Goal: Task Accomplishment & Management: Complete application form

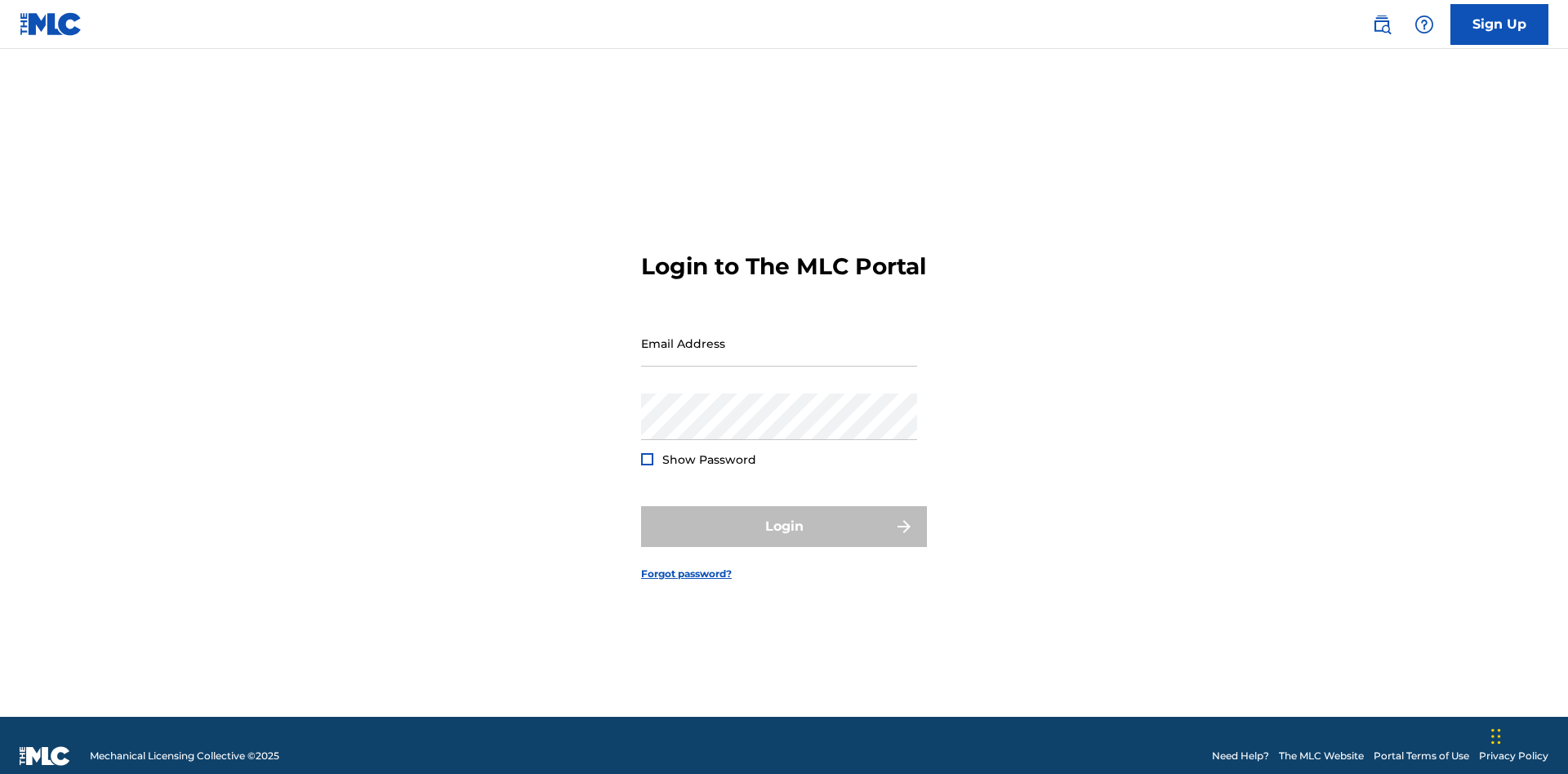
scroll to position [21, 0]
click at [779, 336] on input "Email Address" at bounding box center [778, 343] width 276 height 47
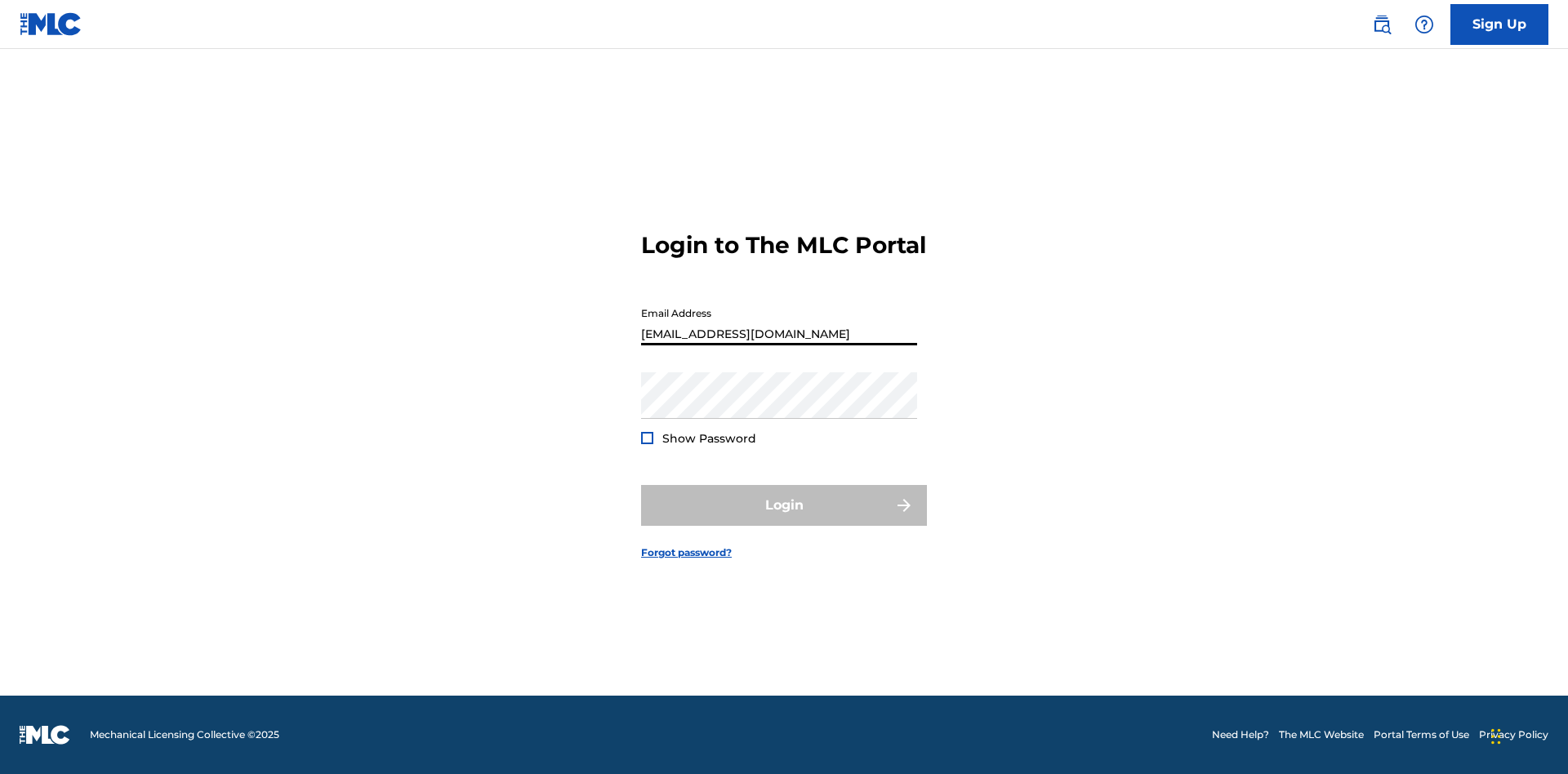
type input "[EMAIL_ADDRESS][DOMAIN_NAME]"
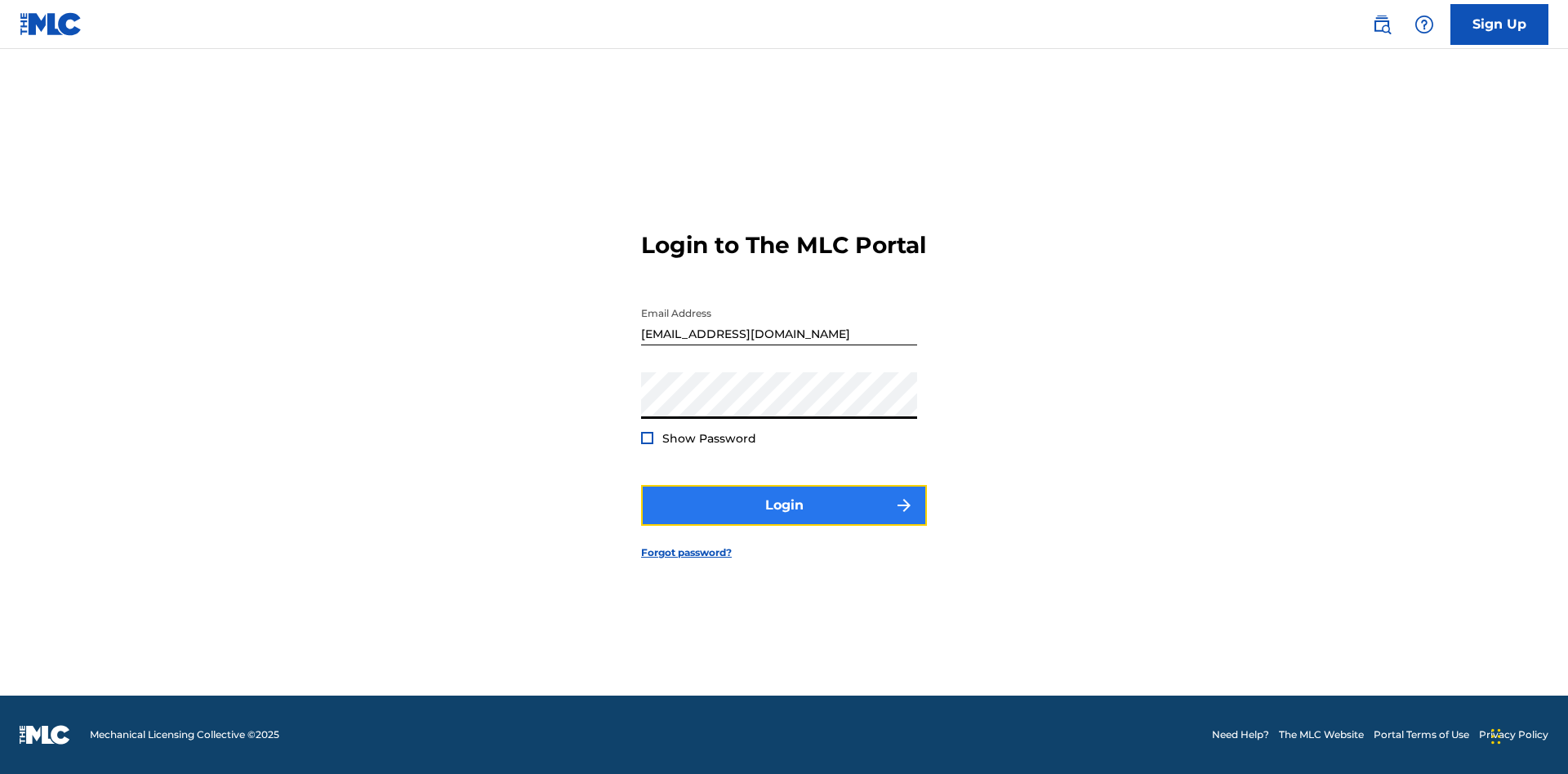
click at [784, 519] on button "Login" at bounding box center [783, 506] width 285 height 41
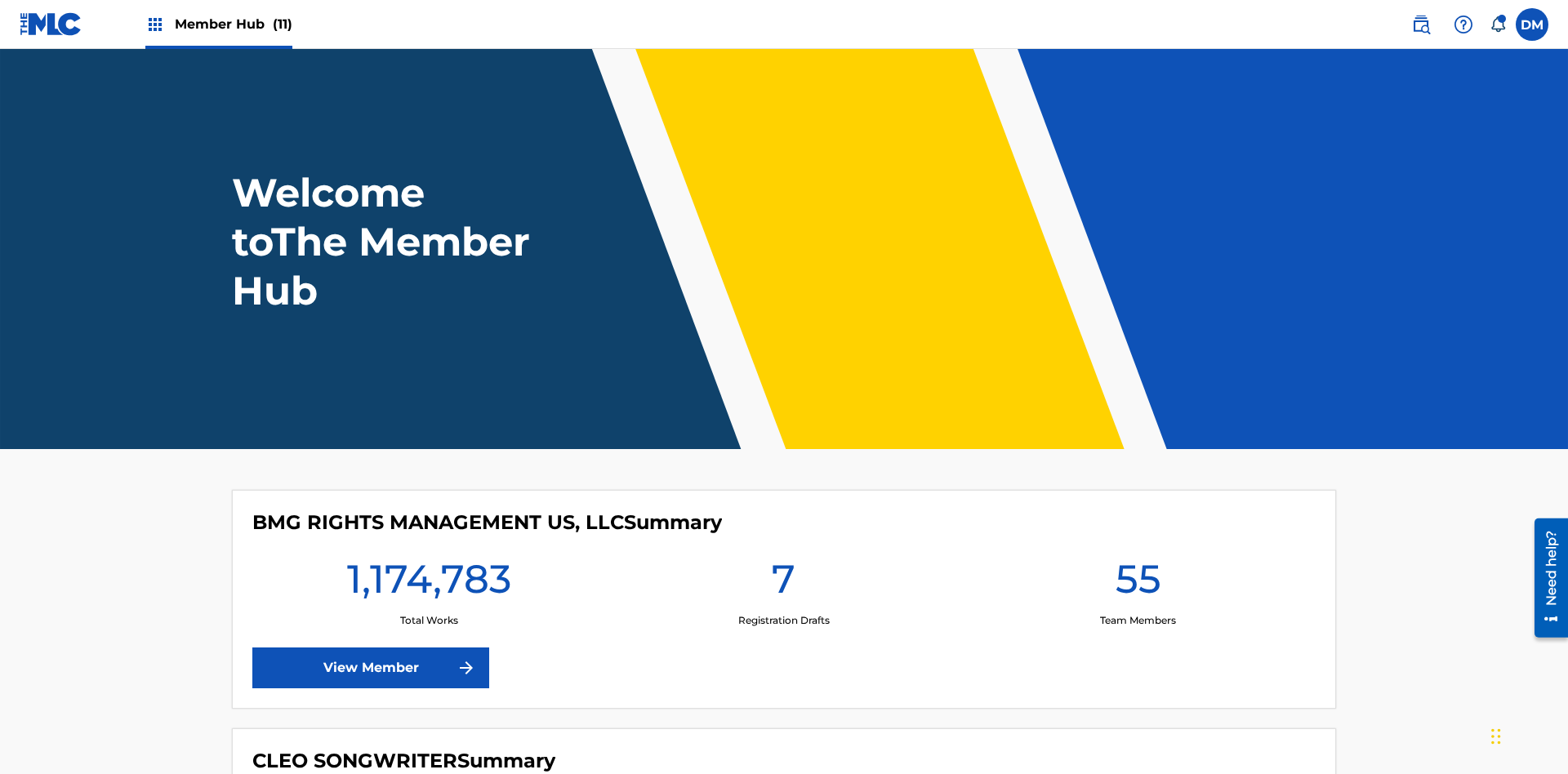
click at [233, 24] on span "Member Hub (11)" at bounding box center [233, 24] width 118 height 19
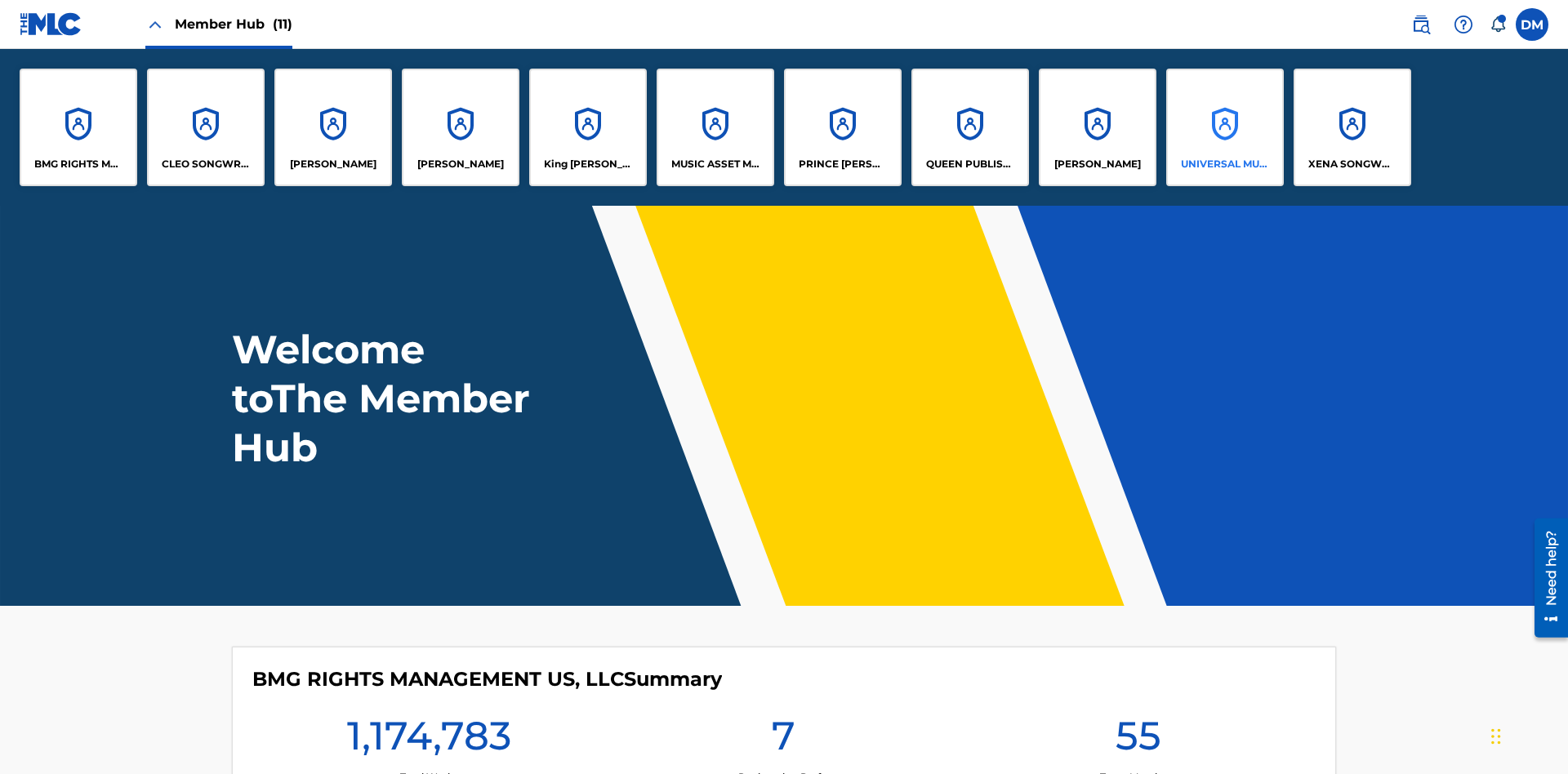
click at [1224, 164] on p "UNIVERSAL MUSIC PUB GROUP" at bounding box center [1225, 165] width 89 height 15
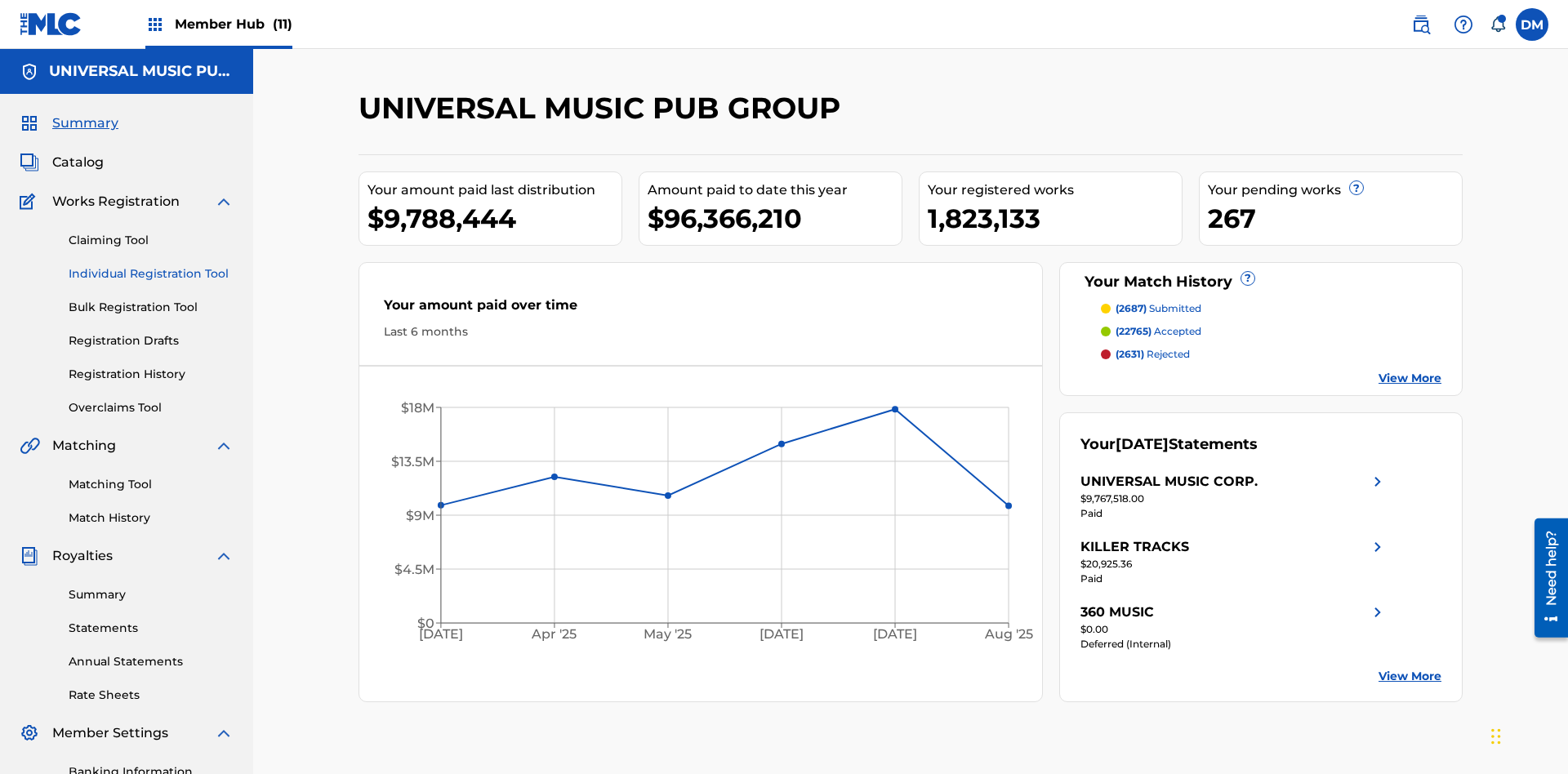
click at [151, 266] on link "Individual Registration Tool" at bounding box center [151, 274] width 165 height 17
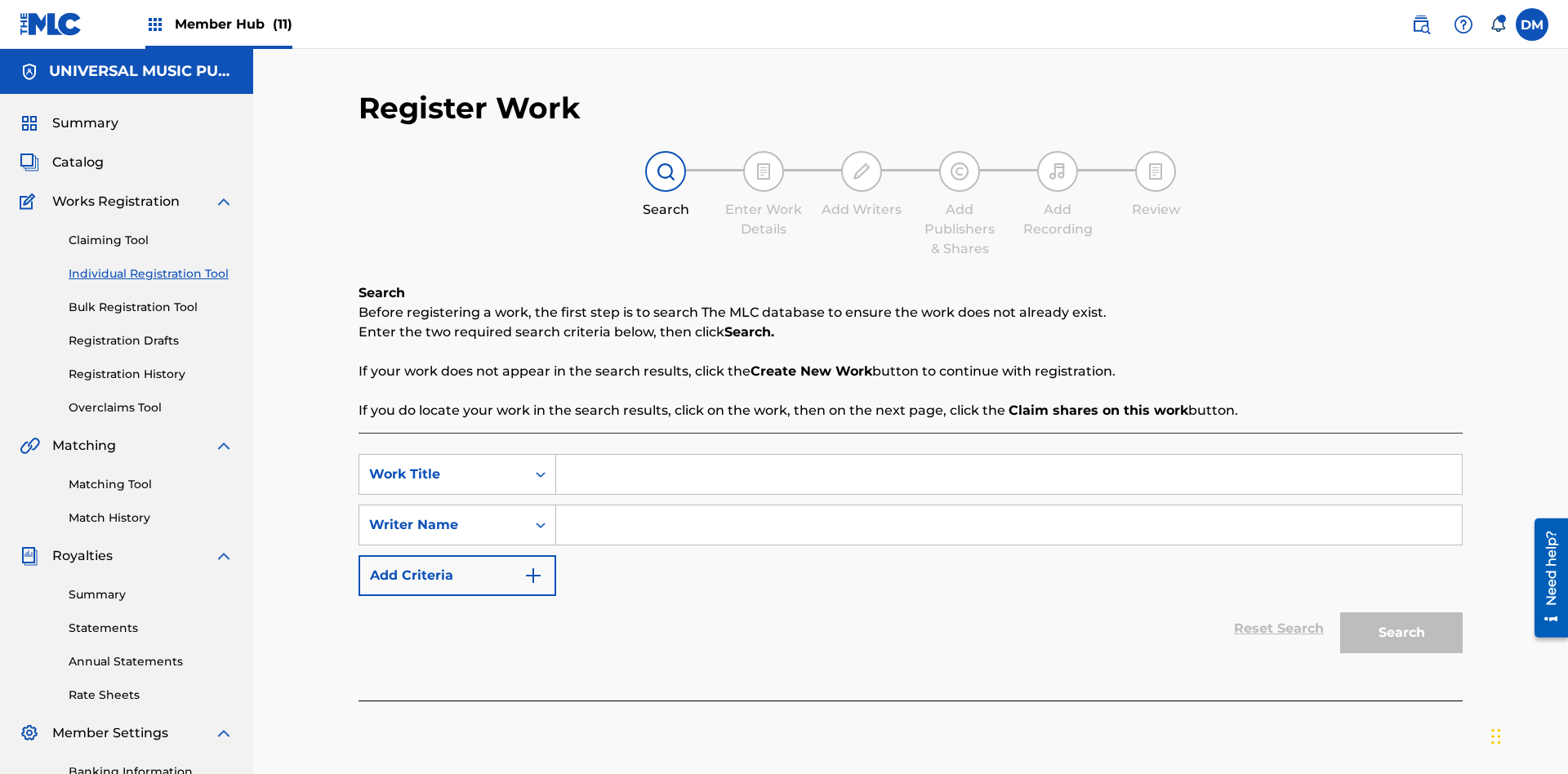
click at [1009, 455] on input "Search Form" at bounding box center [1009, 475] width 906 height 39
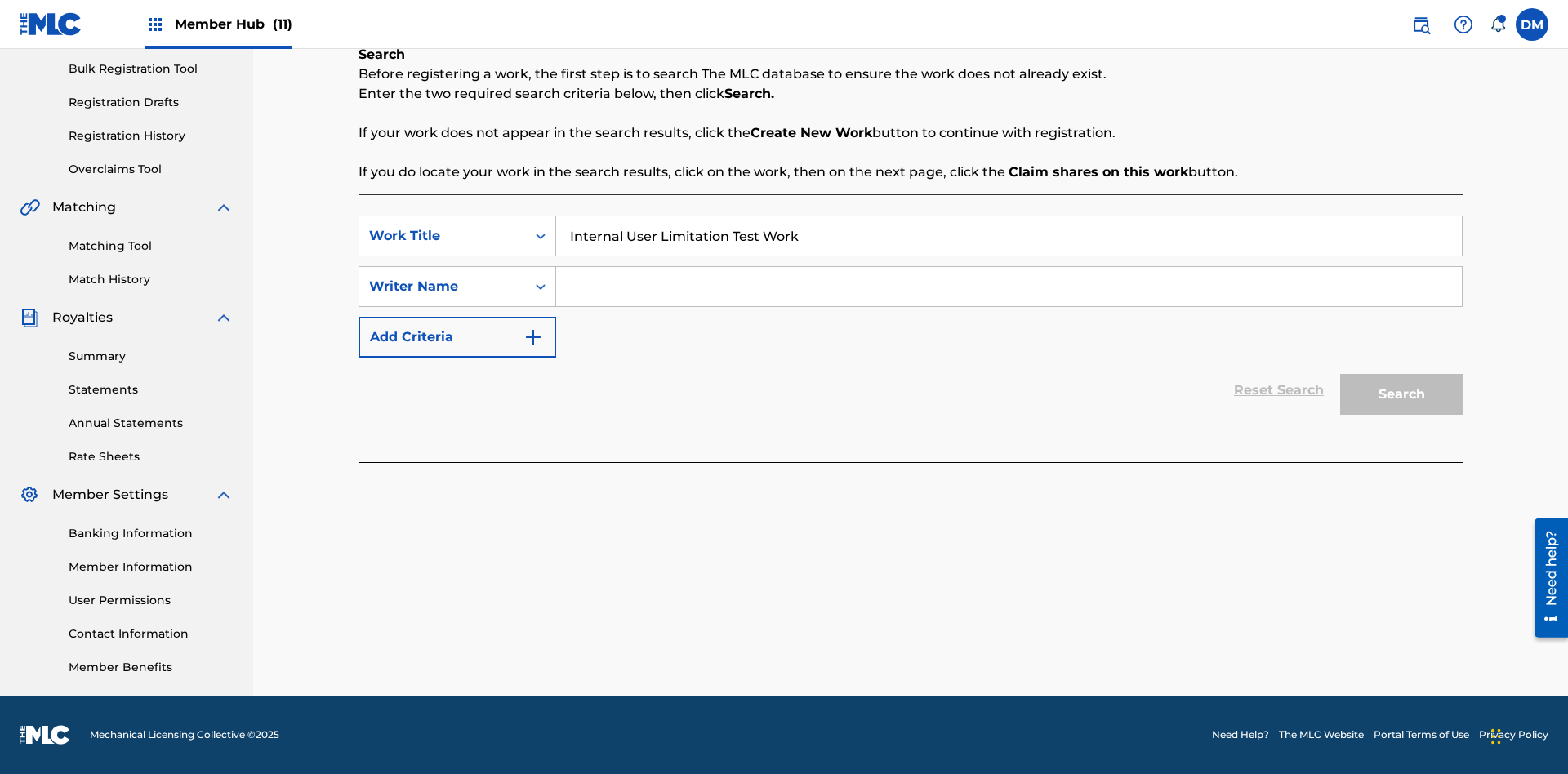
type input "Internal User Limitation Test Work"
click at [1009, 286] on input "Search Form" at bounding box center [1009, 287] width 906 height 39
type input "Test"
click at [1401, 394] on button "Search" at bounding box center [1401, 395] width 123 height 41
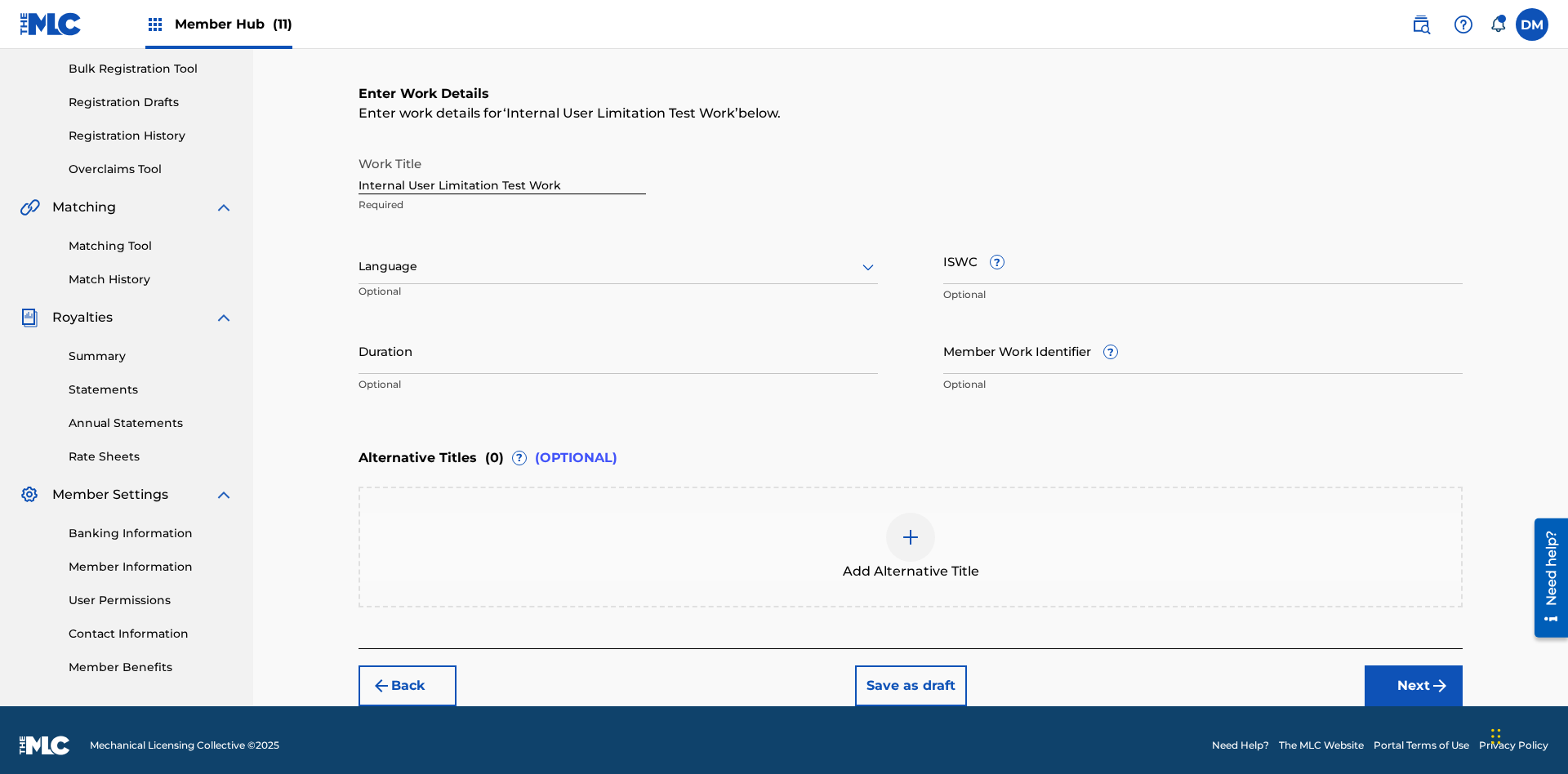
scroll to position [249, 0]
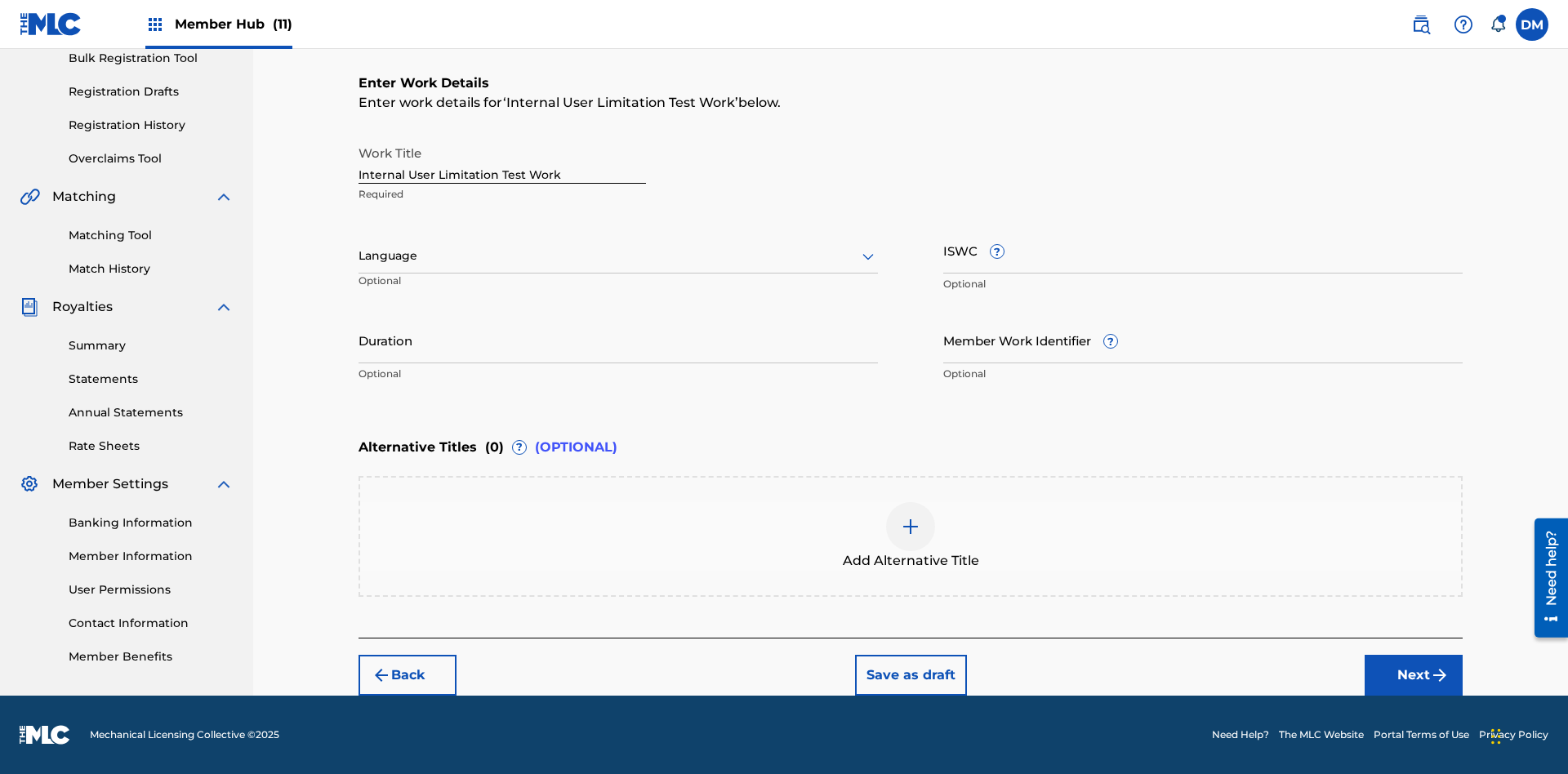
click at [502, 160] on input "Internal User Limitation Test Work" at bounding box center [502, 160] width 287 height 47
type input "Internal User Limitation Test Work"
click at [910, 674] on button "Save as draft" at bounding box center [911, 675] width 112 height 41
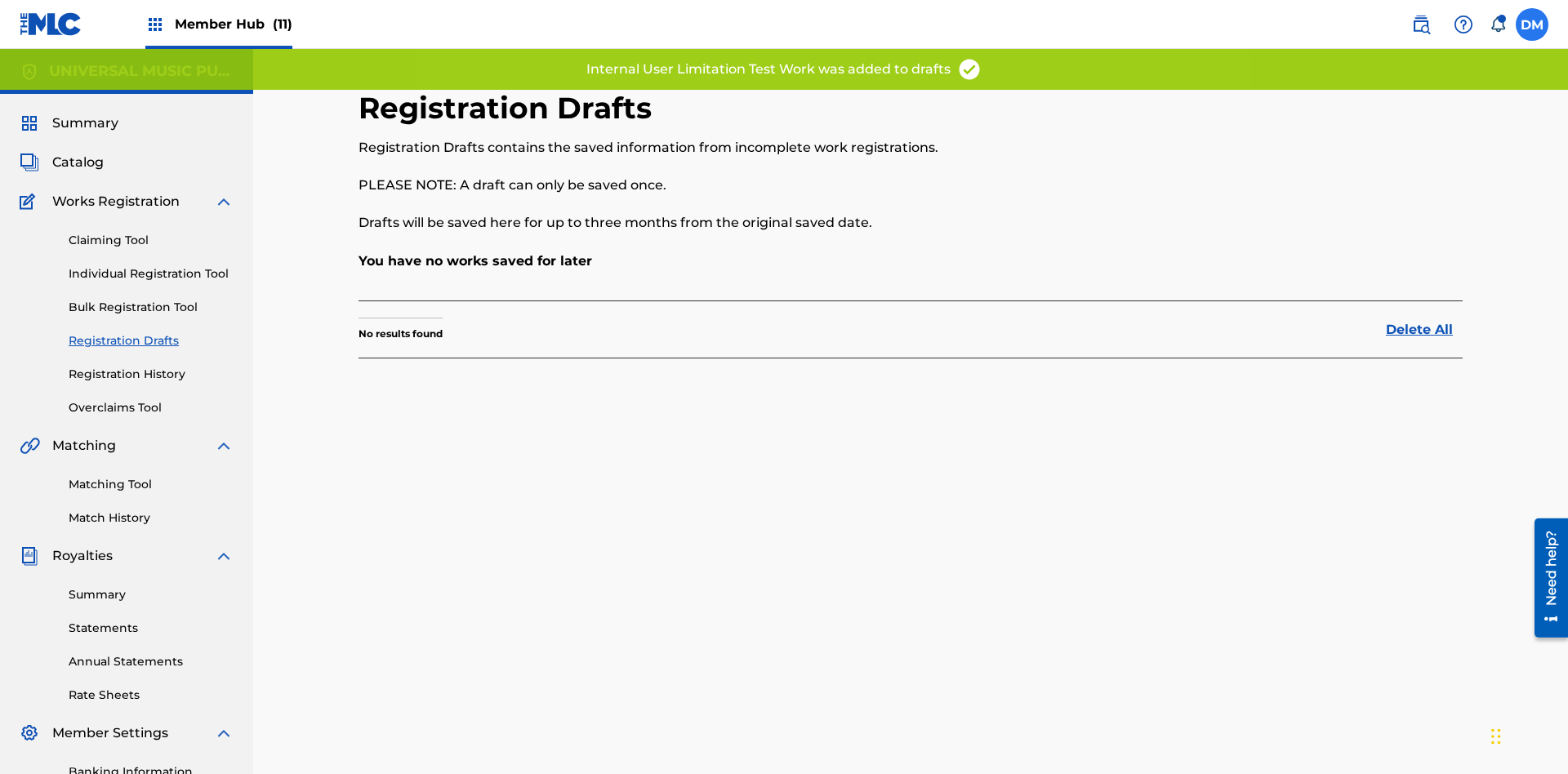
click at [1532, 24] on label at bounding box center [1532, 25] width 33 height 33
click at [1532, 25] on input "[PERSON_NAME] [PERSON_NAME] [PERSON_NAME][EMAIL_ADDRESS][DOMAIN_NAME] Notificat…" at bounding box center [1532, 25] width 0 height 0
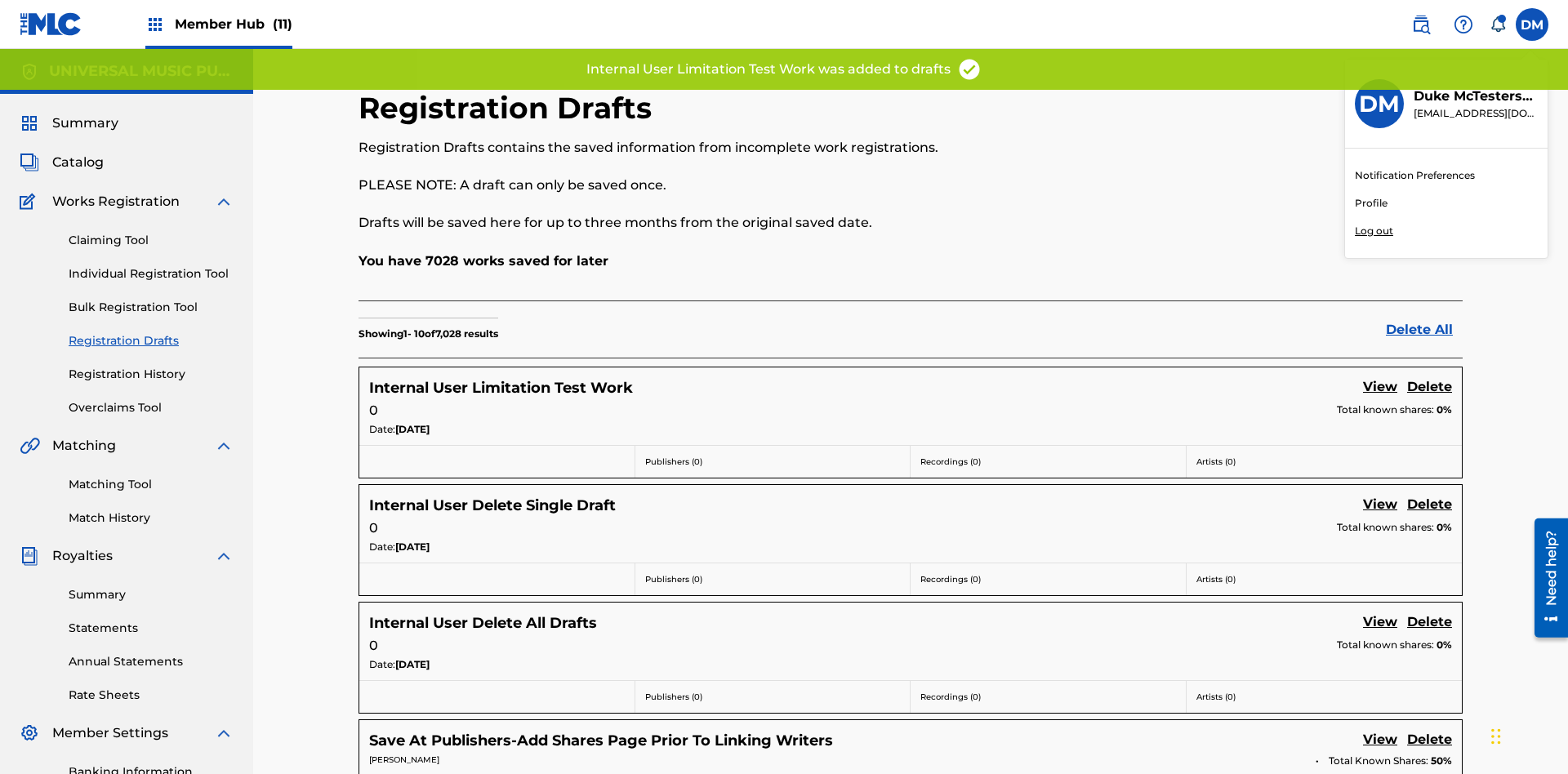
click at [1373, 231] on p "Log out" at bounding box center [1374, 231] width 39 height 15
click at [1532, 25] on input "[PERSON_NAME] [PERSON_NAME] [PERSON_NAME][EMAIL_ADDRESS][DOMAIN_NAME] Notificat…" at bounding box center [1532, 25] width 0 height 0
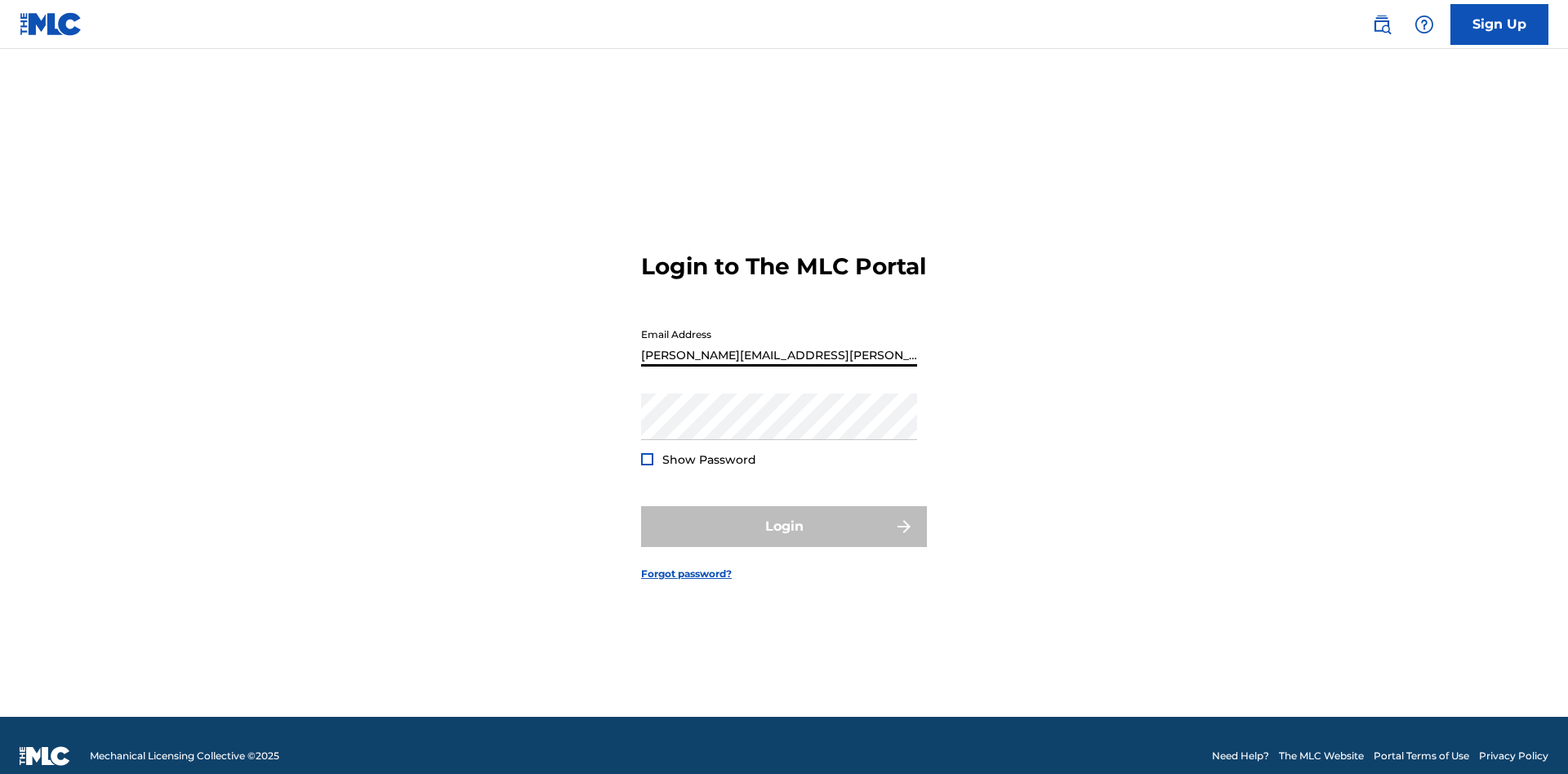
scroll to position [21, 0]
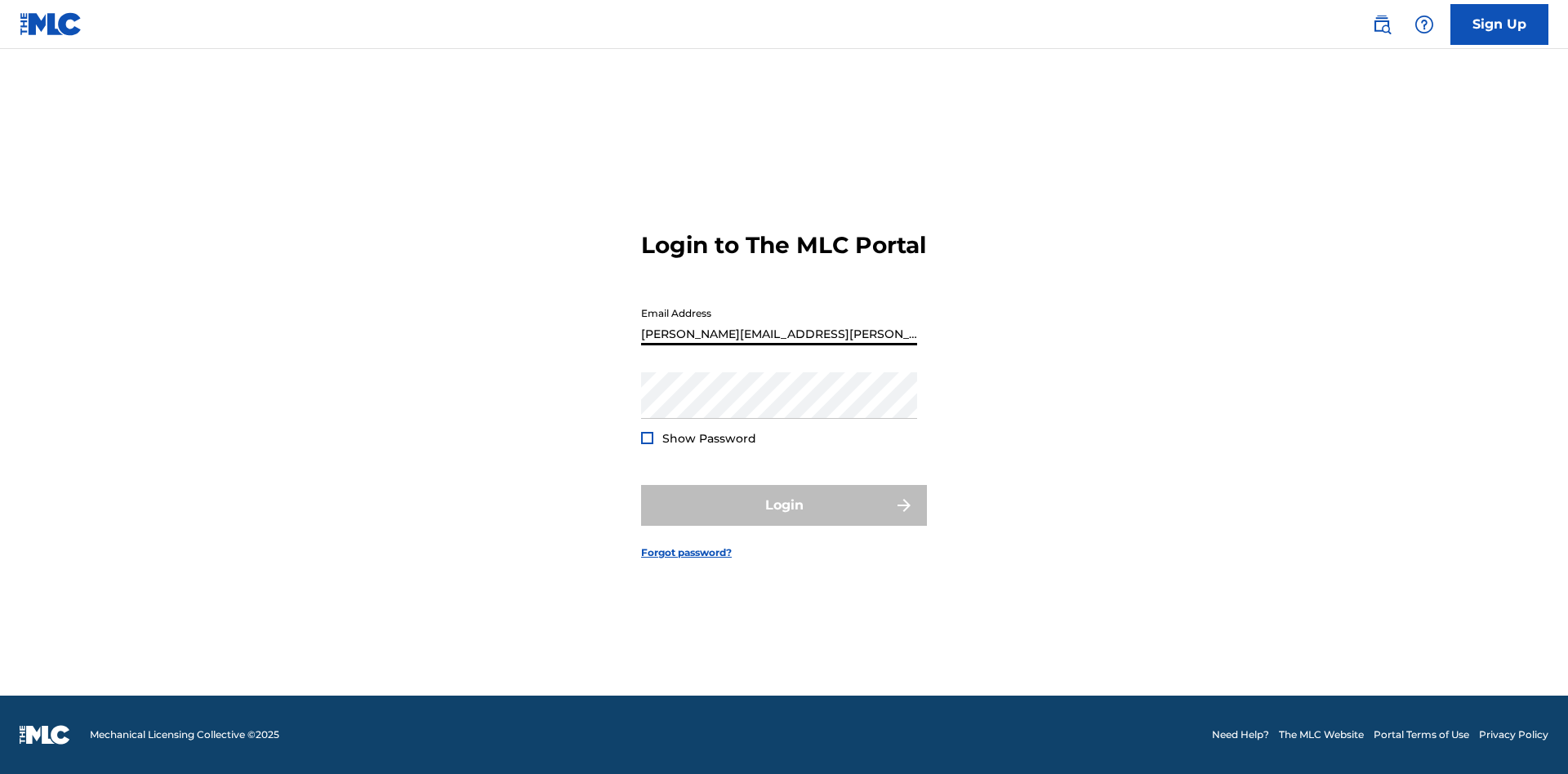
type input "Krystal.Ribble@themlc.com"
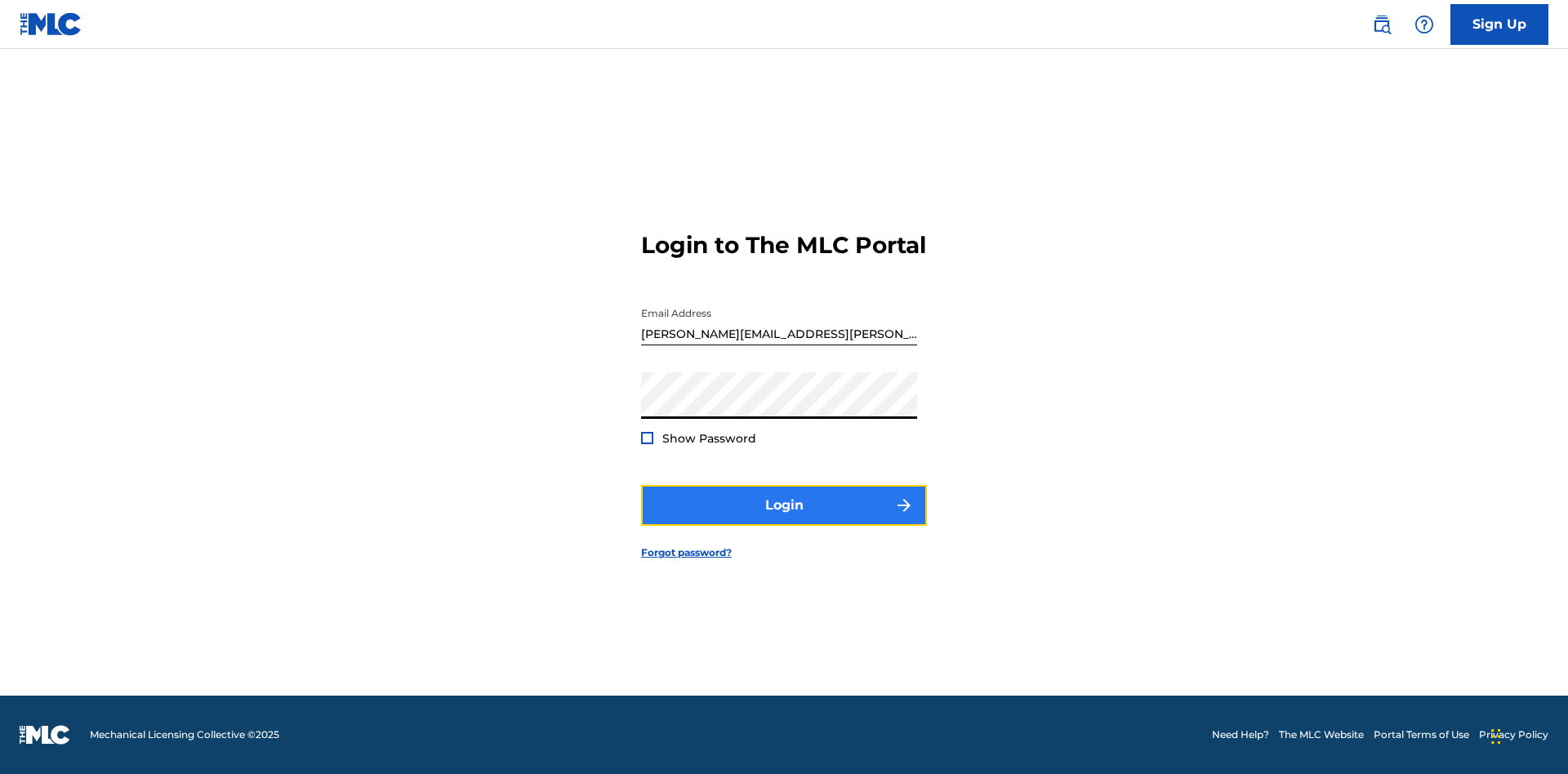
click at [784, 519] on button "Login" at bounding box center [783, 506] width 285 height 41
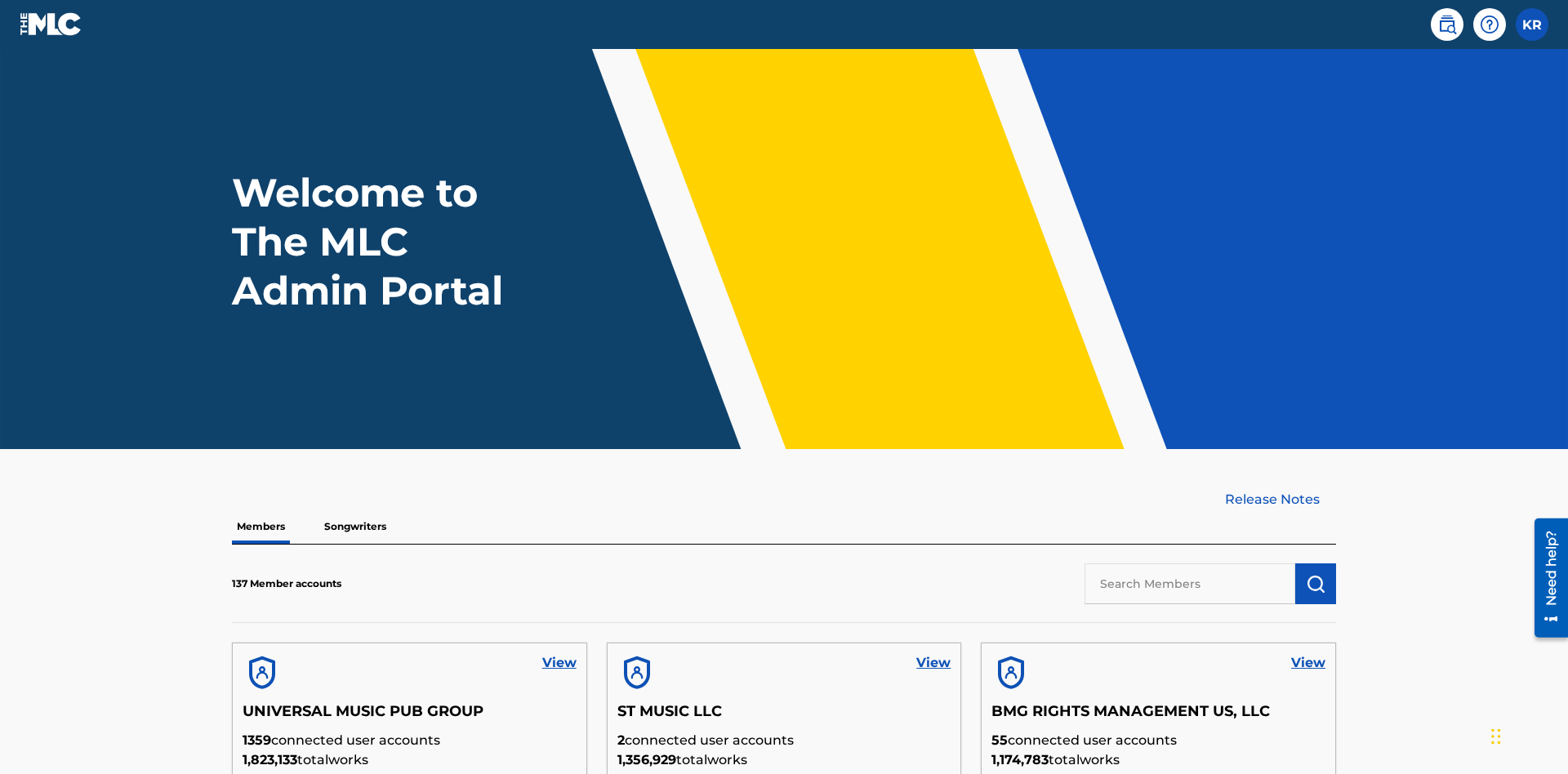
click at [1190, 563] on input "text" at bounding box center [1190, 584] width 211 height 41
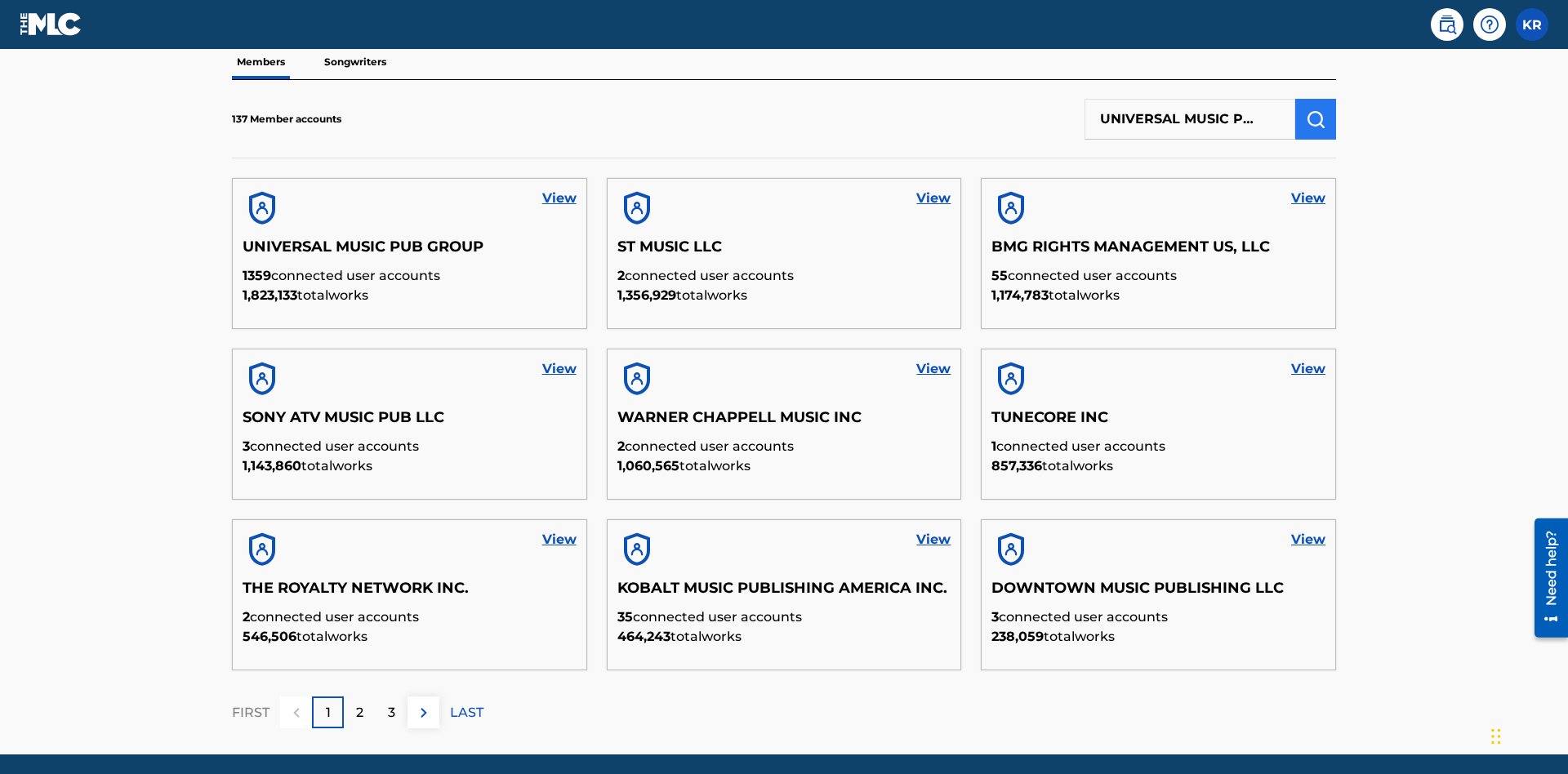
type input "UNIVERSAL MUSIC PUB GROUP"
click at [1315, 109] on img "submit" at bounding box center [1315, 119] width 20 height 20
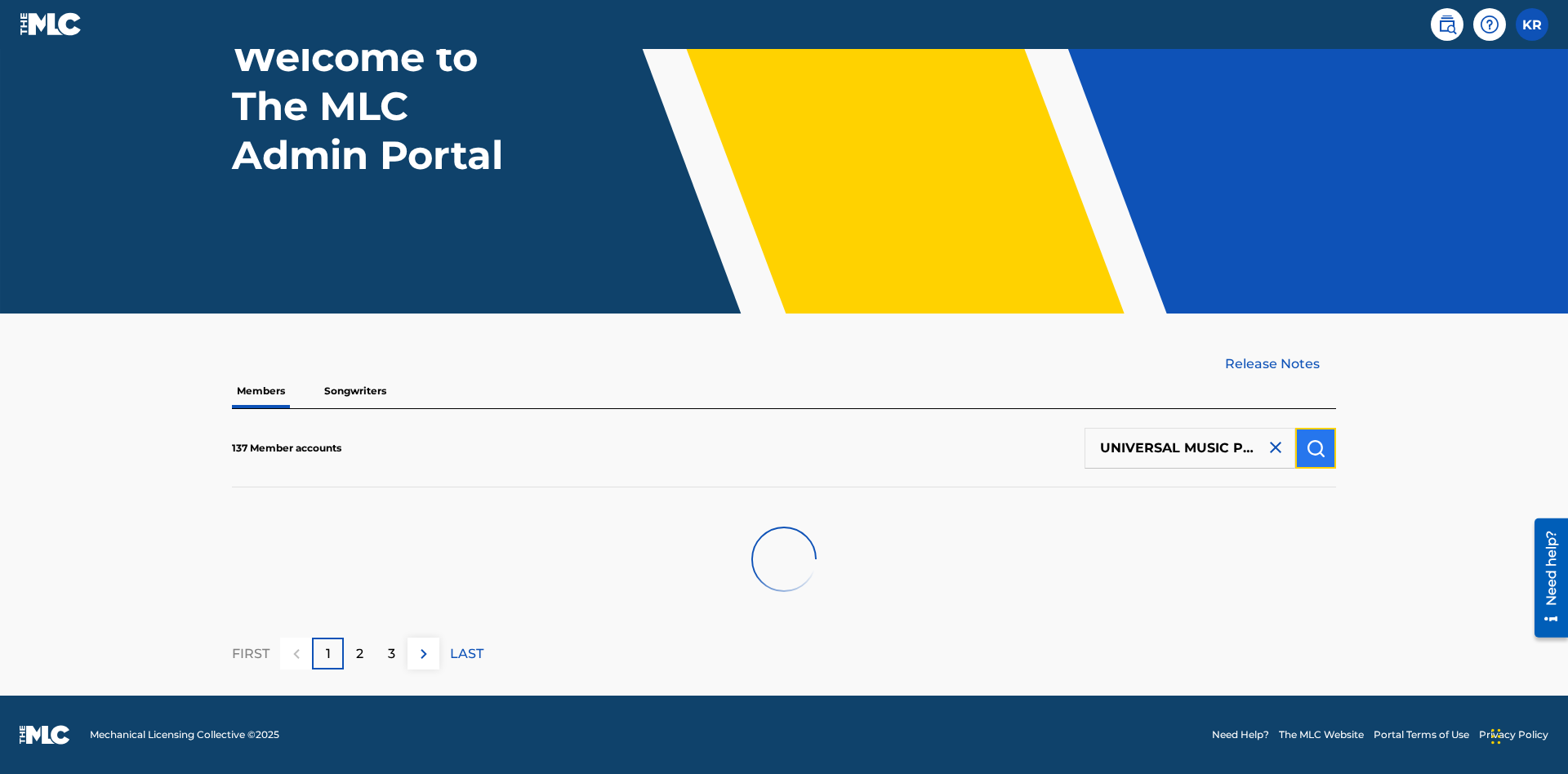
scroll to position [136, 0]
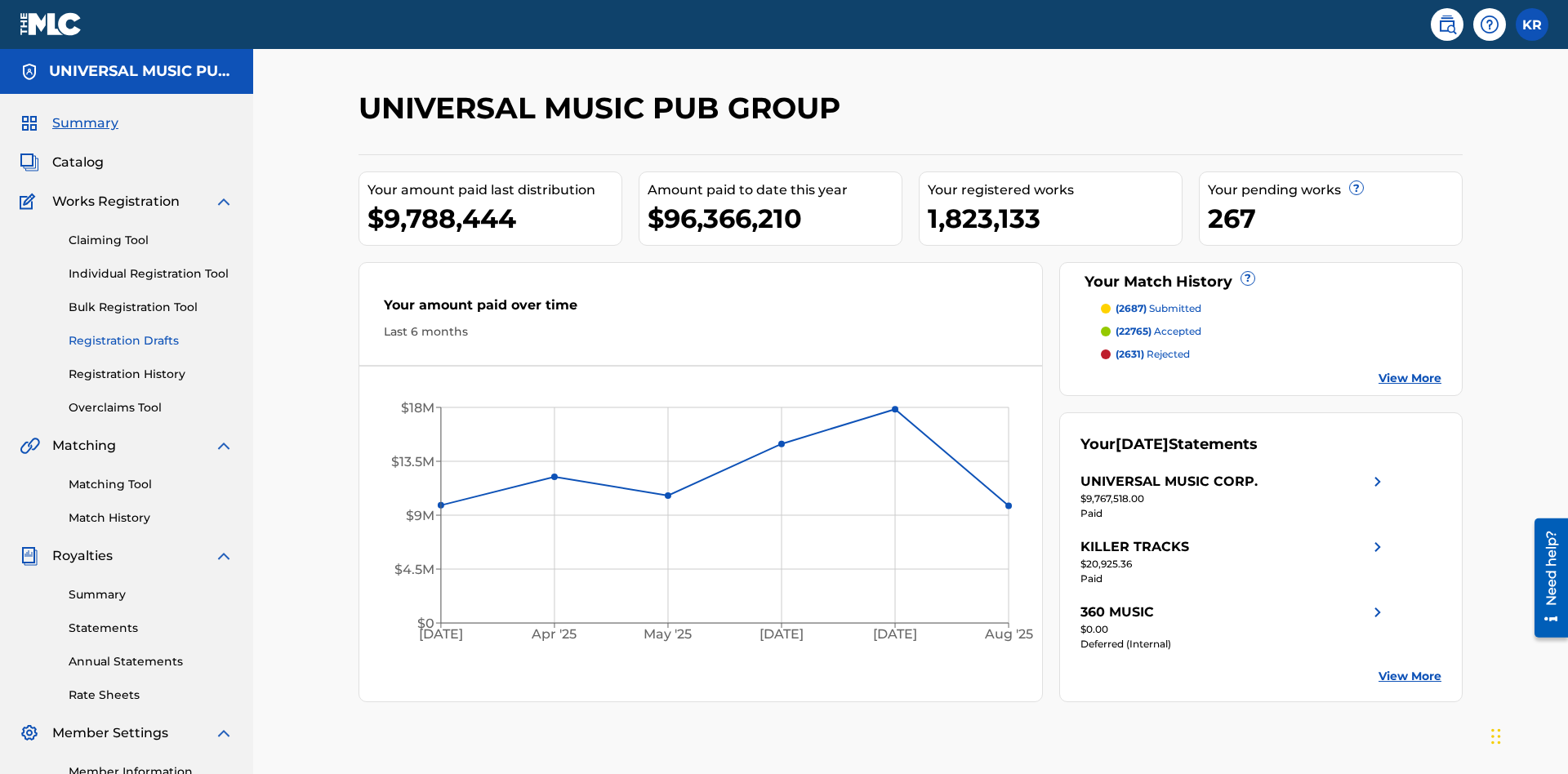
click at [151, 332] on link "Registration Drafts" at bounding box center [151, 341] width 165 height 17
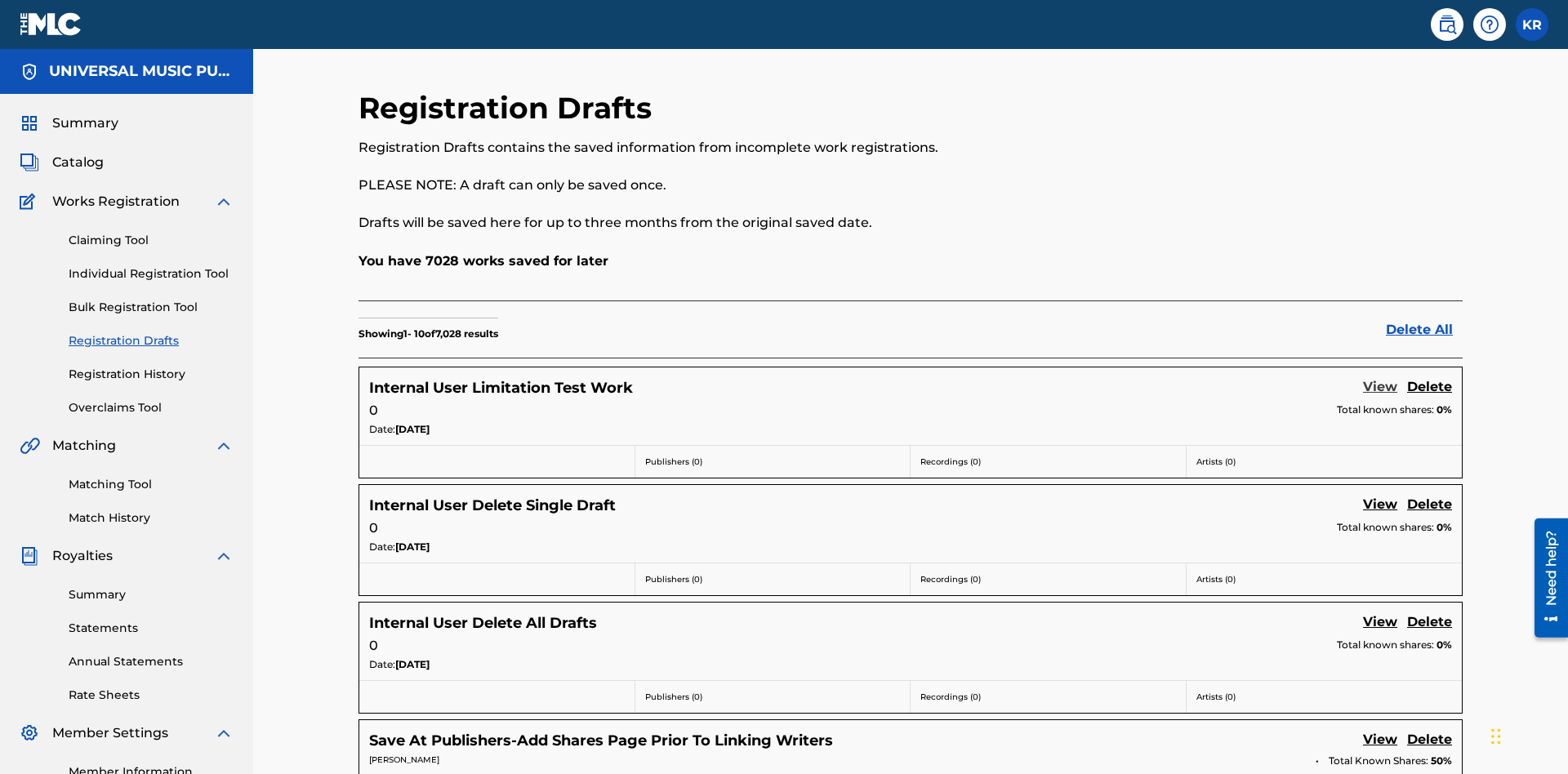
click at [1380, 378] on link "View" at bounding box center [1380, 388] width 35 height 22
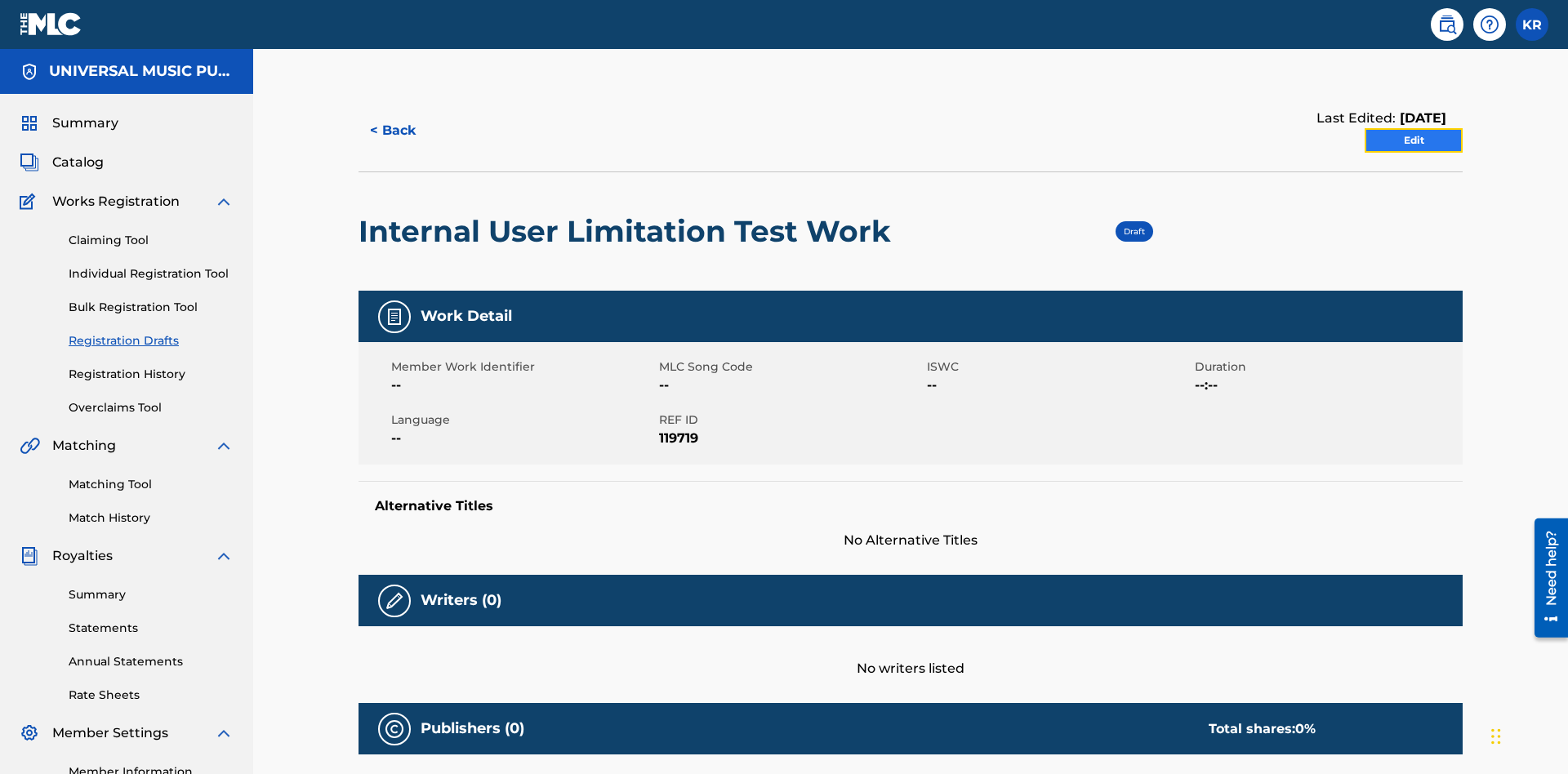
click at [1413, 128] on link "Edit" at bounding box center [1413, 141] width 98 height 25
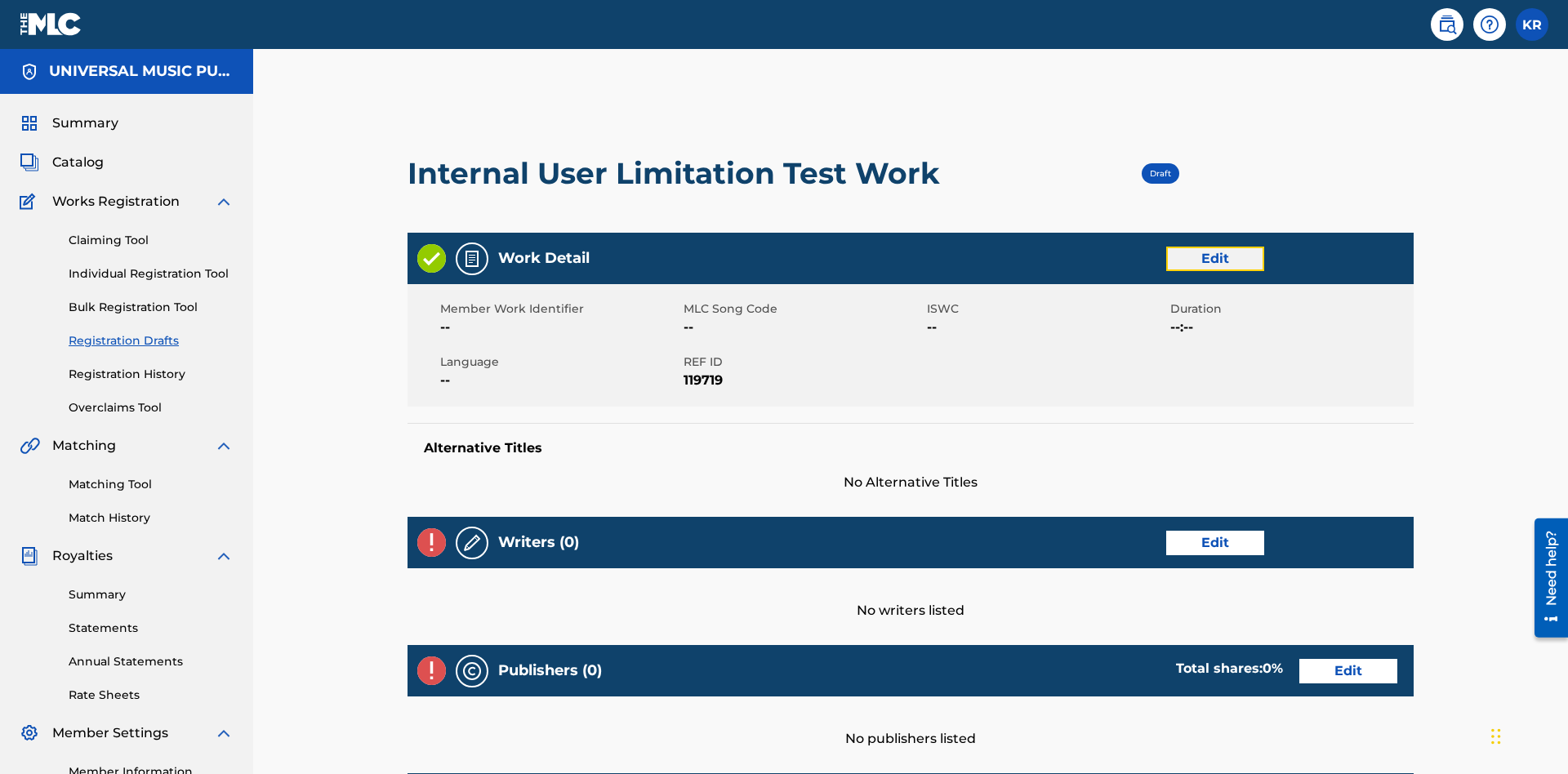
click at [1166, 247] on link "Edit" at bounding box center [1214, 259] width 98 height 25
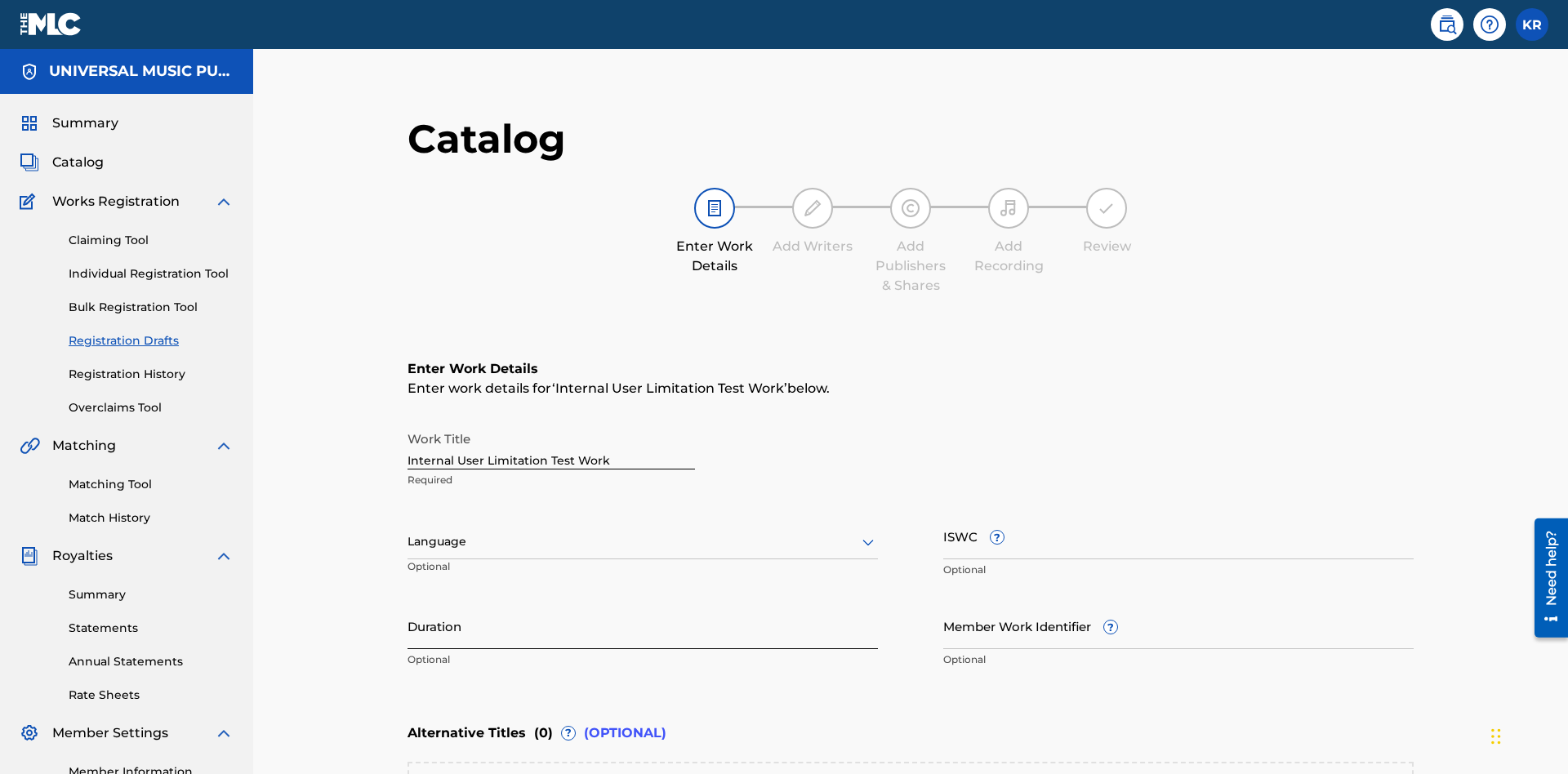
click at [407, 602] on input "Duration" at bounding box center [643, 625] width 471 height 47
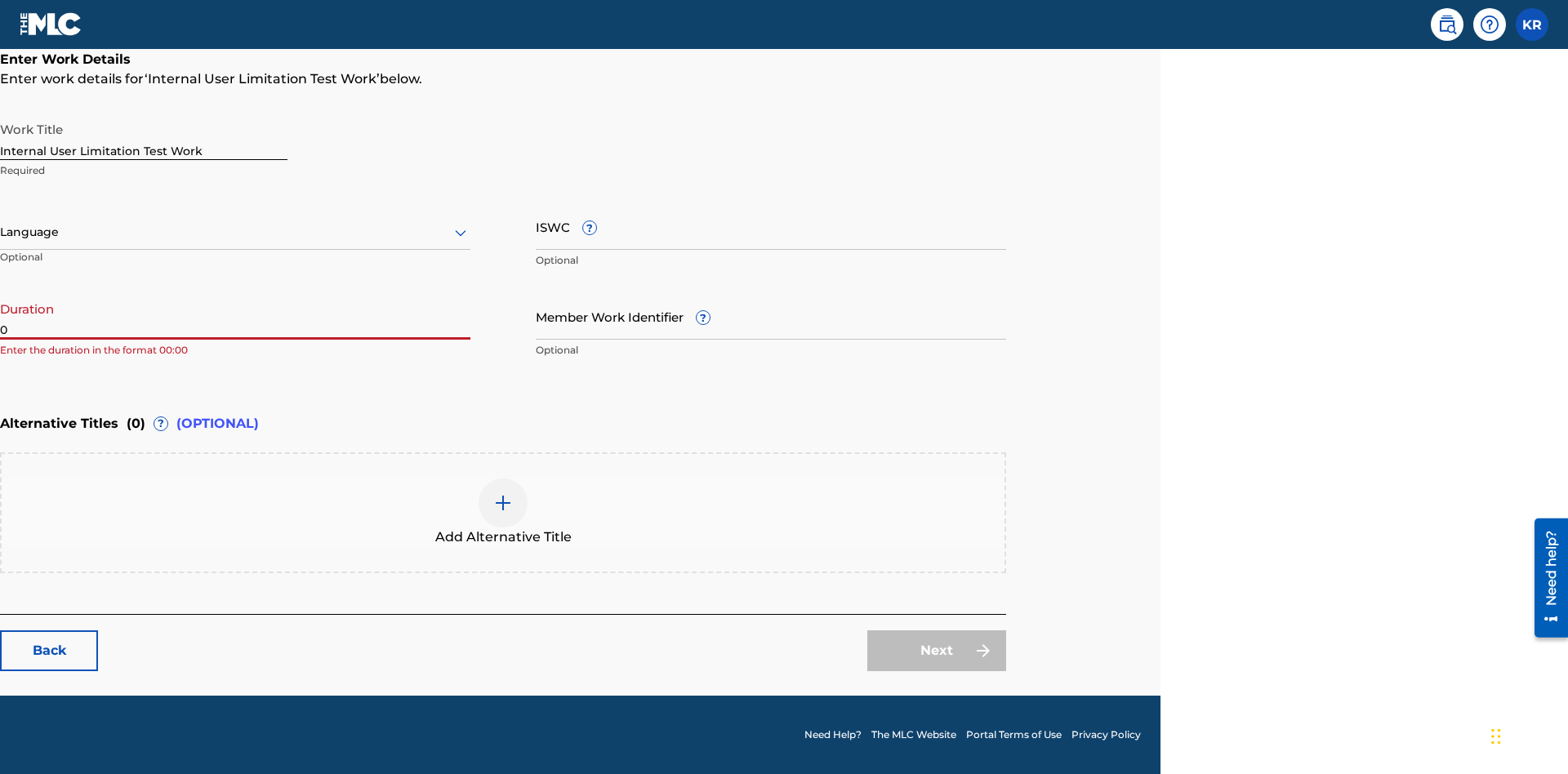
click at [235, 316] on input "0" at bounding box center [235, 316] width 471 height 47
type input "00:00"
click at [461, 233] on icon at bounding box center [461, 233] width 20 height 20
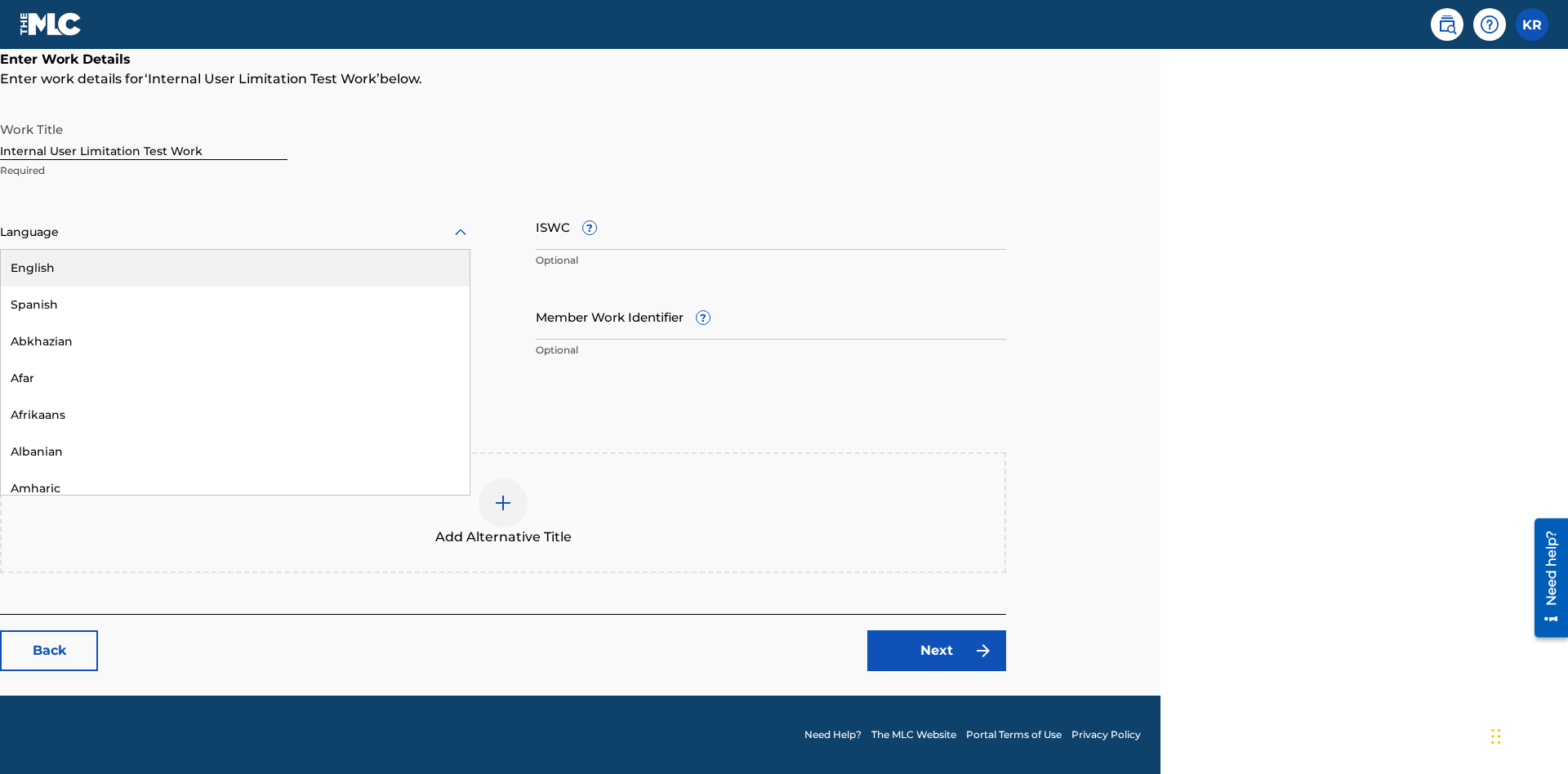
click at [235, 304] on div "Spanish" at bounding box center [235, 304] width 469 height 37
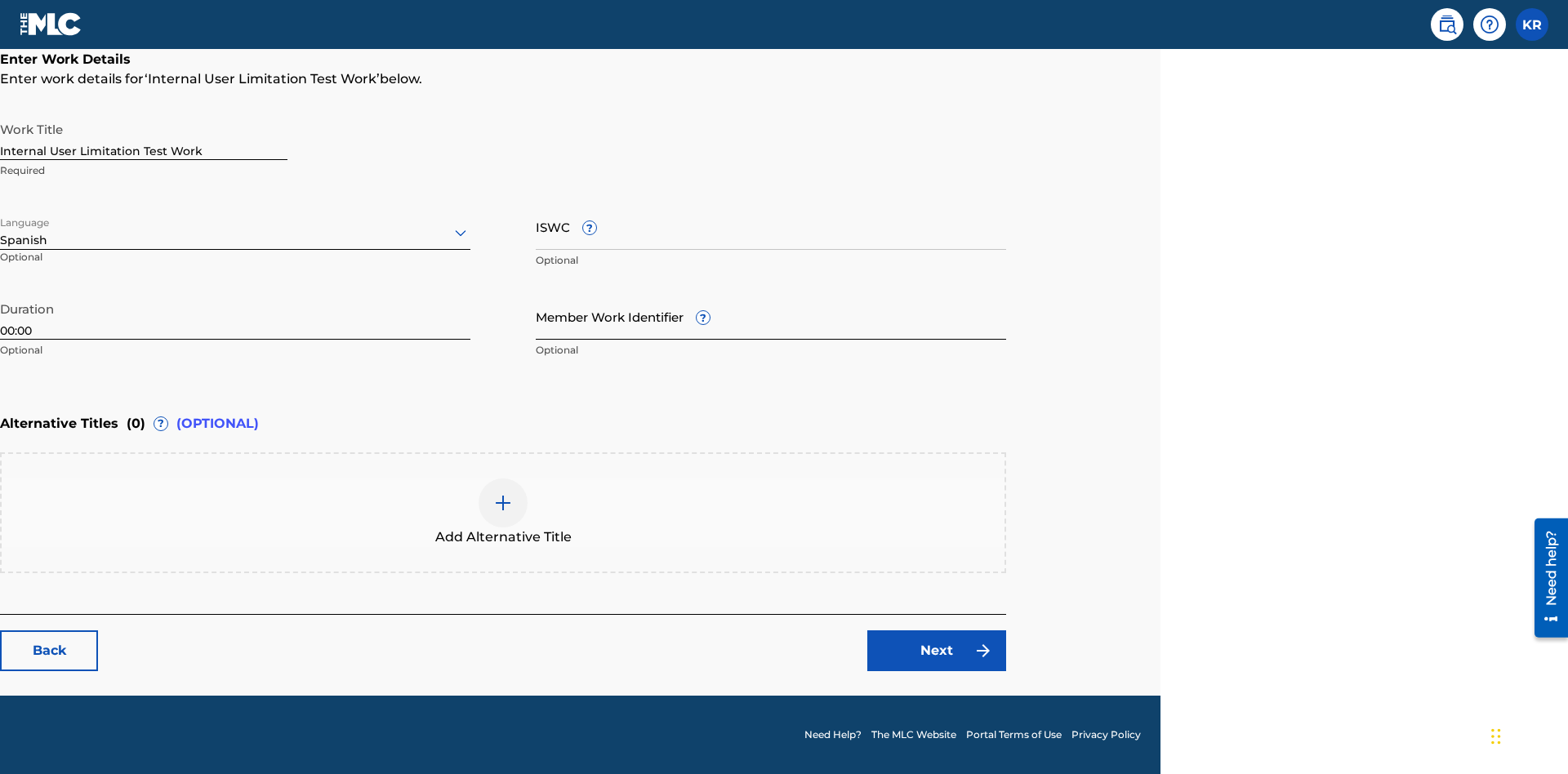
click at [771, 316] on input "Member Work Identifier ?" at bounding box center [771, 316] width 471 height 47
type input "2025.09.26.04"
click at [771, 226] on input "ISWC ?" at bounding box center [771, 226] width 471 height 47
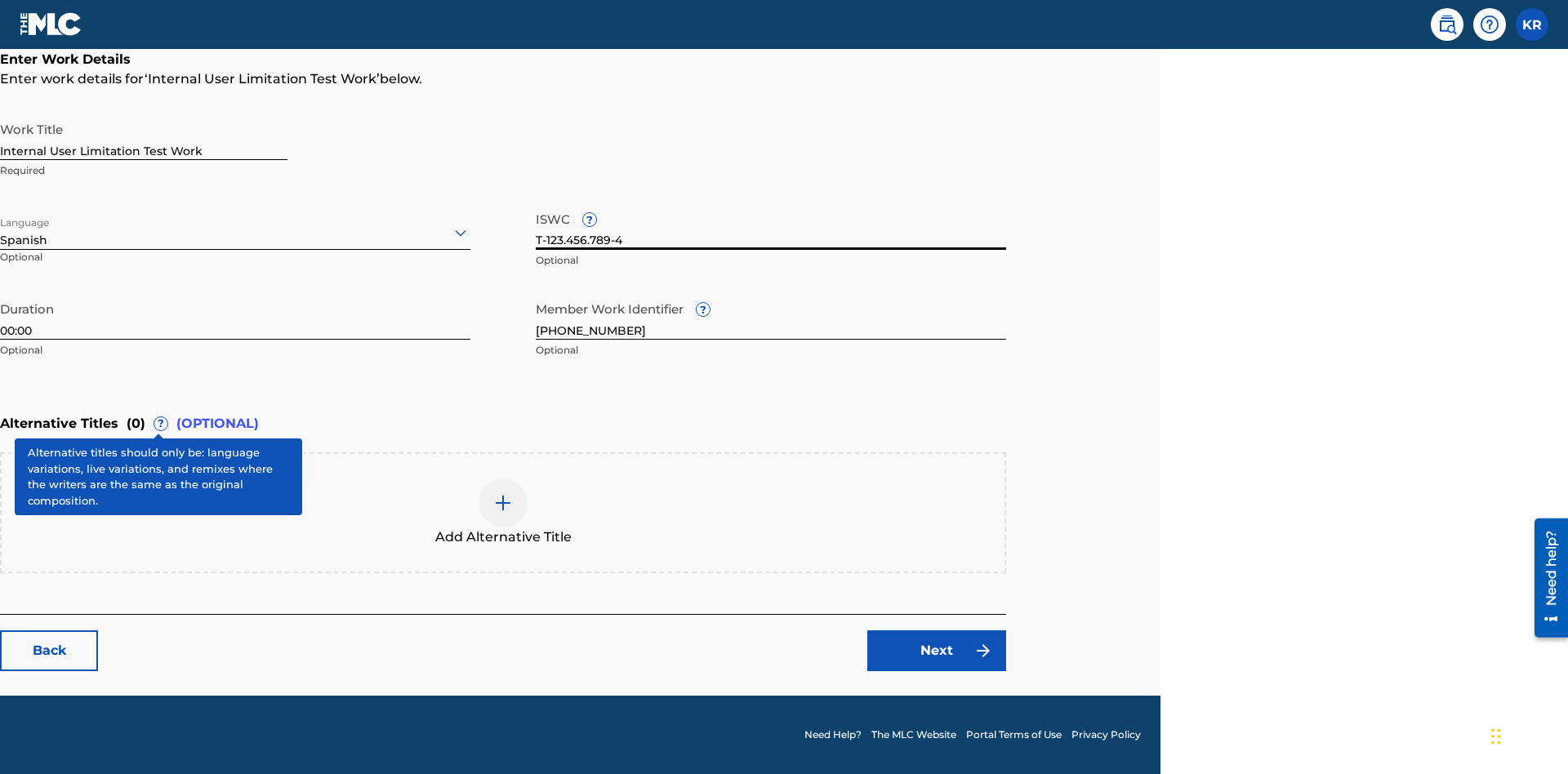
type input "T-123.456.789-4"
click at [503, 512] on img at bounding box center [503, 503] width 20 height 20
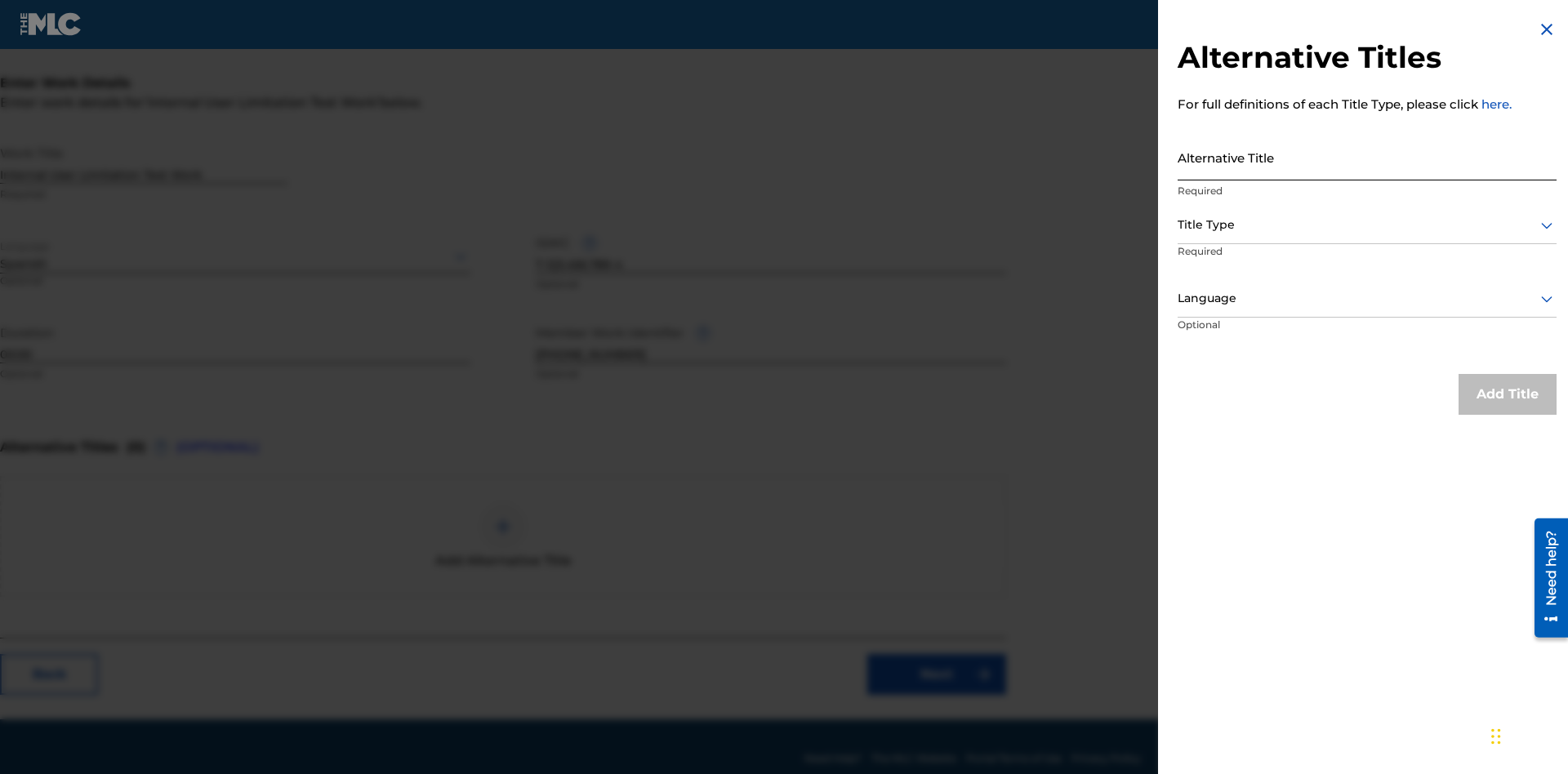
click at [1366, 157] on input "Alternative Title" at bounding box center [1366, 157] width 379 height 47
type input "Alt Title"
click at [1366, 225] on div at bounding box center [1366, 225] width 379 height 21
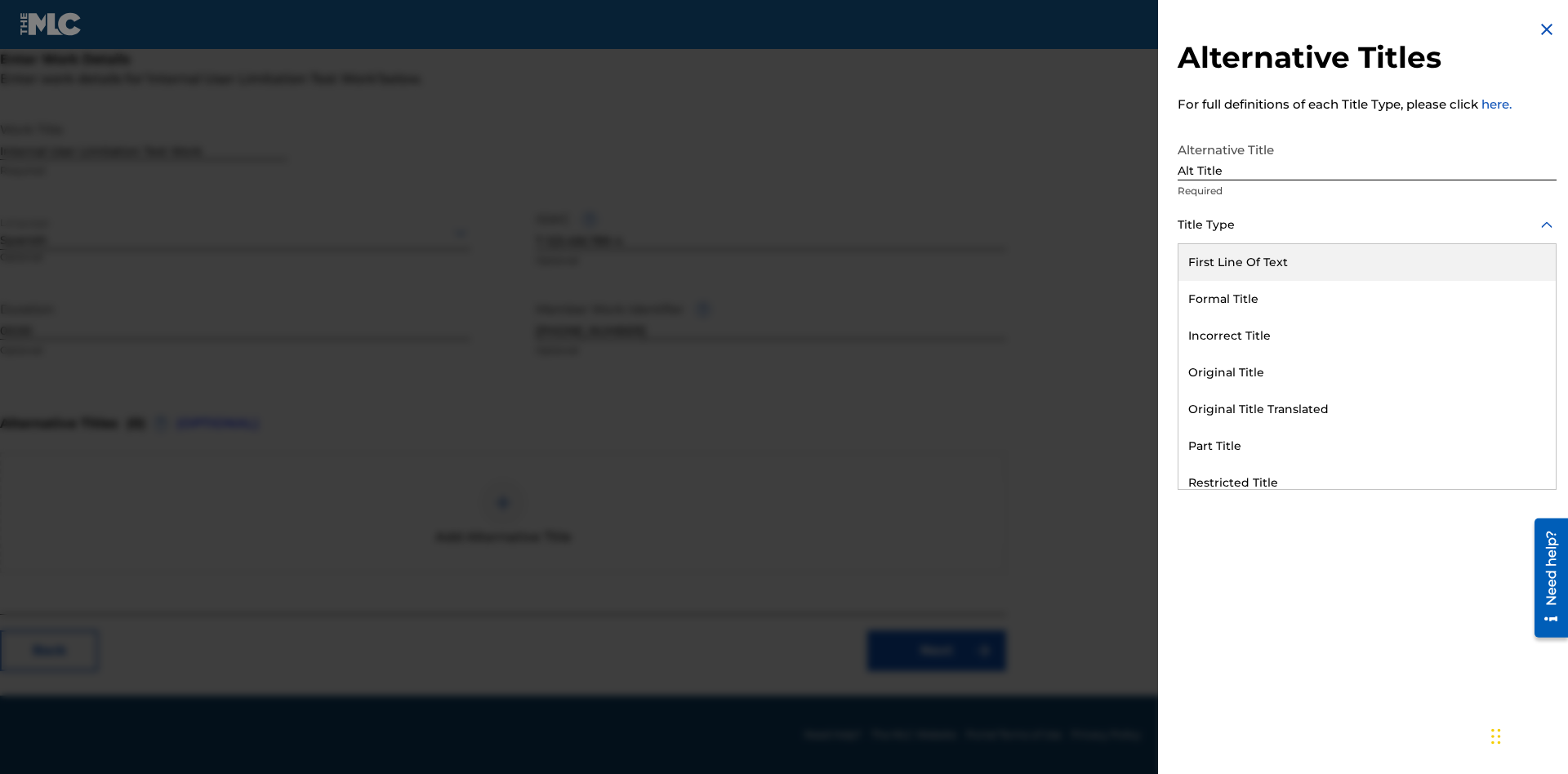
click at [1366, 373] on div "Original Title" at bounding box center [1366, 373] width 378 height 37
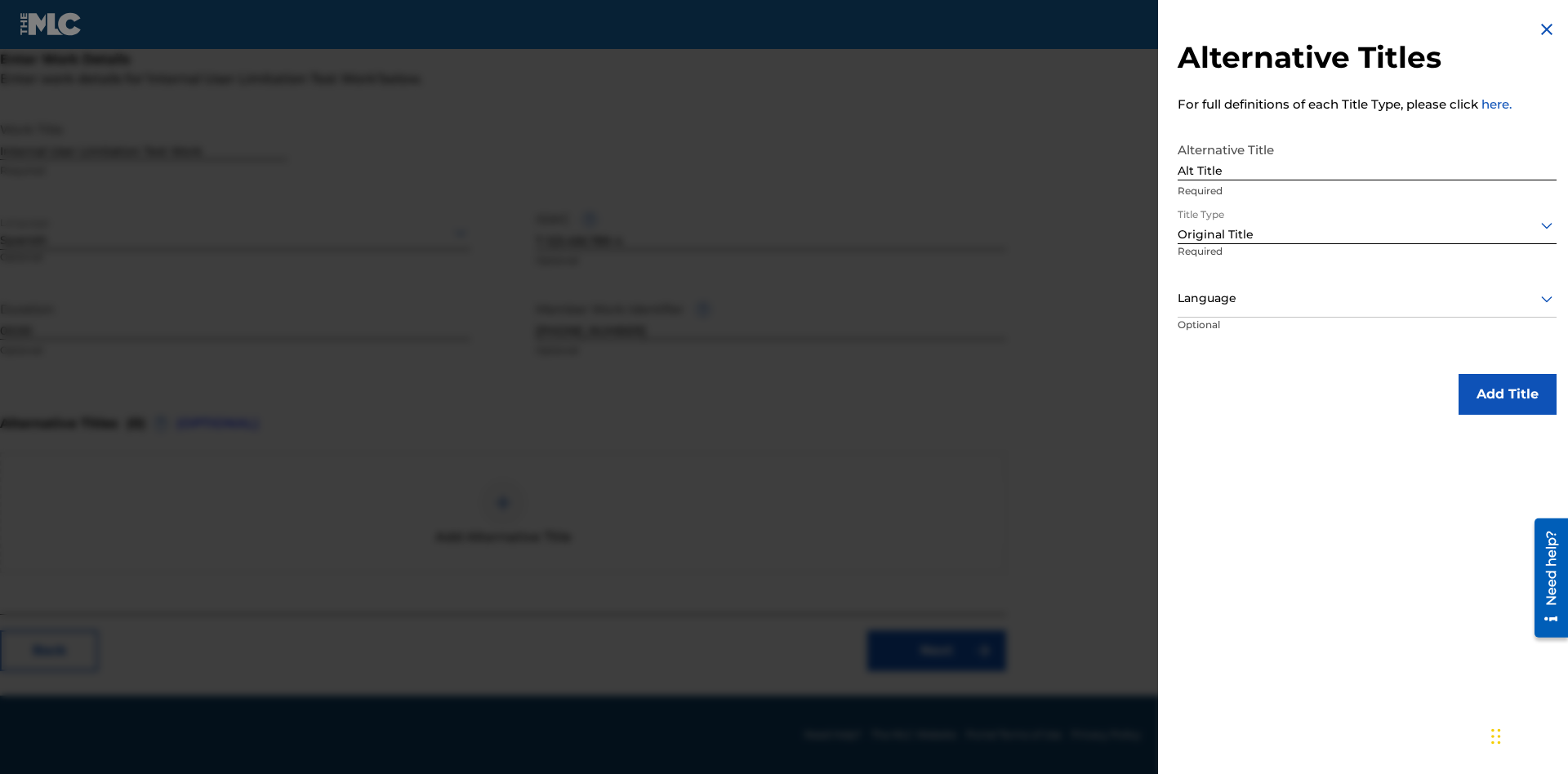
click at [1366, 298] on div at bounding box center [1366, 298] width 379 height 21
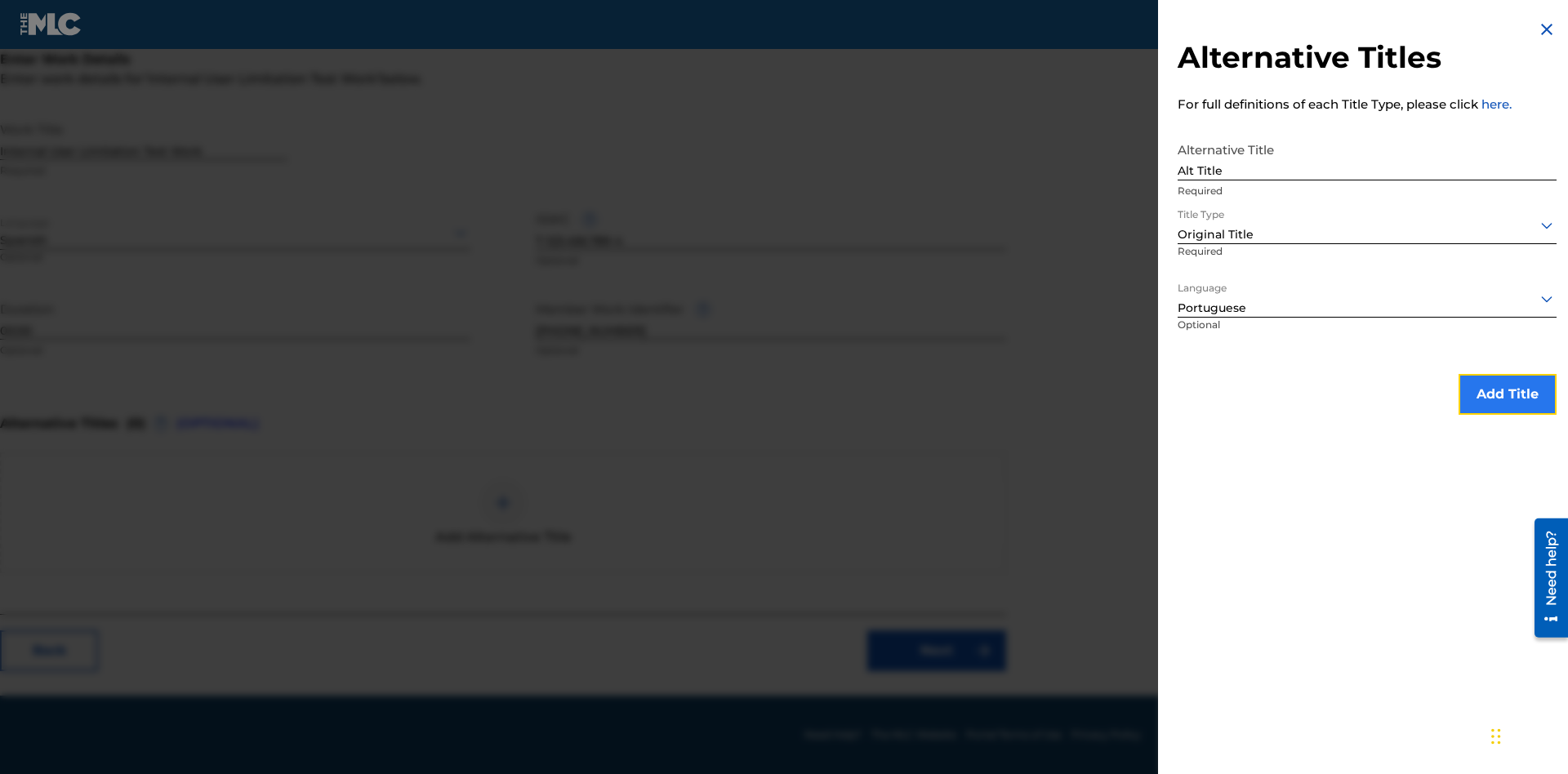
click at [1507, 393] on button "Add Title" at bounding box center [1507, 395] width 98 height 41
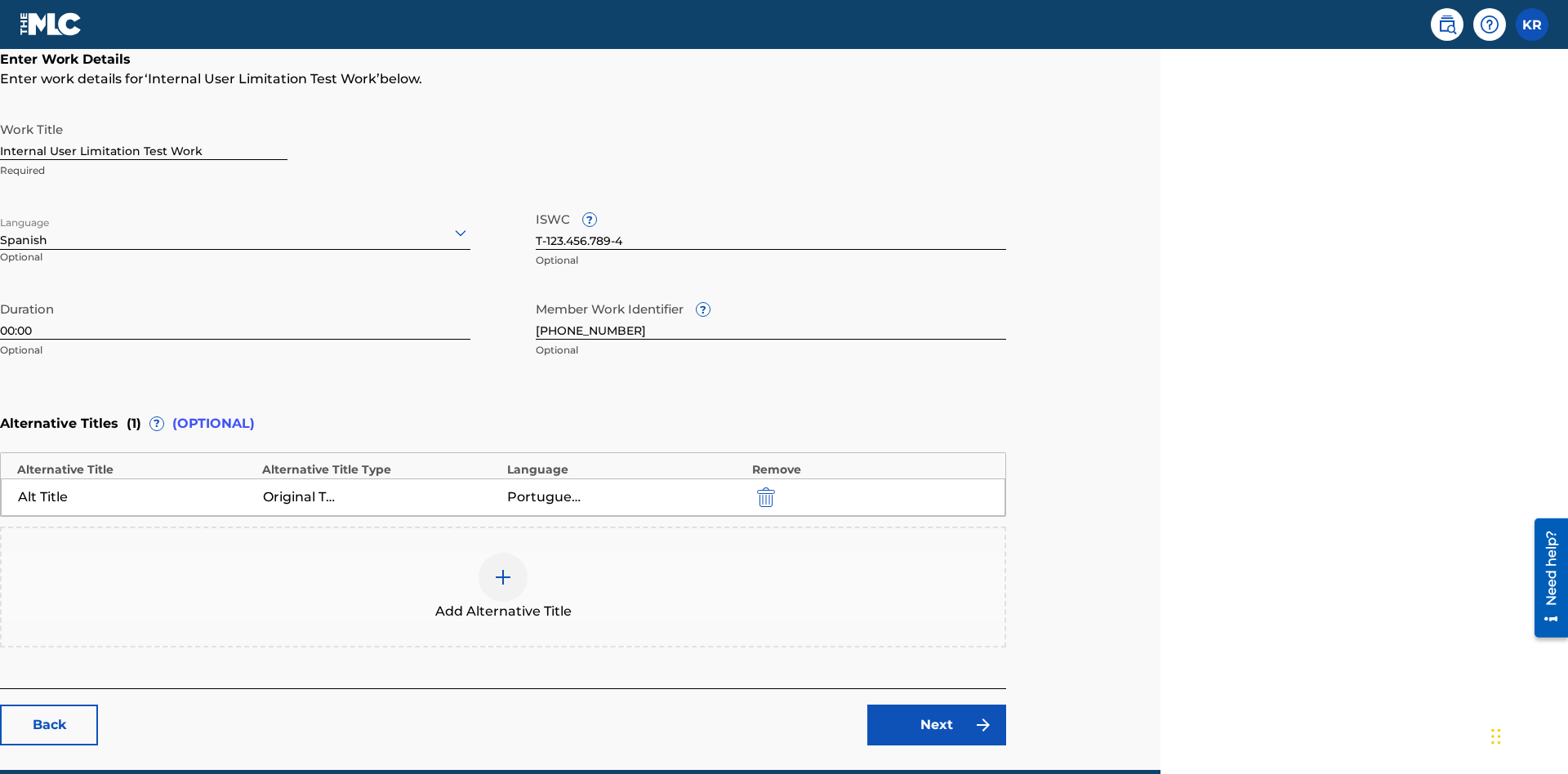
click at [503, 553] on div at bounding box center [503, 577] width 49 height 49
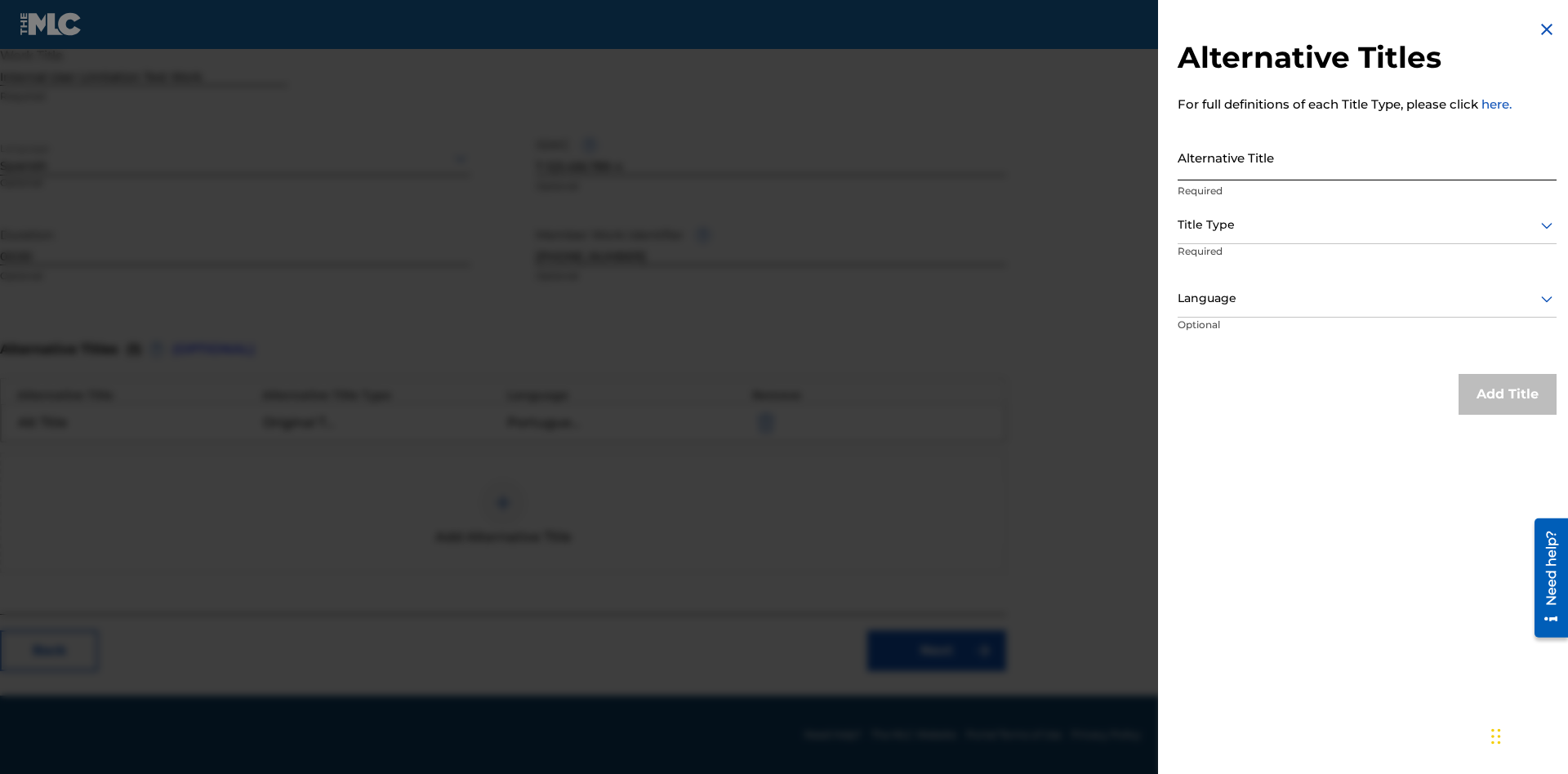
click at [1366, 157] on input "Alternative Title" at bounding box center [1366, 157] width 379 height 47
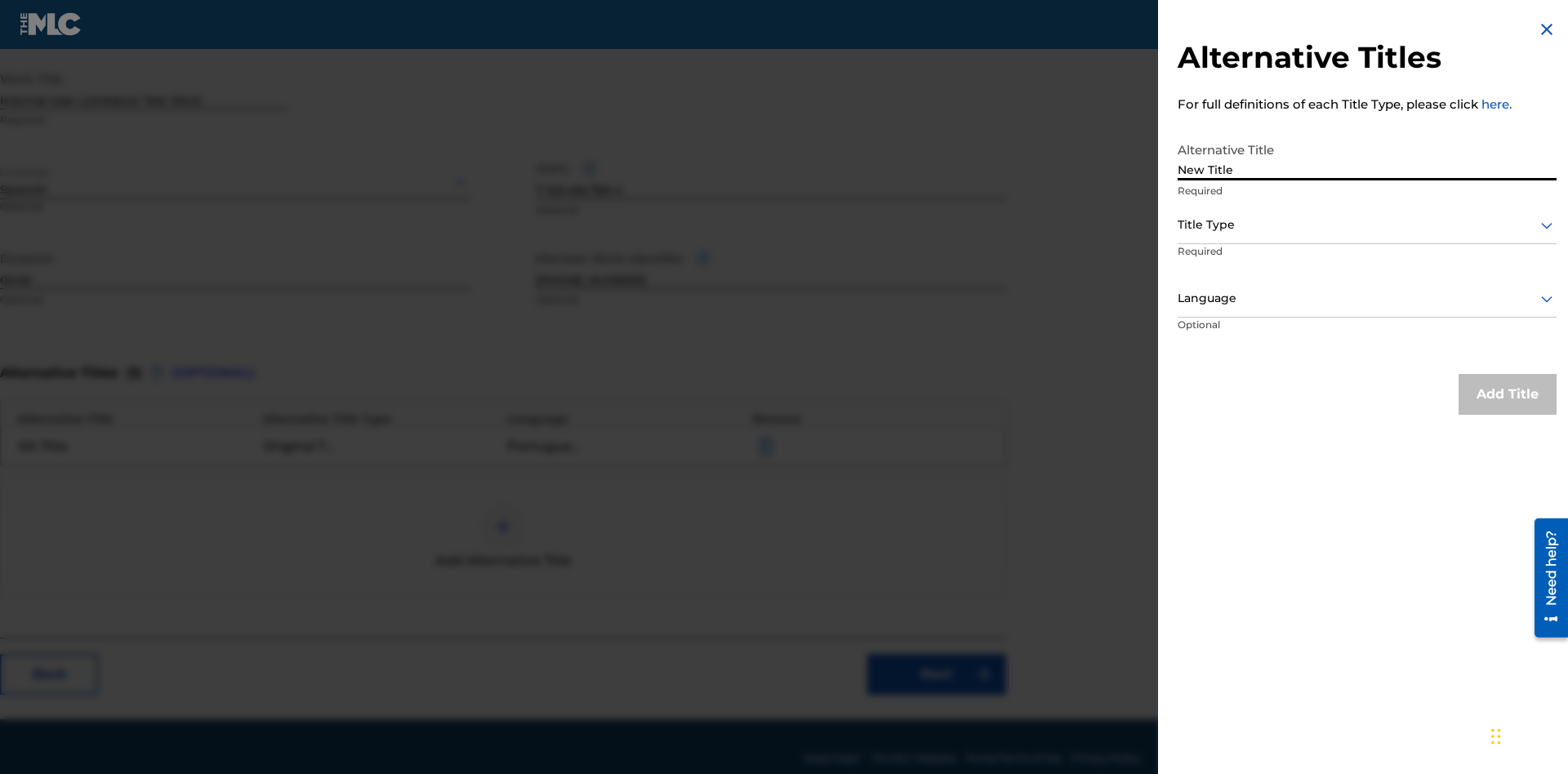
type input "New Title"
click at [1366, 225] on div at bounding box center [1366, 225] width 379 height 21
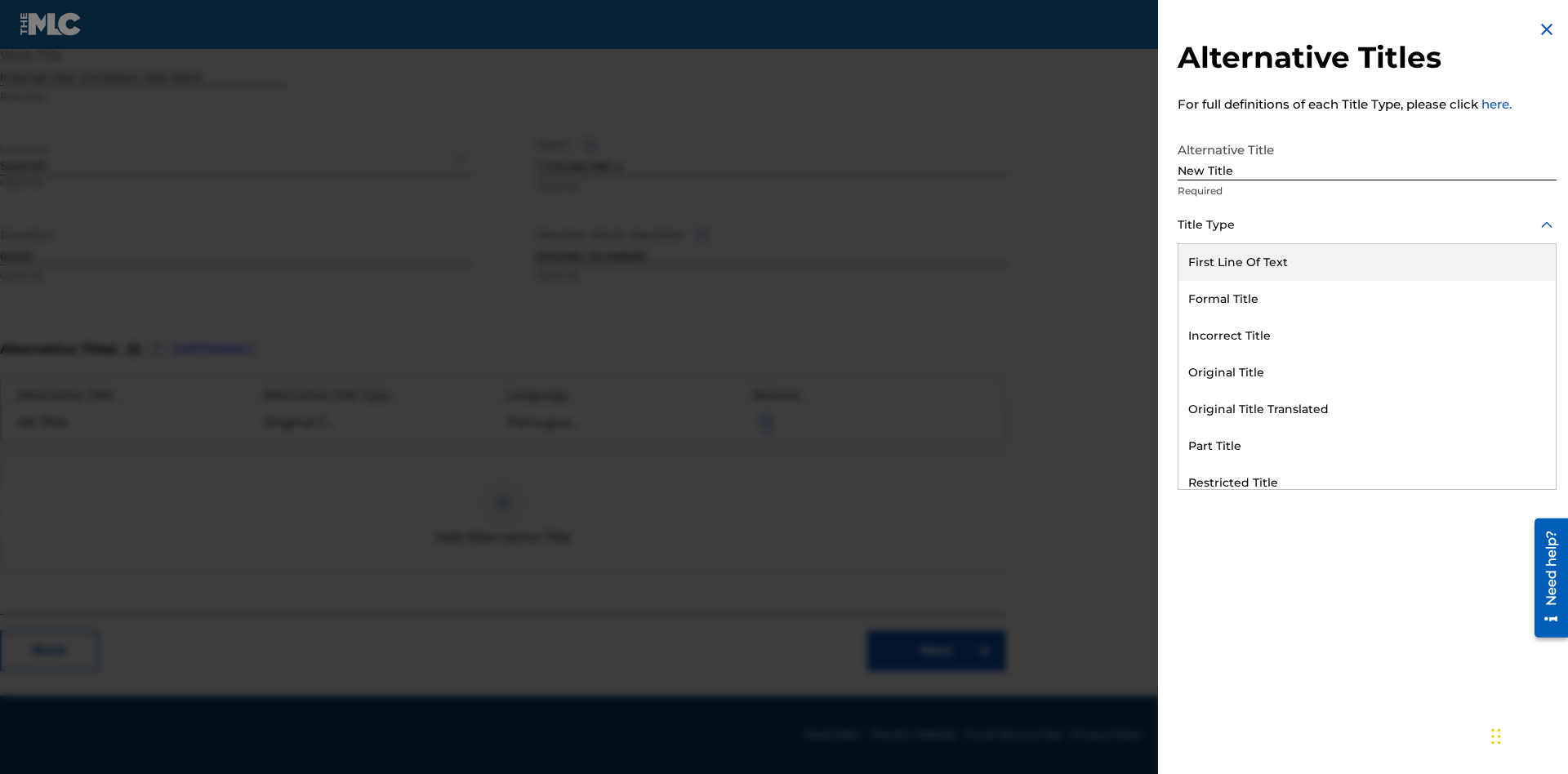
click at [1366, 336] on div "Incorrect Title" at bounding box center [1366, 336] width 378 height 37
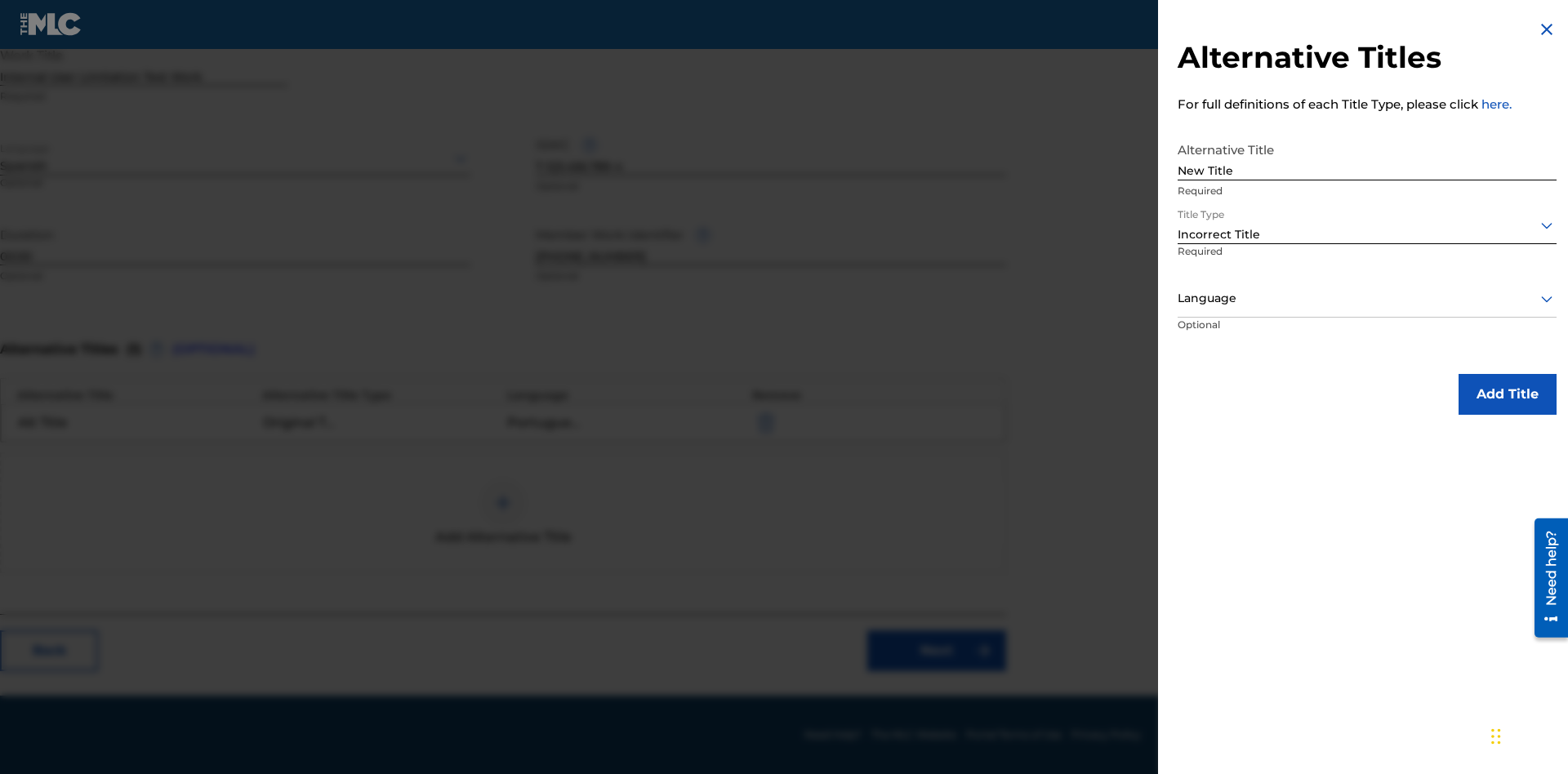
click at [1366, 298] on div at bounding box center [1366, 298] width 379 height 21
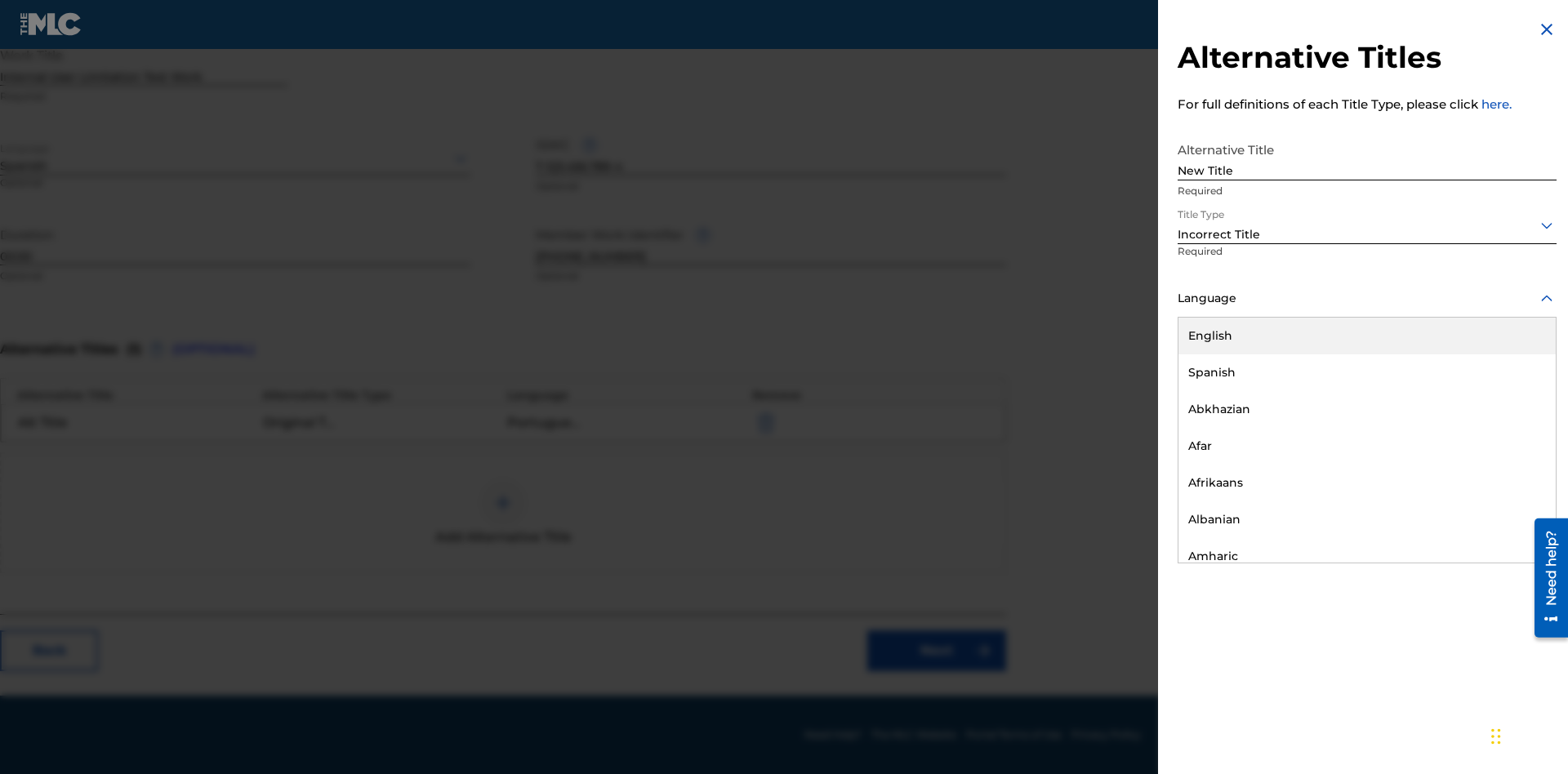
click at [1366, 336] on div "English" at bounding box center [1366, 336] width 378 height 37
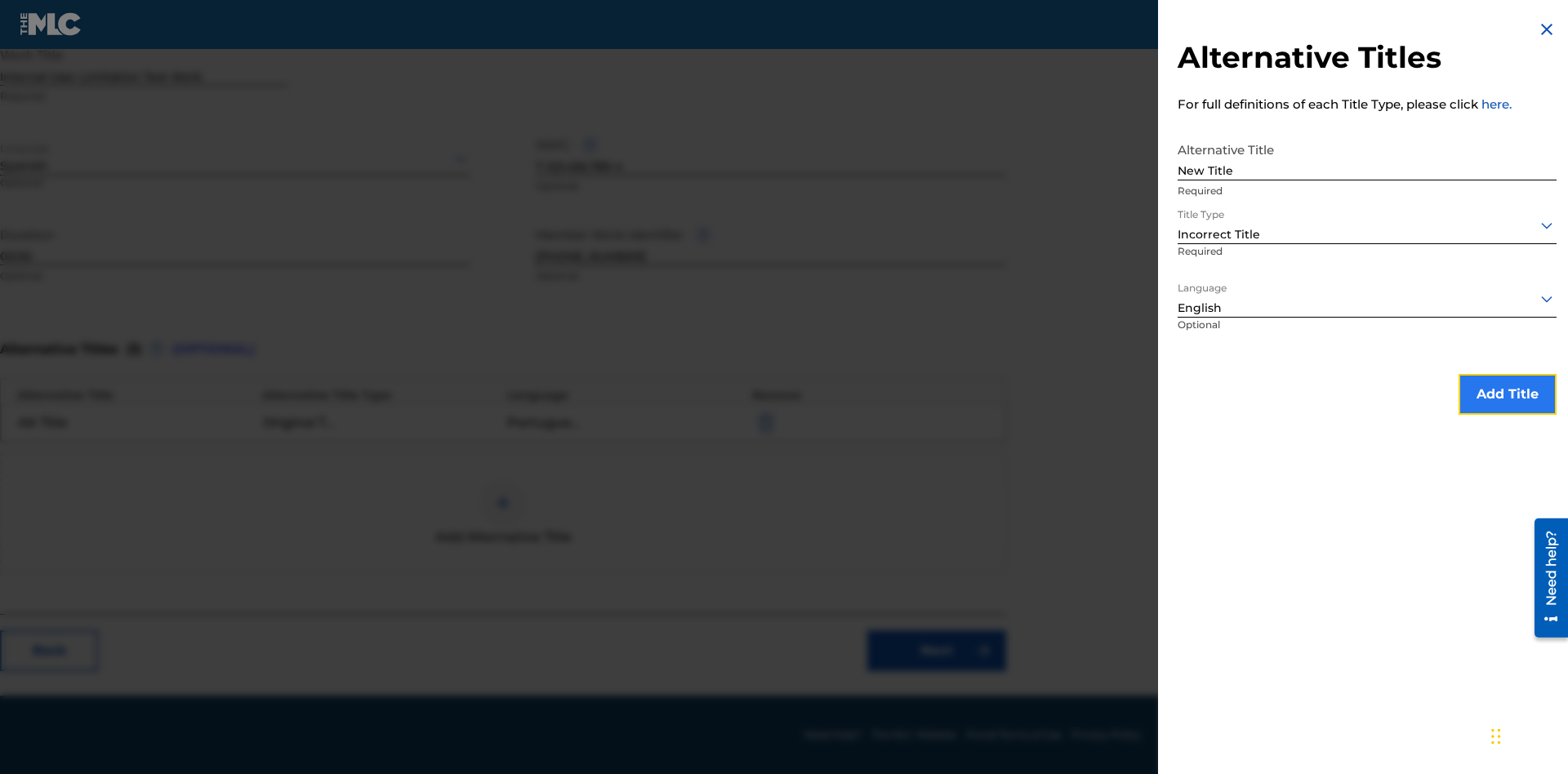
click at [1507, 393] on button "Add Title" at bounding box center [1507, 395] width 98 height 41
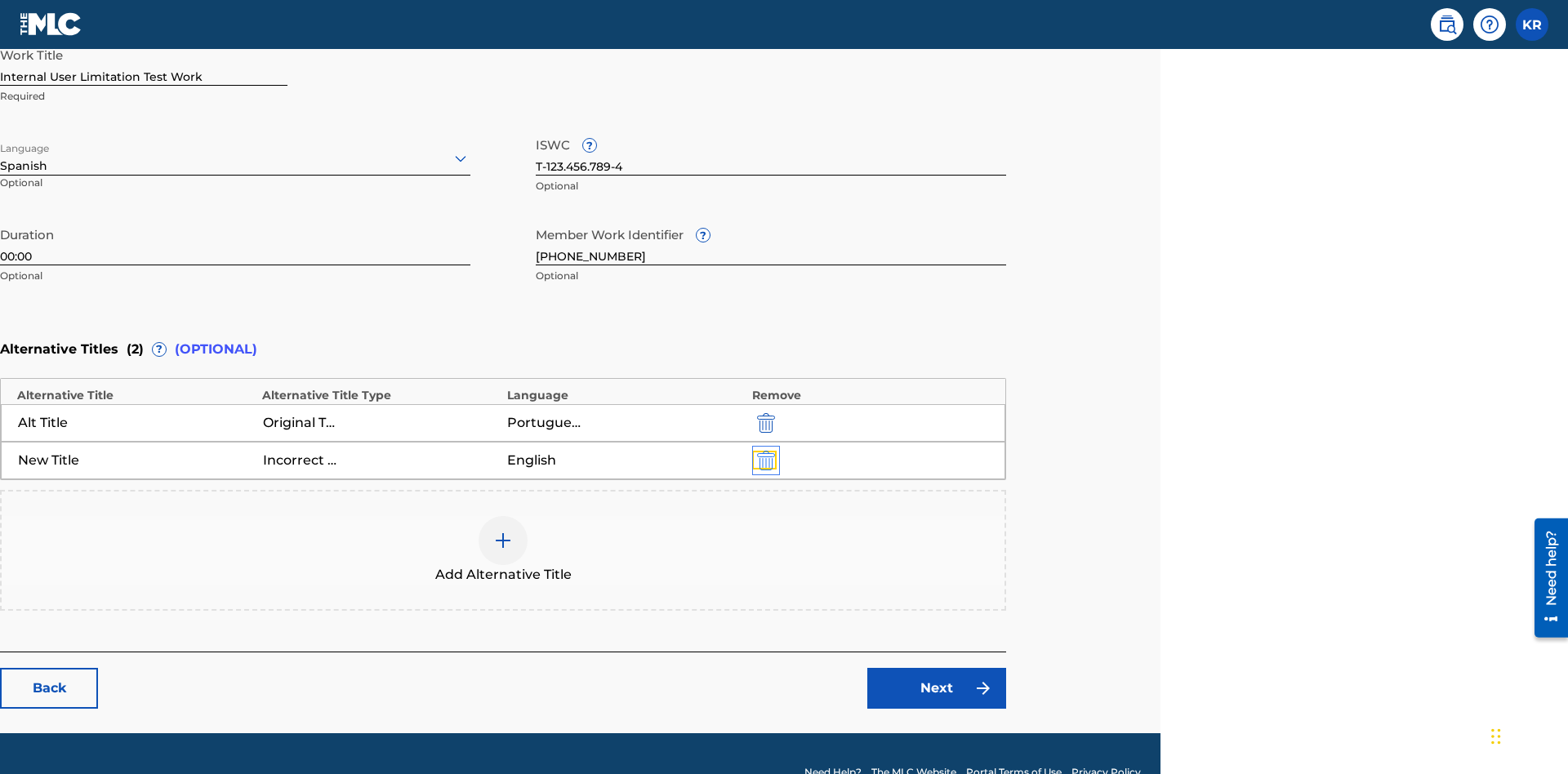
click at [763, 451] on img "submit" at bounding box center [766, 461] width 18 height 20
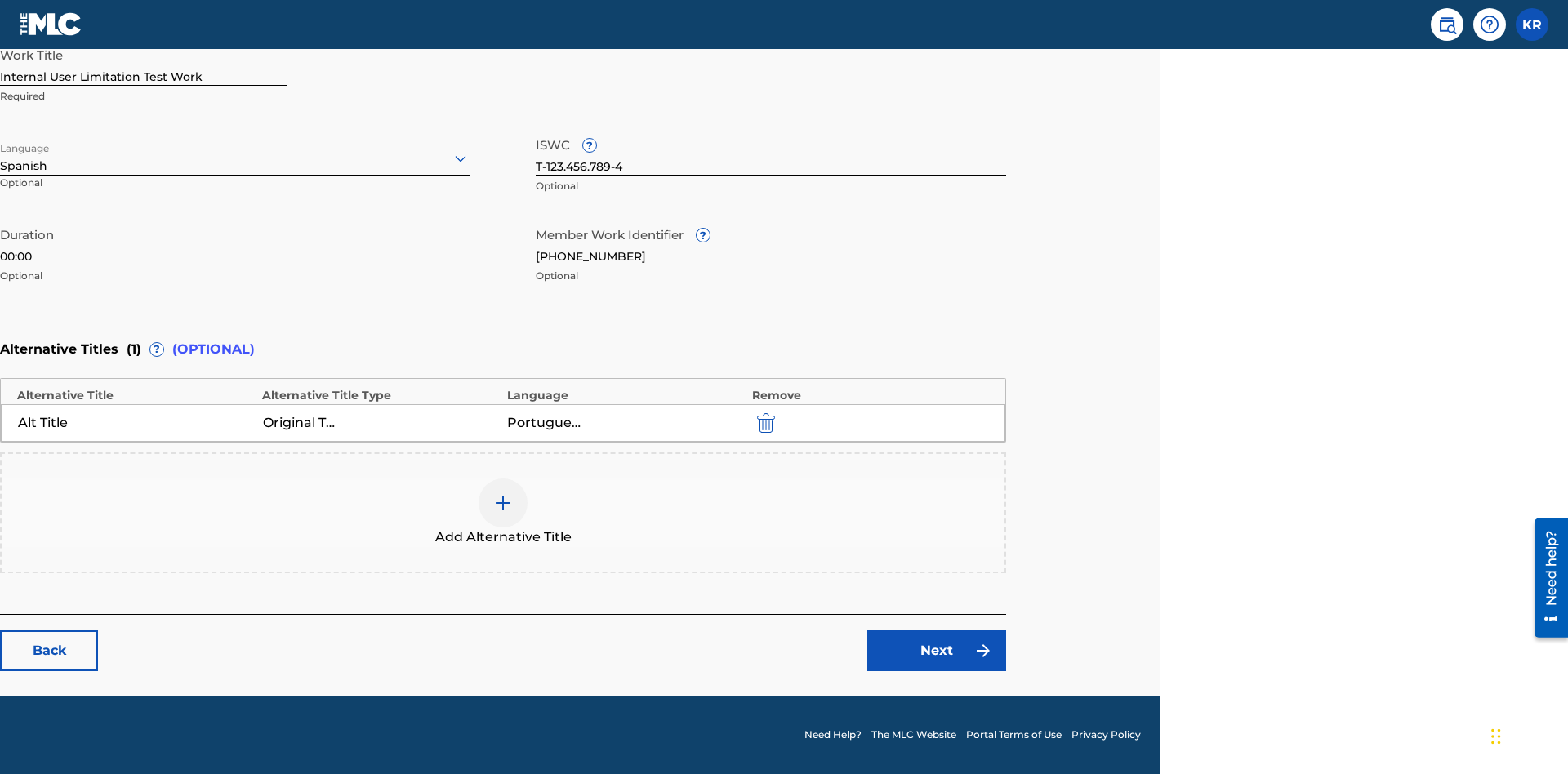
click at [503, 512] on div at bounding box center [503, 503] width 49 height 49
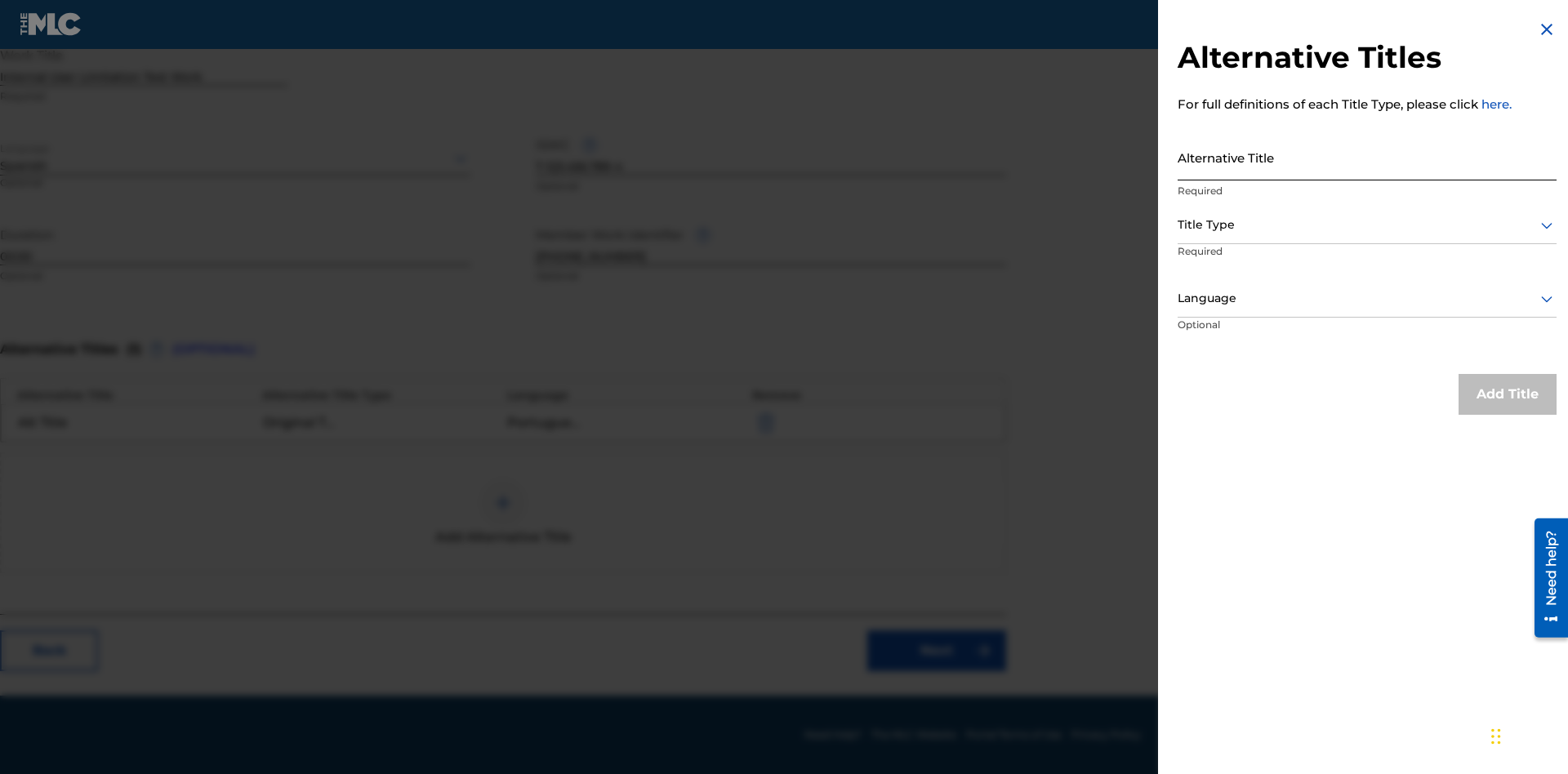
click at [1366, 157] on input "Alternative Title" at bounding box center [1366, 157] width 379 height 47
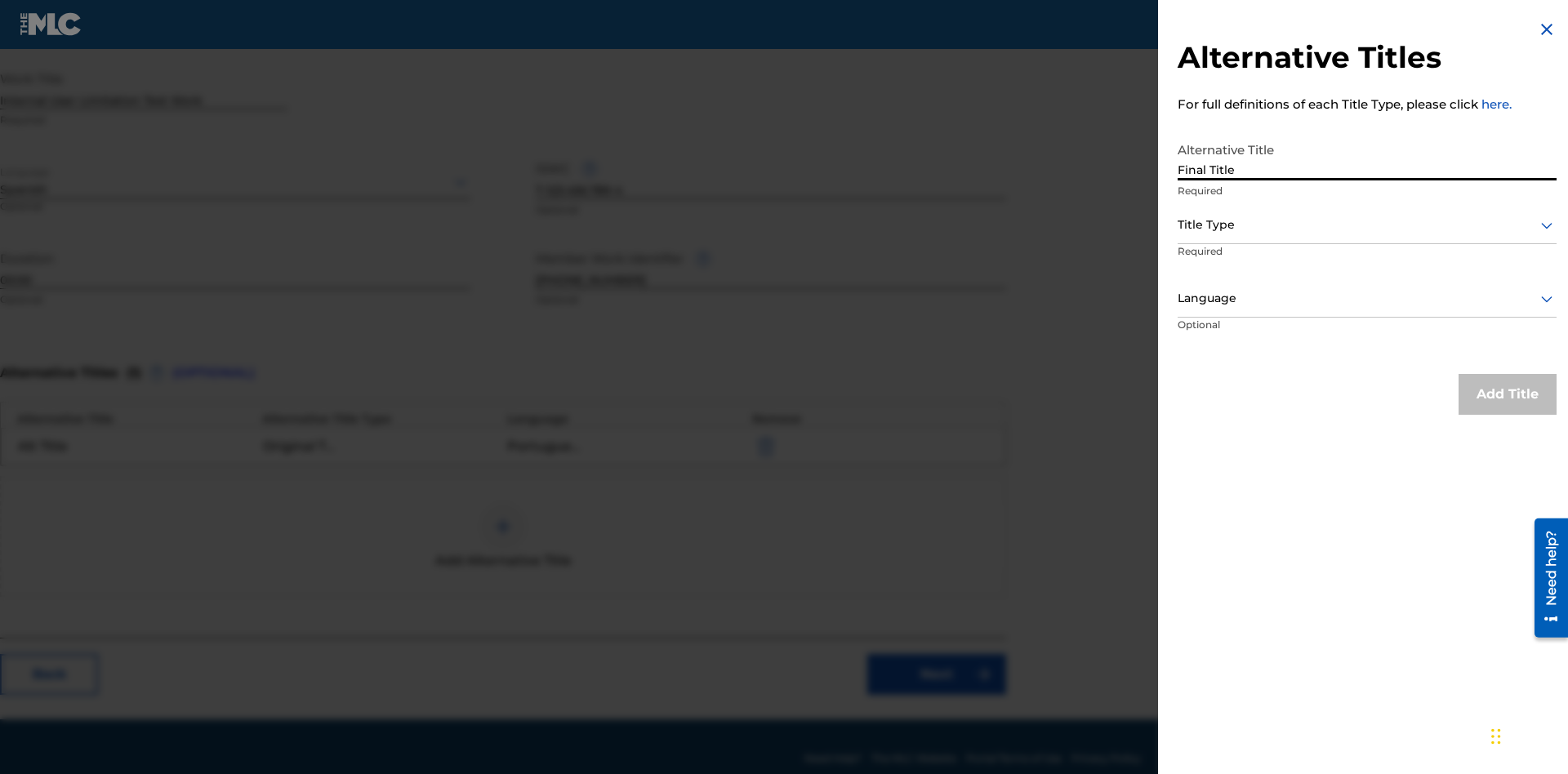
type input "Final Title"
click at [1366, 225] on div at bounding box center [1366, 225] width 379 height 21
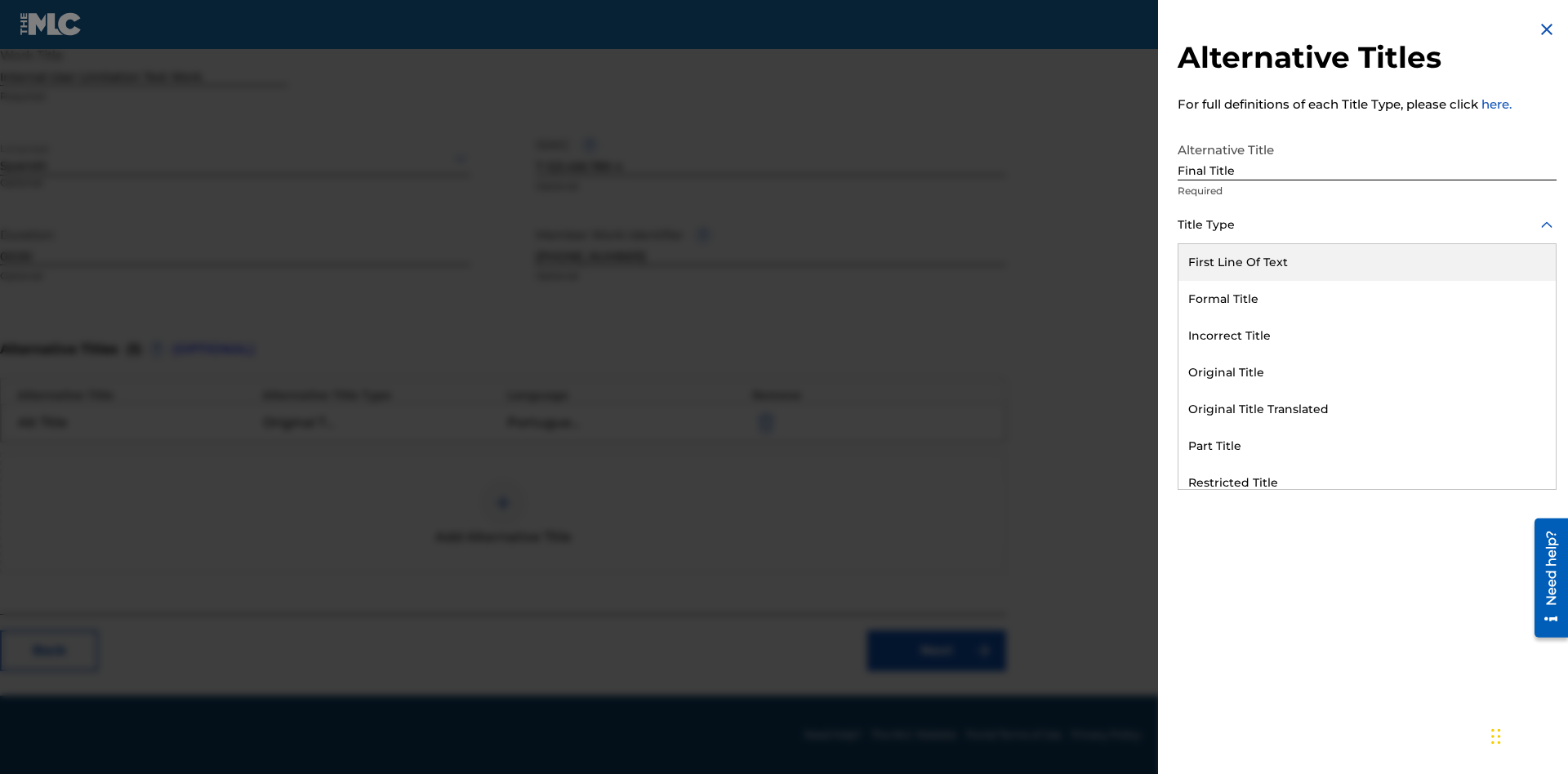
click at [1366, 446] on div "Part Title" at bounding box center [1366, 446] width 378 height 37
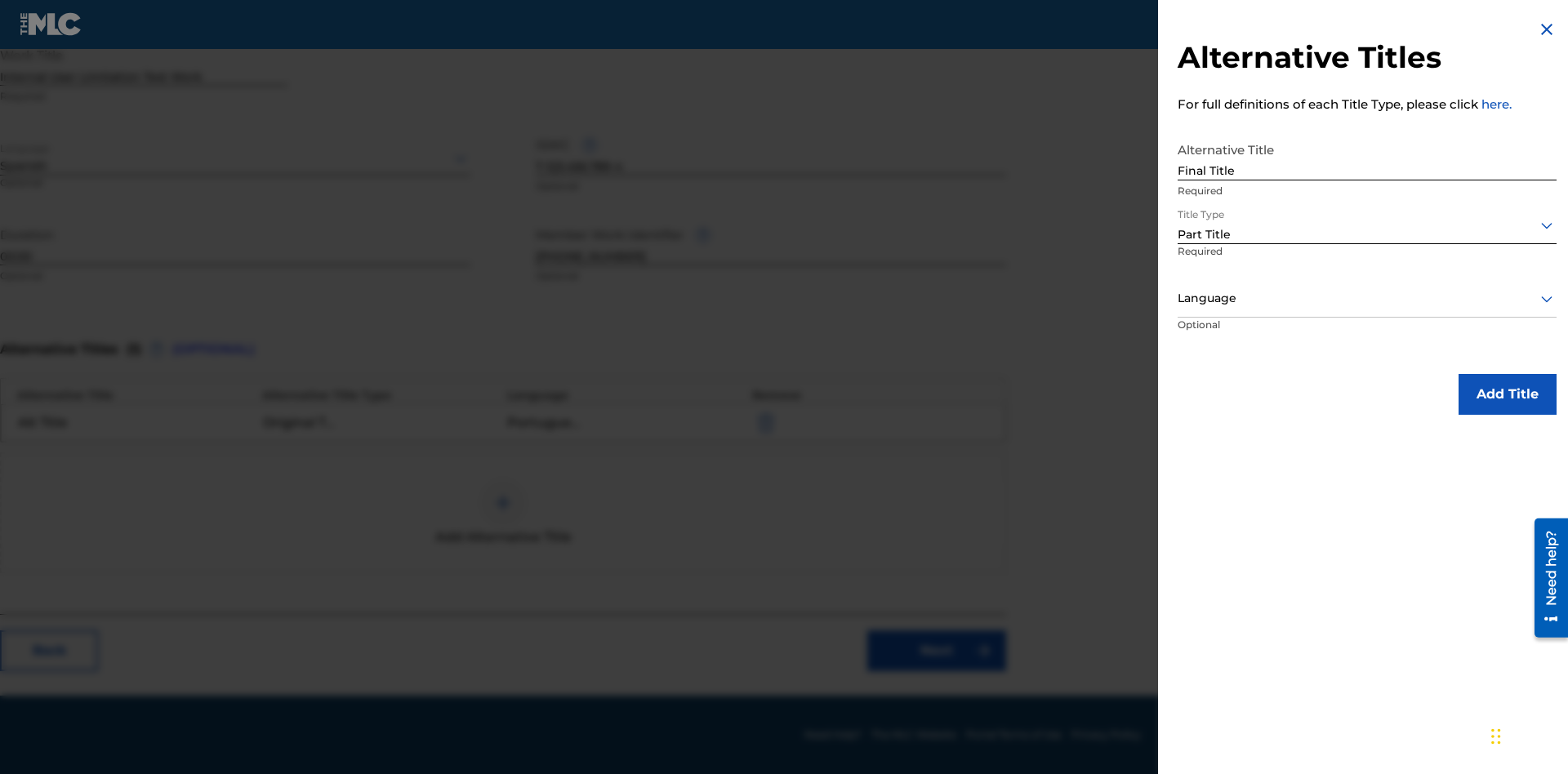
click at [1366, 298] on div at bounding box center [1366, 298] width 379 height 21
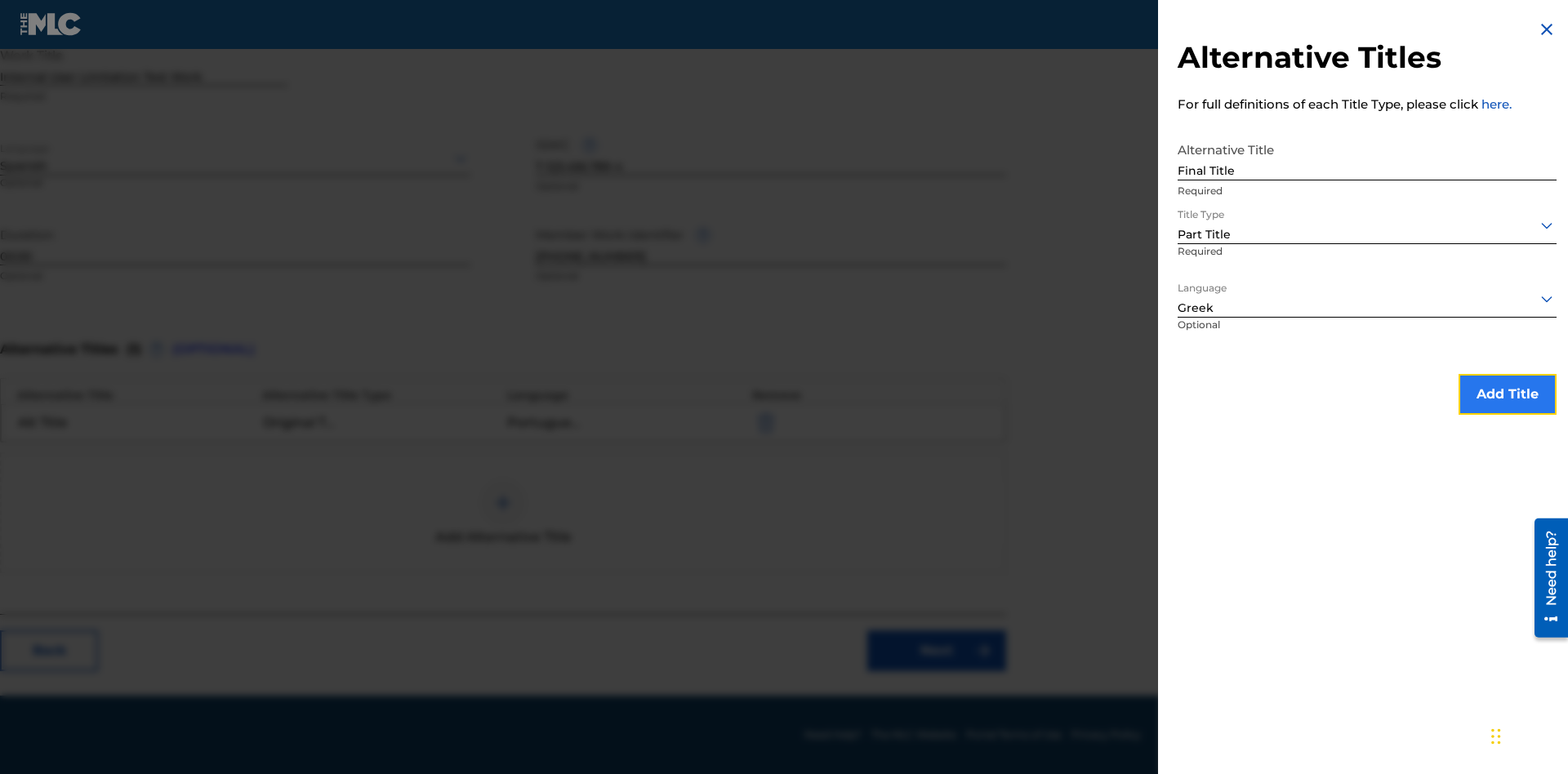
click at [1507, 393] on button "Add Title" at bounding box center [1507, 395] width 98 height 41
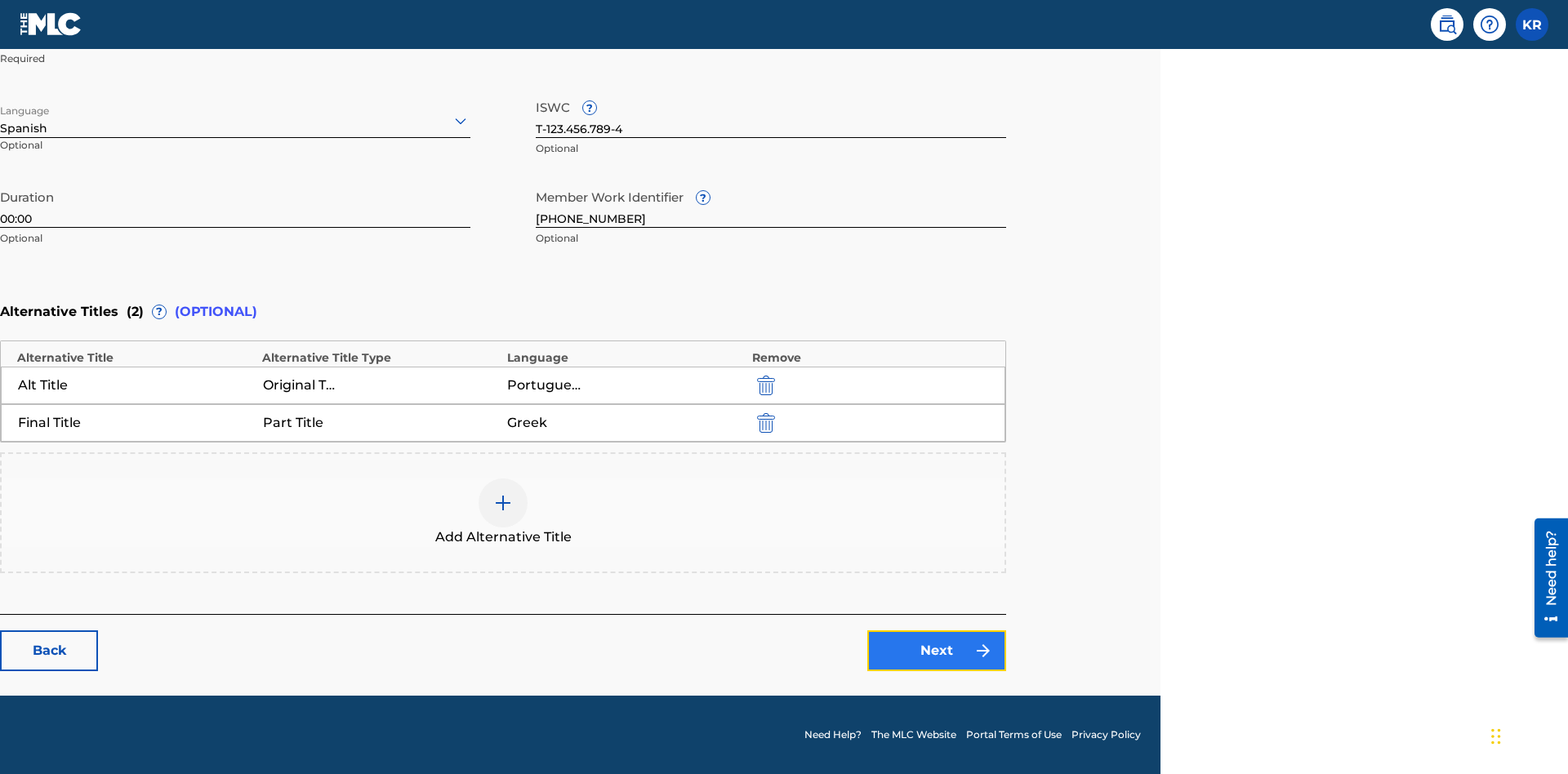
click at [936, 651] on link "Next" at bounding box center [936, 651] width 139 height 41
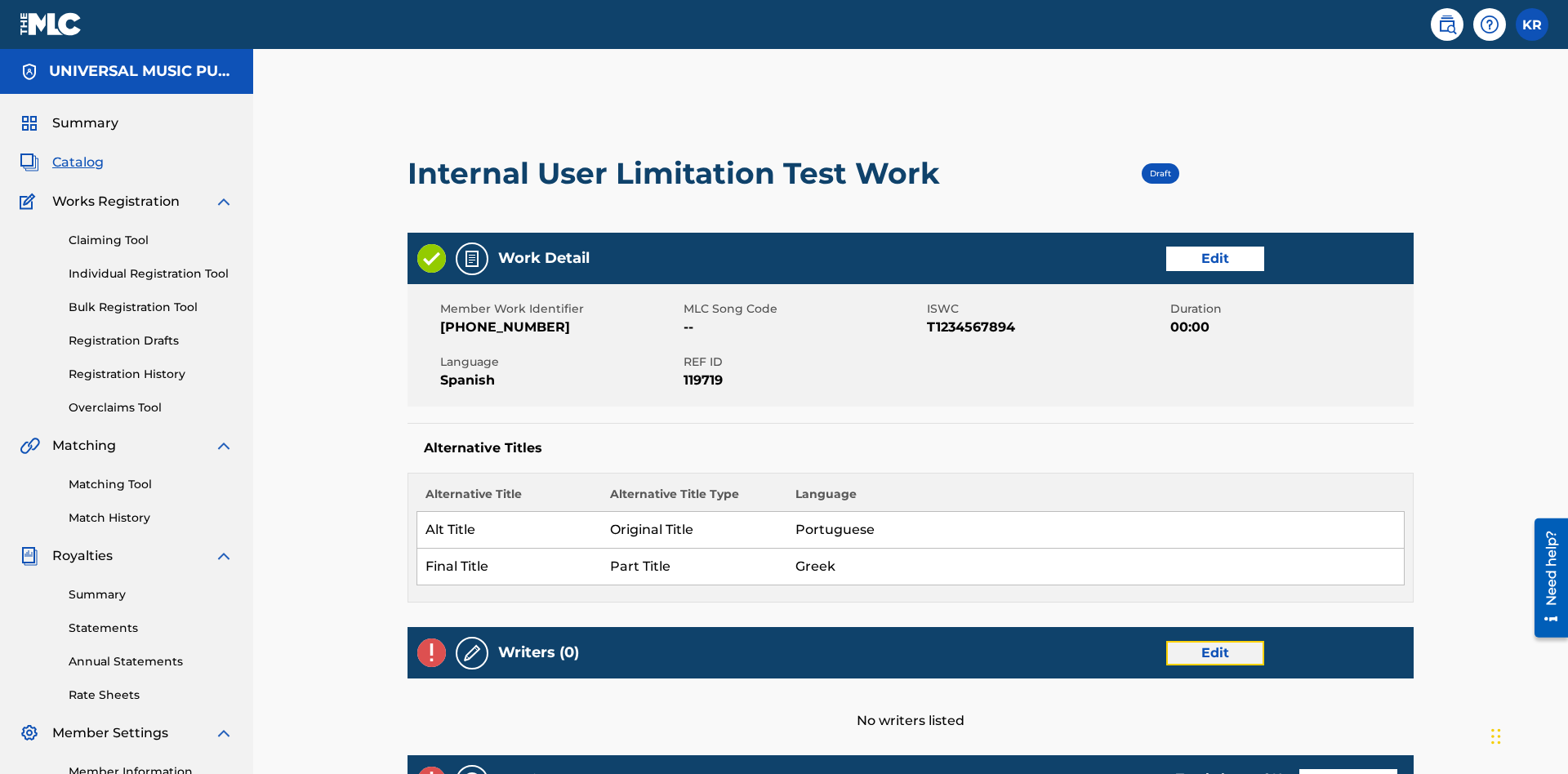
click at [1166, 641] on link "Edit" at bounding box center [1214, 653] width 98 height 25
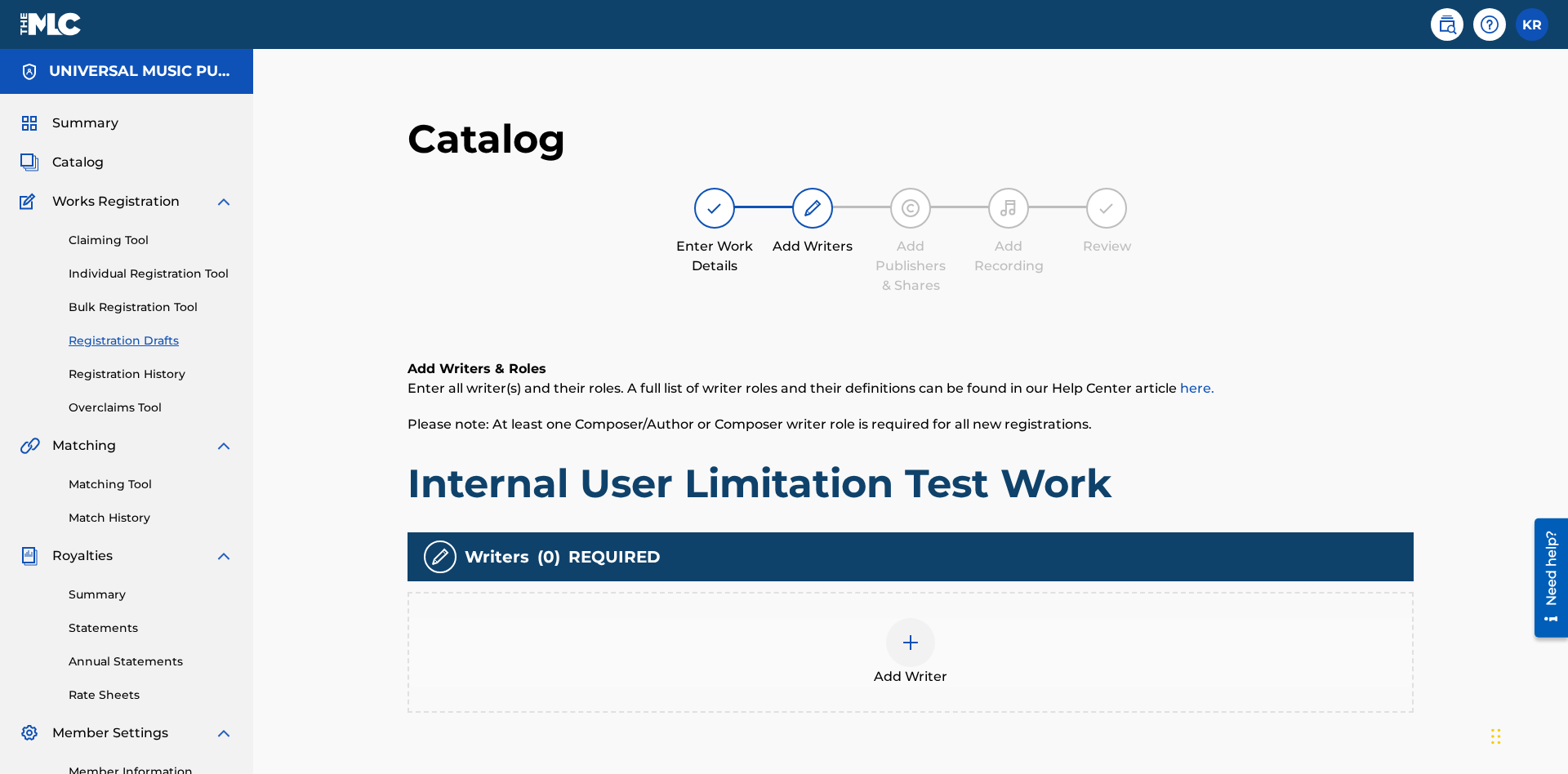
click at [901, 633] on img at bounding box center [911, 642] width 20 height 20
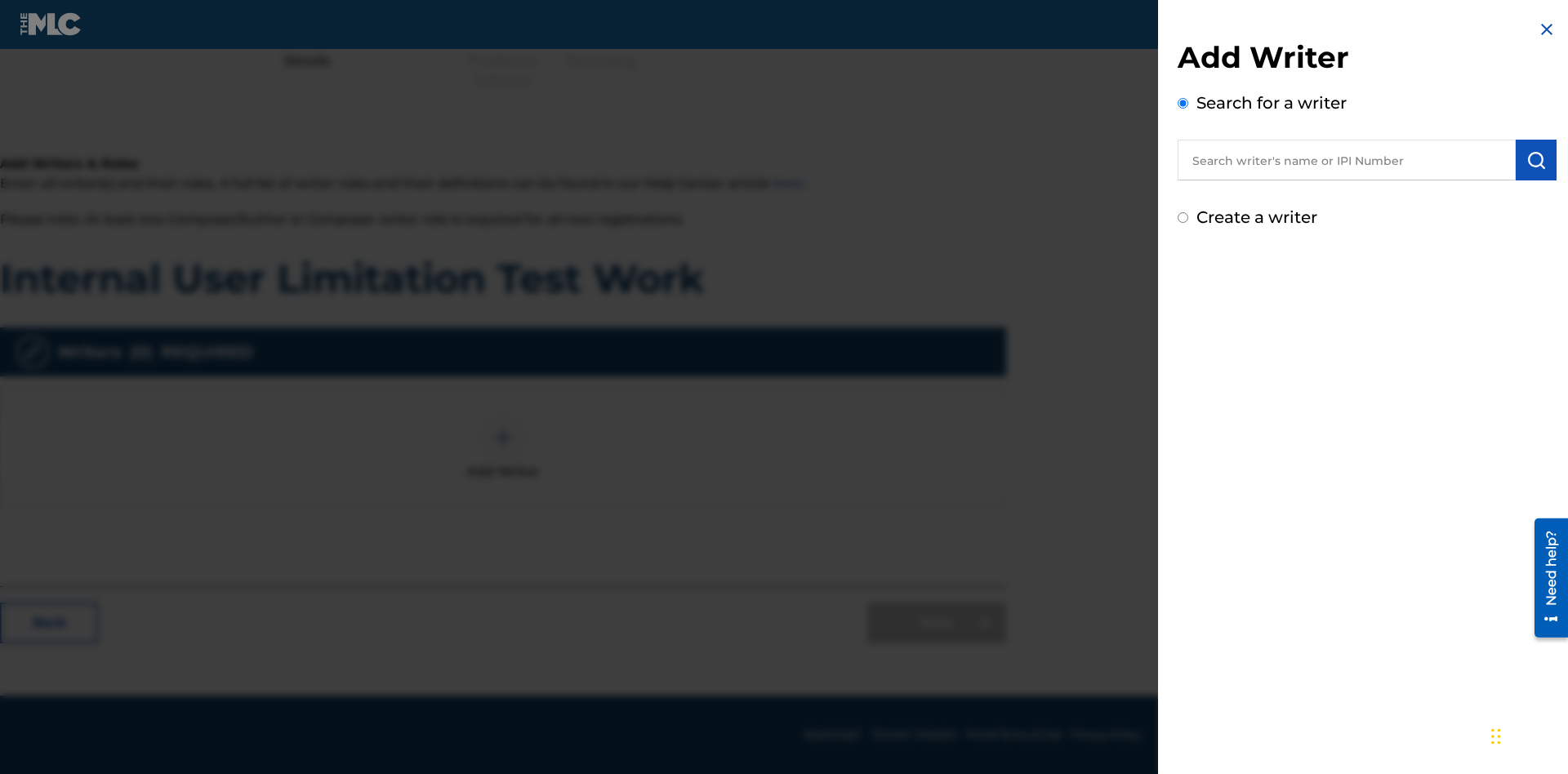
click at [1347, 160] on input "text" at bounding box center [1346, 160] width 338 height 41
type input "[PERSON_NAME]"
click at [1536, 160] on img "submit" at bounding box center [1536, 160] width 20 height 20
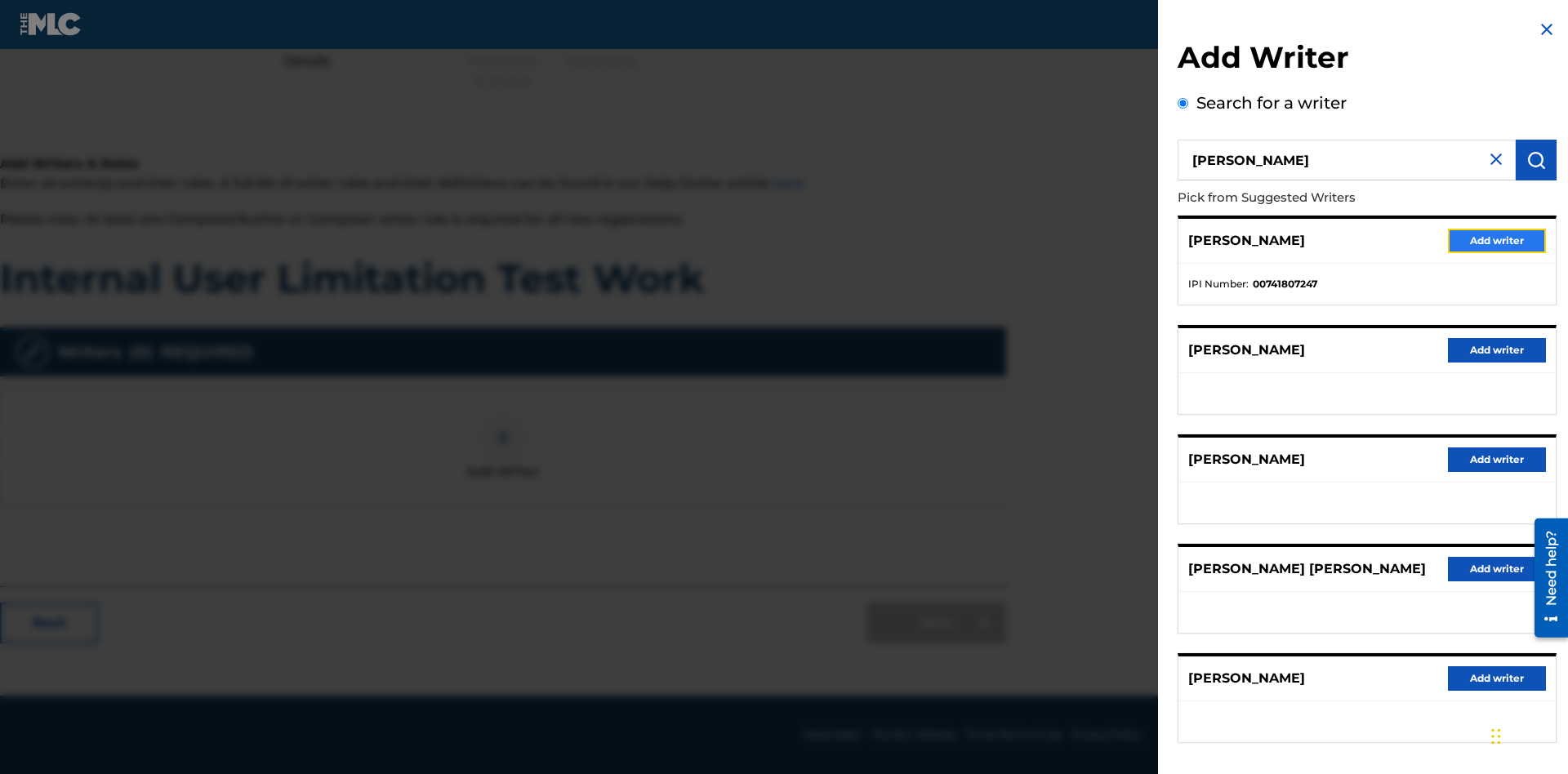
click at [1496, 240] on button "Add writer" at bounding box center [1496, 241] width 98 height 25
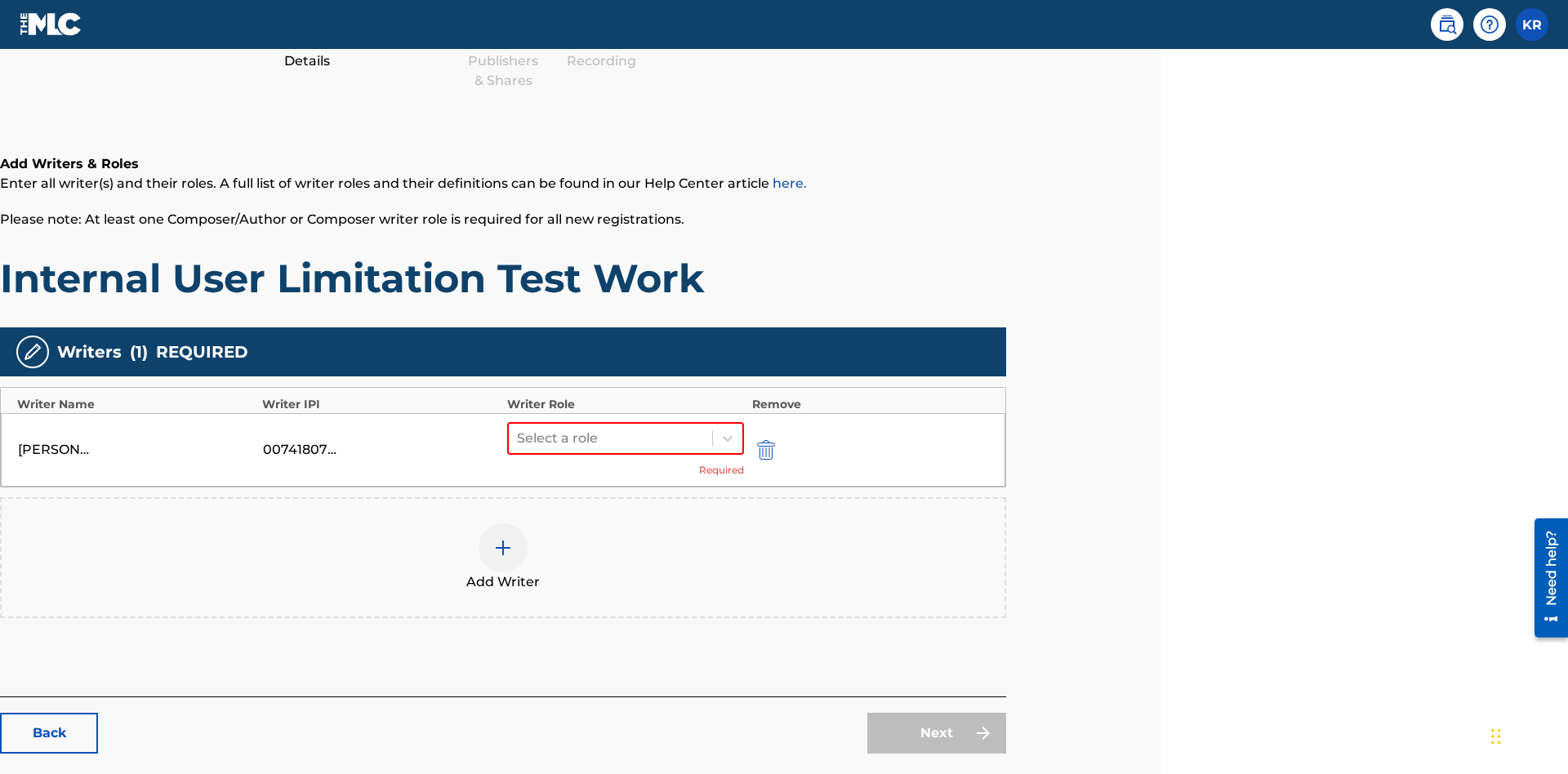
scroll to position [287, 407]
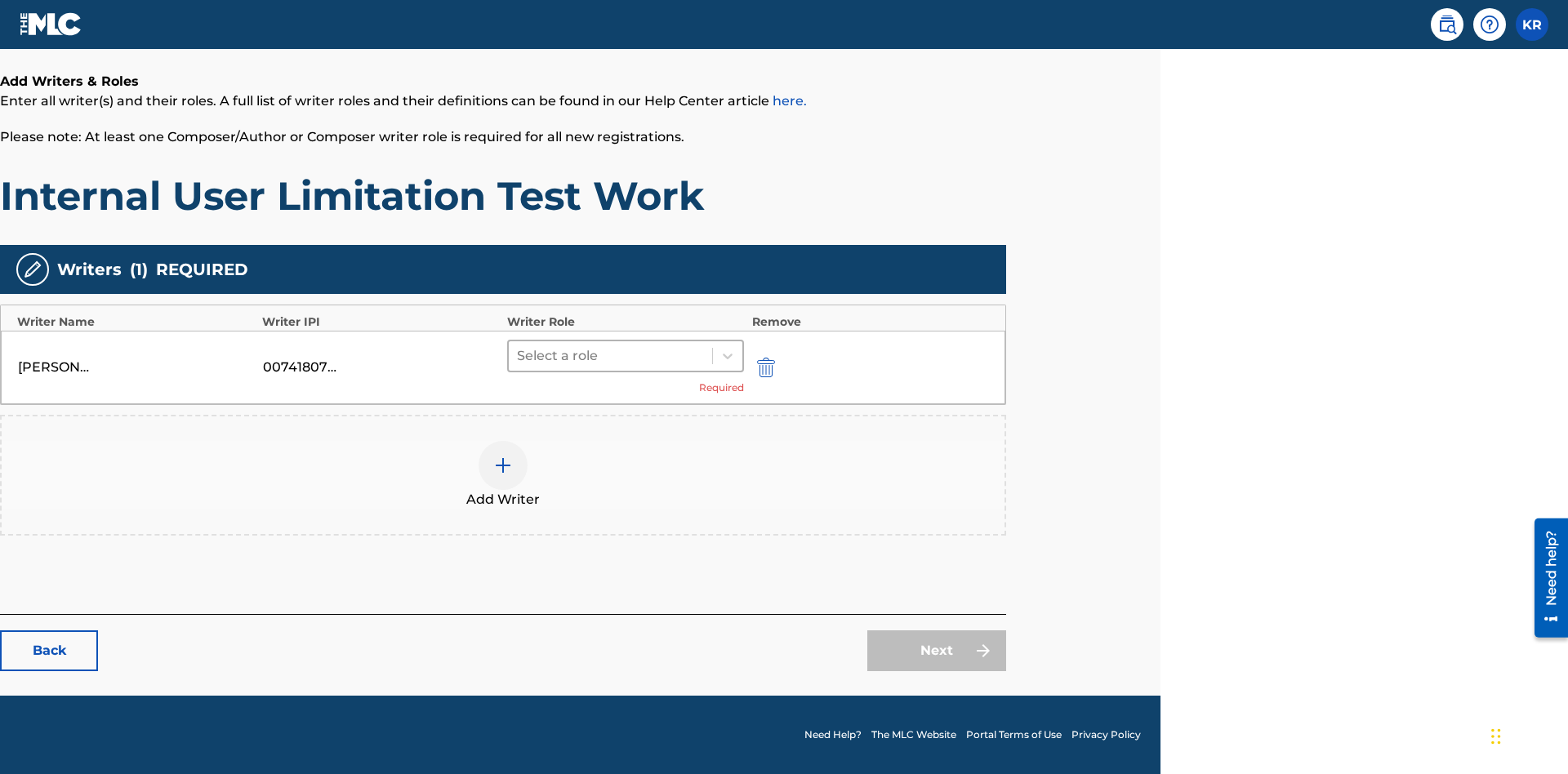
click at [518, 355] on input "text" at bounding box center [518, 356] width 3 height 20
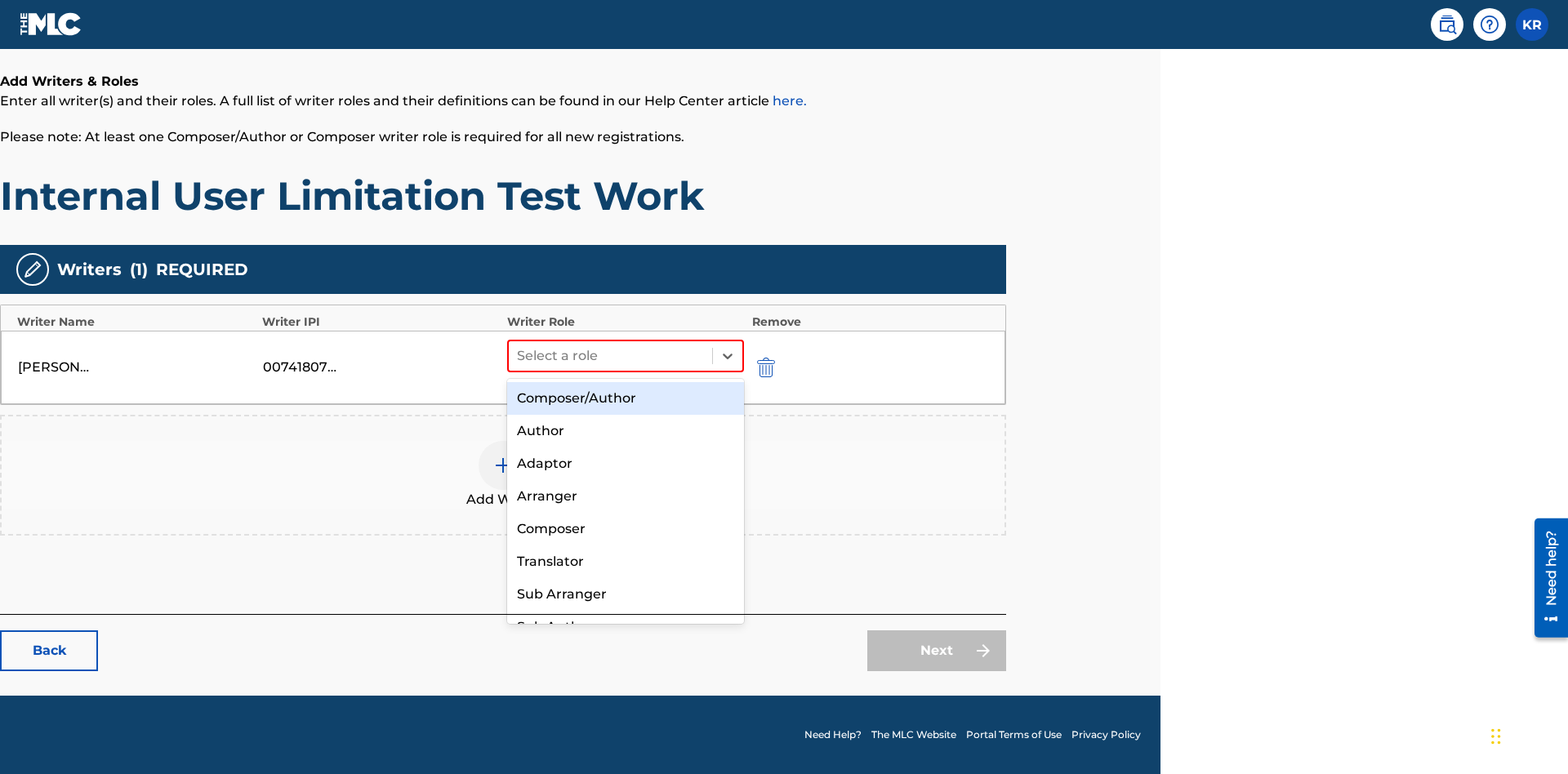
click at [624, 528] on div "Composer" at bounding box center [625, 529] width 237 height 33
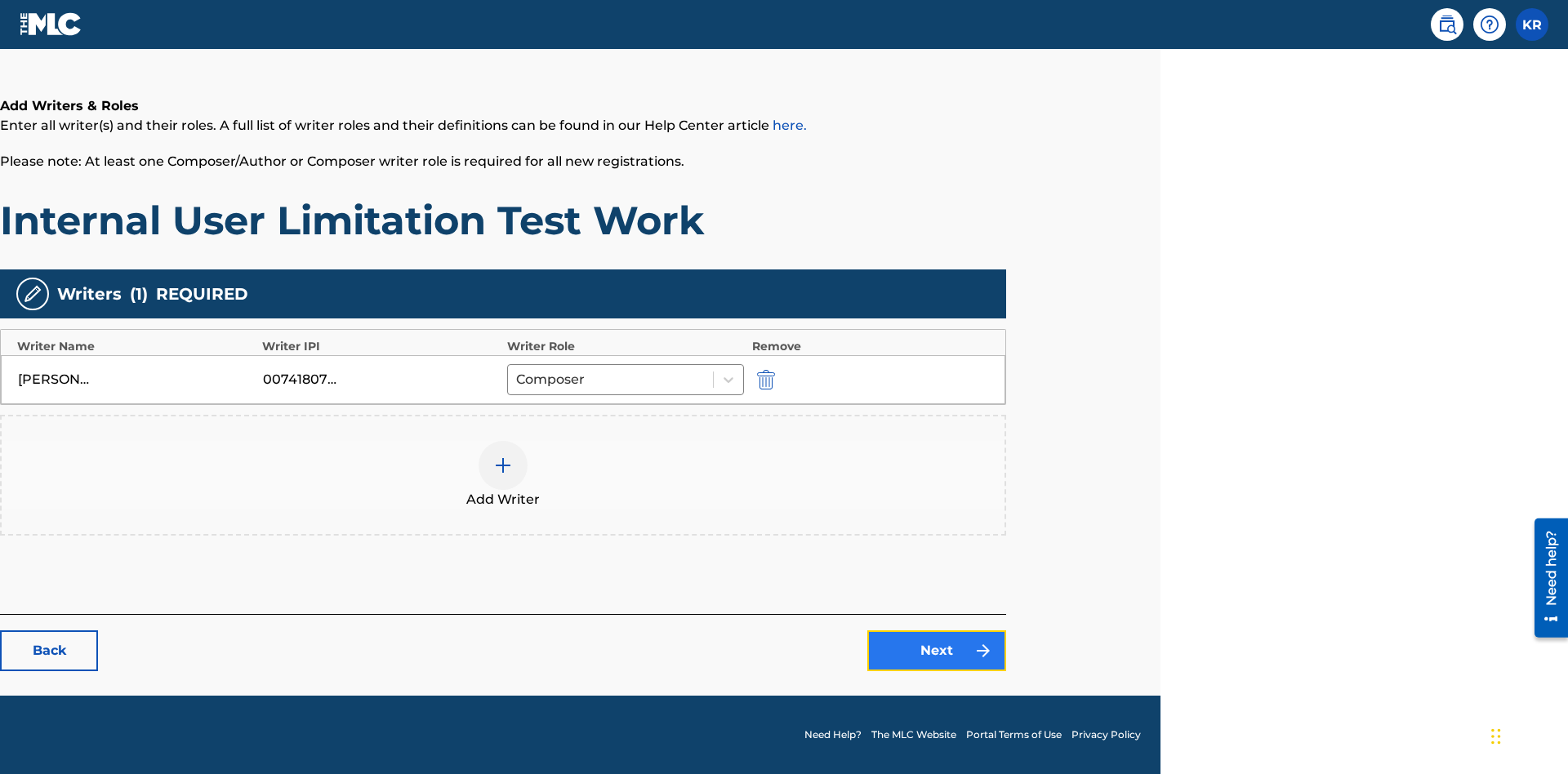
click at [936, 651] on link "Next" at bounding box center [936, 651] width 139 height 41
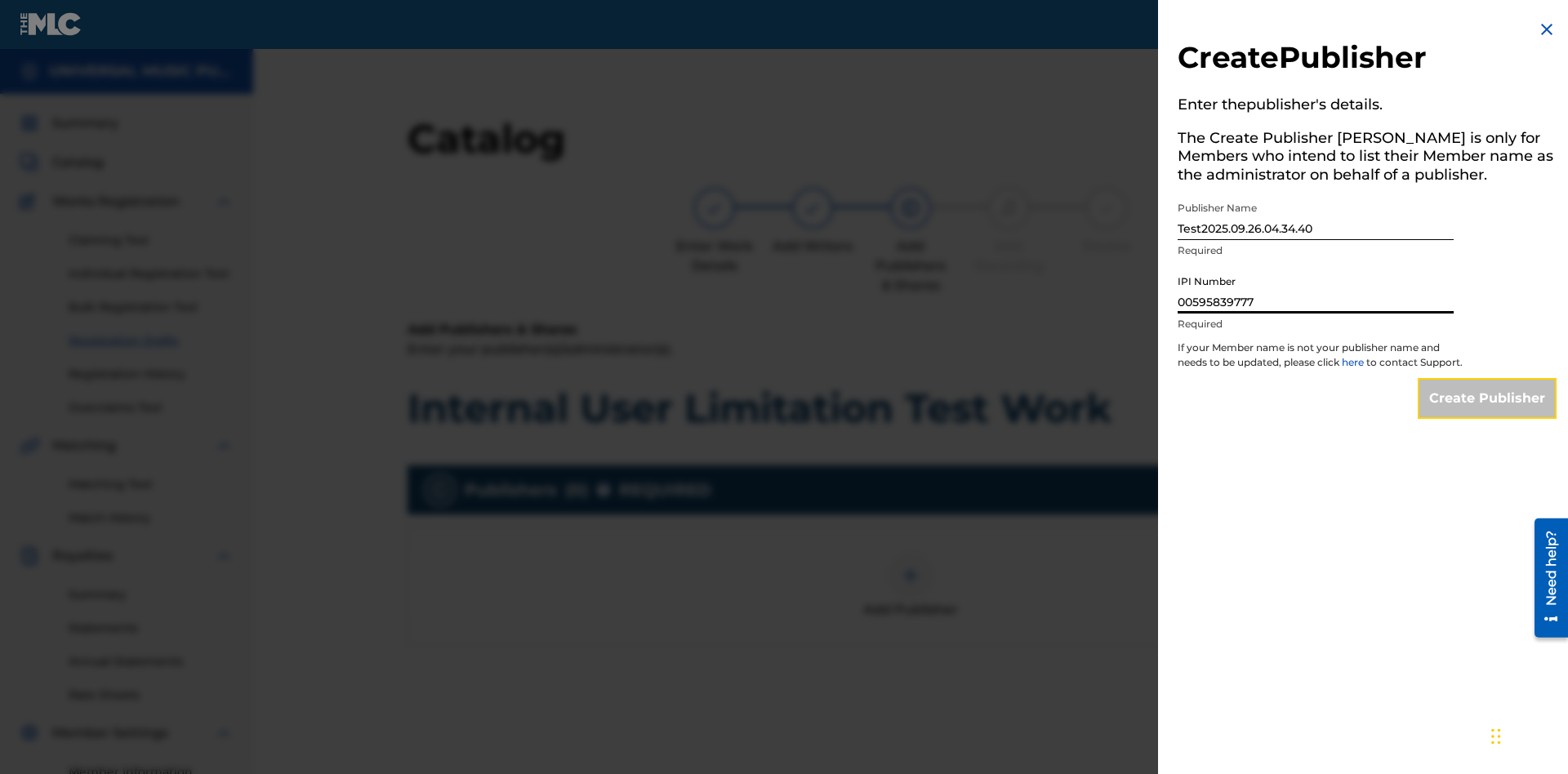
click at [1487, 413] on input "Create Publisher" at bounding box center [1487, 399] width 139 height 41
click at [1487, 378] on input "Create Publisher" at bounding box center [1487, 399] width 139 height 41
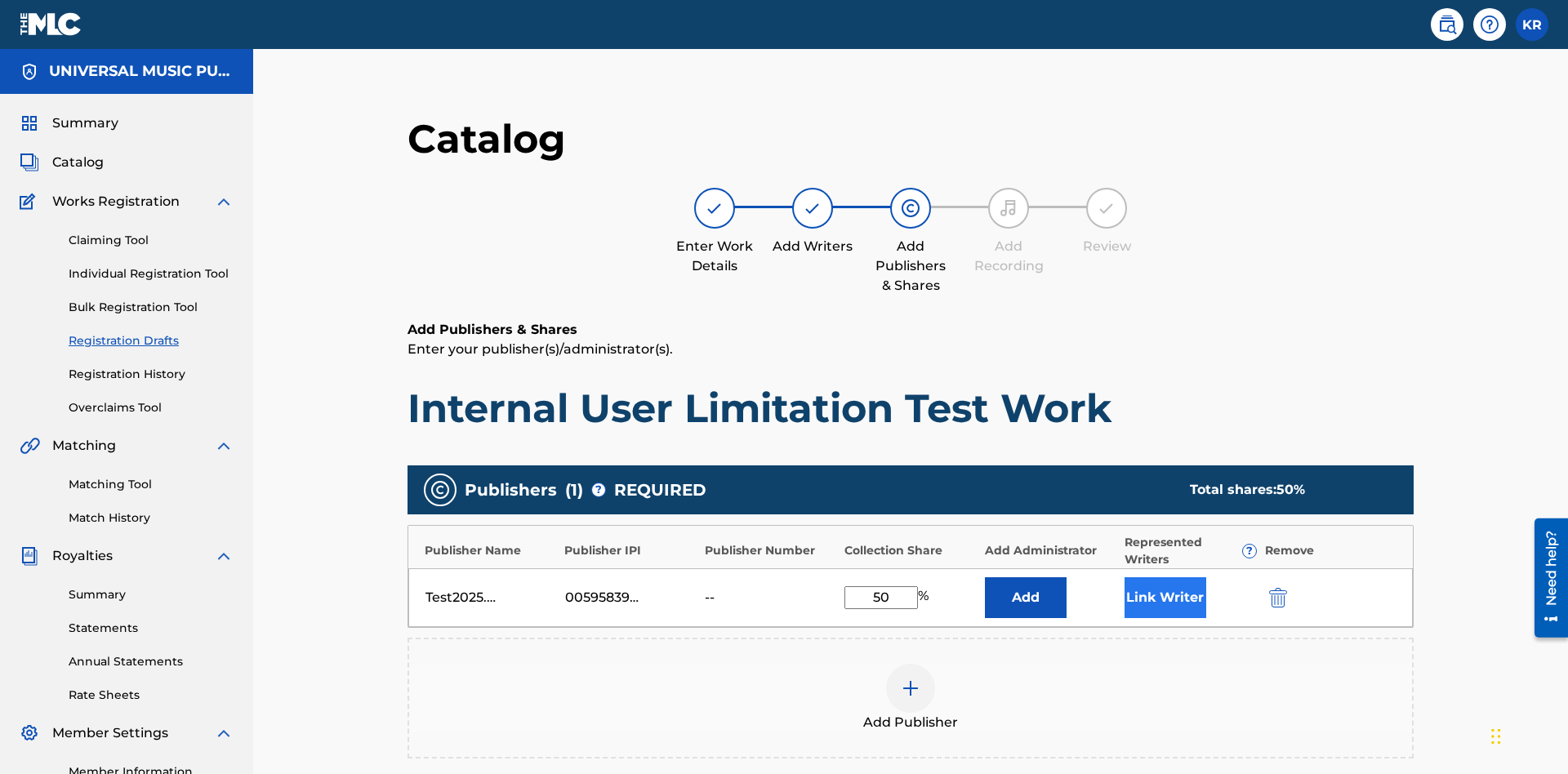
type input "50"
click at [1125, 577] on button "Link Writer" at bounding box center [1165, 598] width 81 height 41
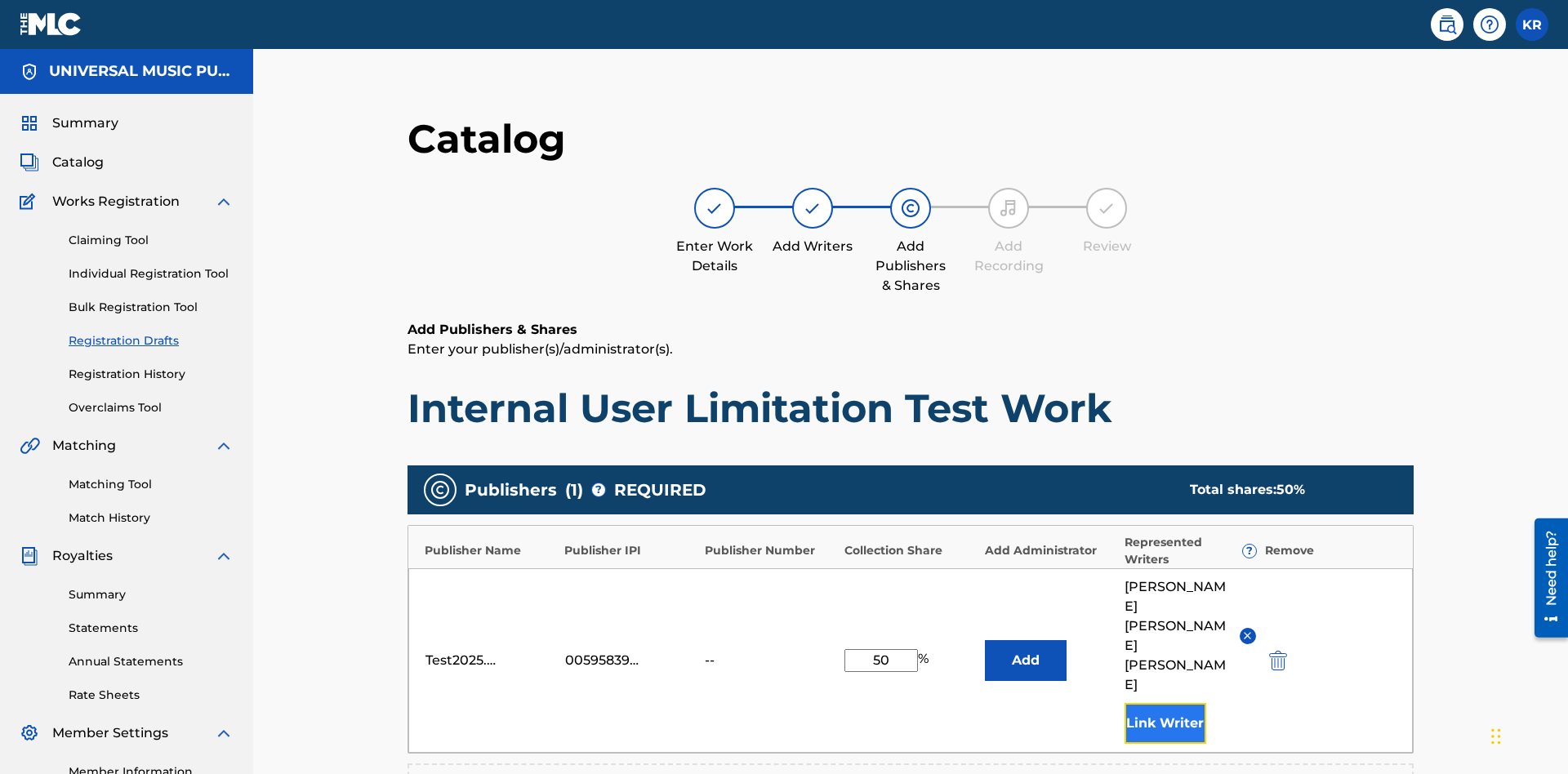
click at [1125, 703] on button "Link Writer" at bounding box center [1165, 724] width 81 height 41
click at [985, 640] on button "Add" at bounding box center [1025, 660] width 81 height 41
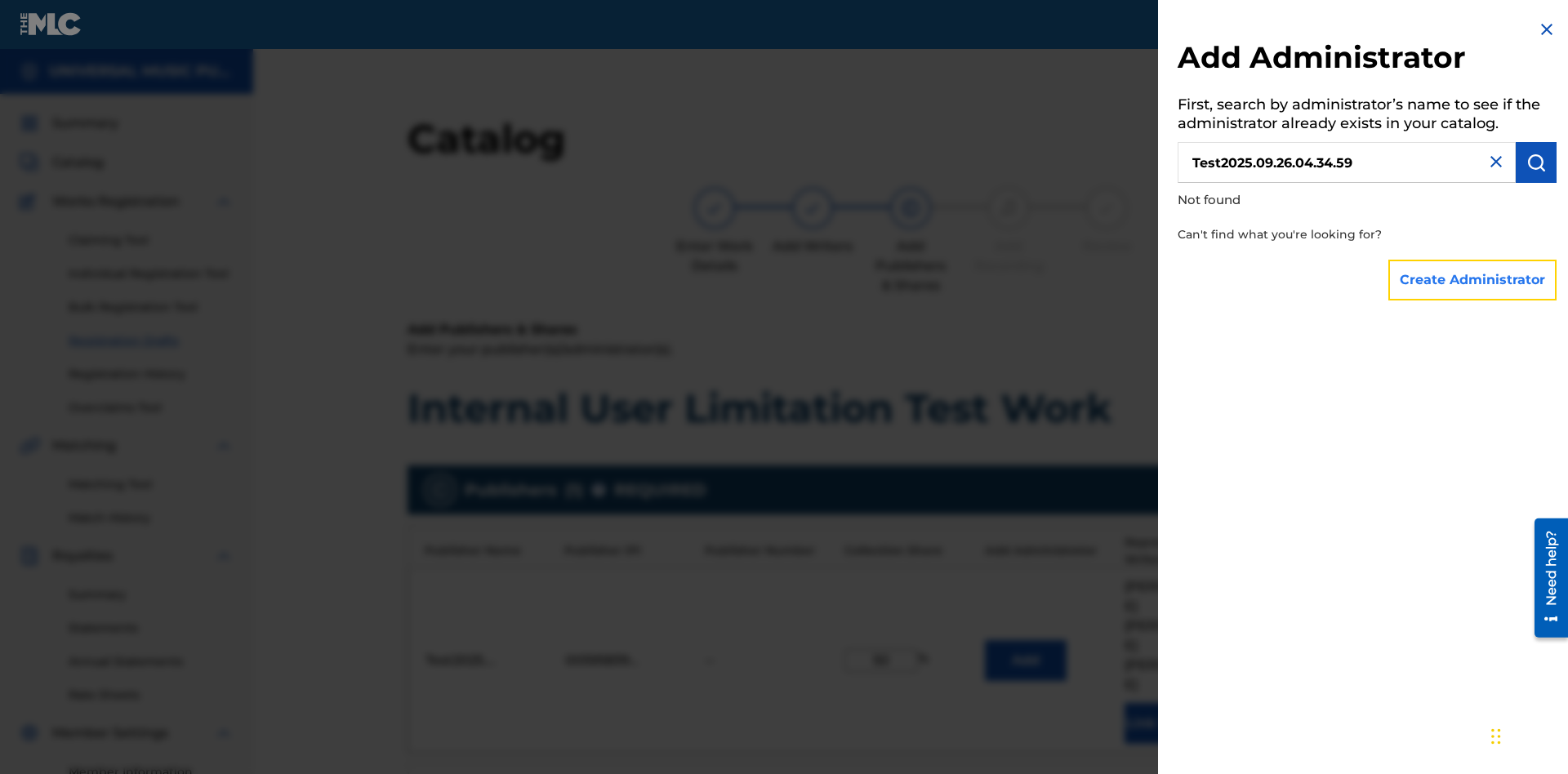
click at [1473, 279] on button "Create Administrator" at bounding box center [1472, 280] width 168 height 41
